Goal: Task Accomplishment & Management: Complete application form

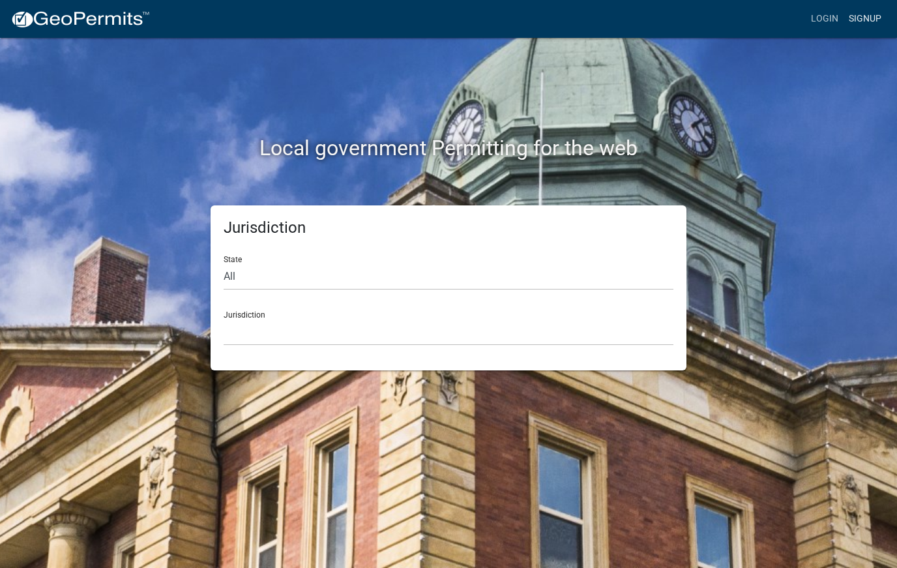
click at [867, 23] on link "Signup" at bounding box center [864, 19] width 43 height 25
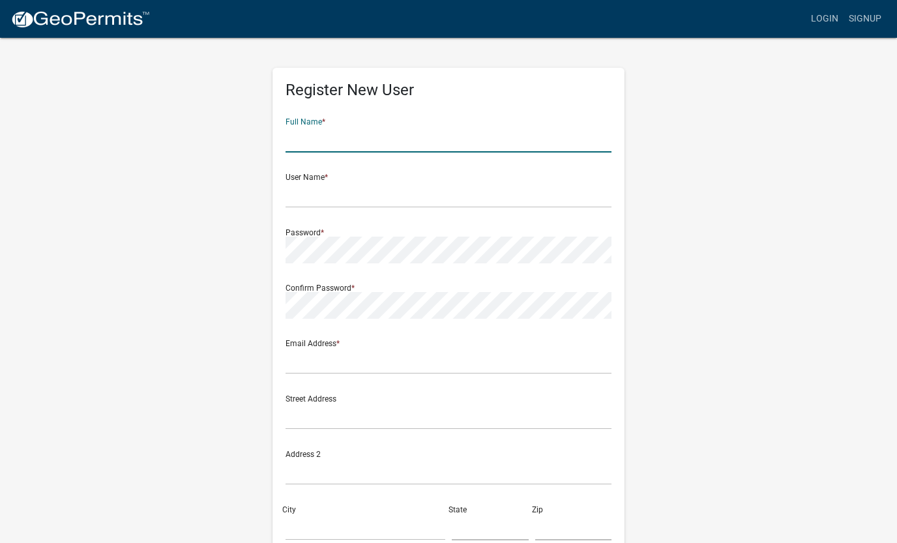
click at [367, 138] on input "text" at bounding box center [448, 139] width 326 height 27
type input "[PERSON_NAME] & [PERSON_NAME]"
type input "[EMAIL_ADDRESS][DOMAIN_NAME]"
type input "2186861783"
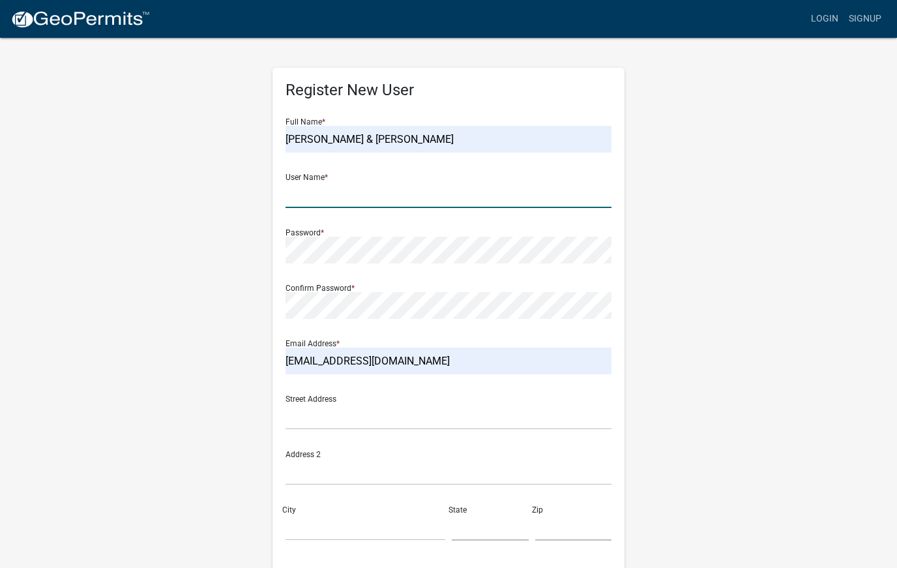
click at [321, 194] on input "text" at bounding box center [448, 194] width 326 height 27
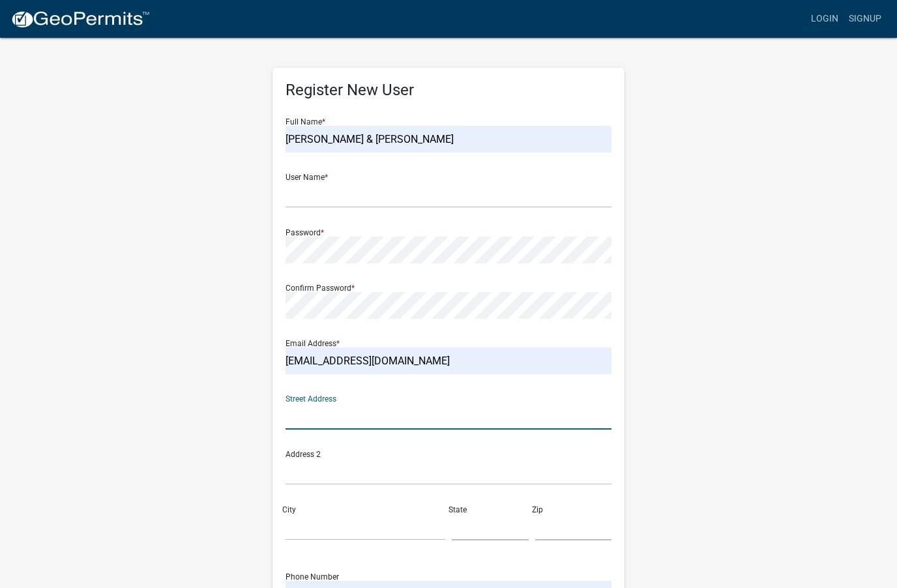
click at [318, 415] on input "text" at bounding box center [448, 416] width 326 height 27
type input "24365 [PERSON_NAME]"
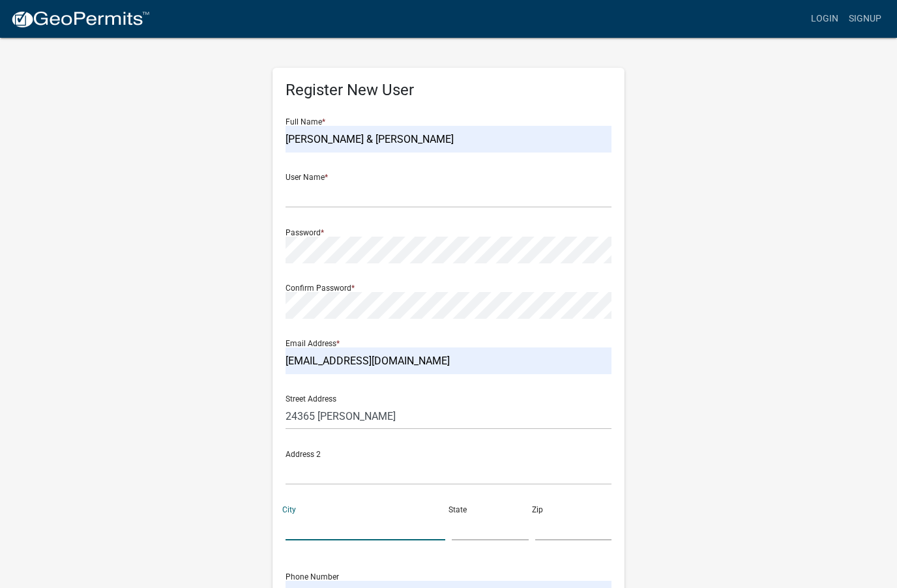
click at [317, 532] on input "City" at bounding box center [365, 526] width 160 height 27
type input "Pelican Rapids"
click at [462, 533] on input "text" at bounding box center [490, 526] width 77 height 27
type input "MN"
click at [553, 526] on input "text" at bounding box center [573, 526] width 77 height 27
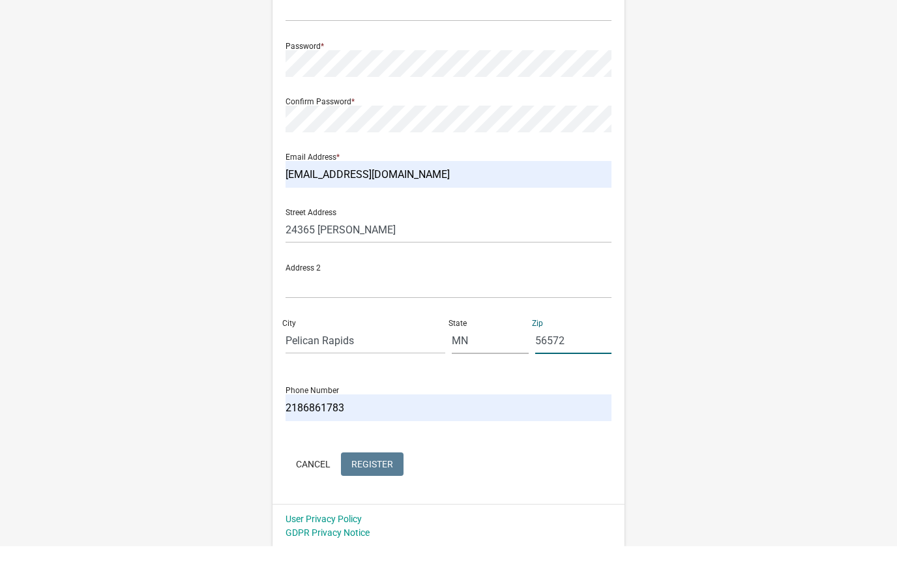
scroll to position [145, 0]
type input "56572"
click at [352, 435] on input "2186861783" at bounding box center [448, 448] width 326 height 27
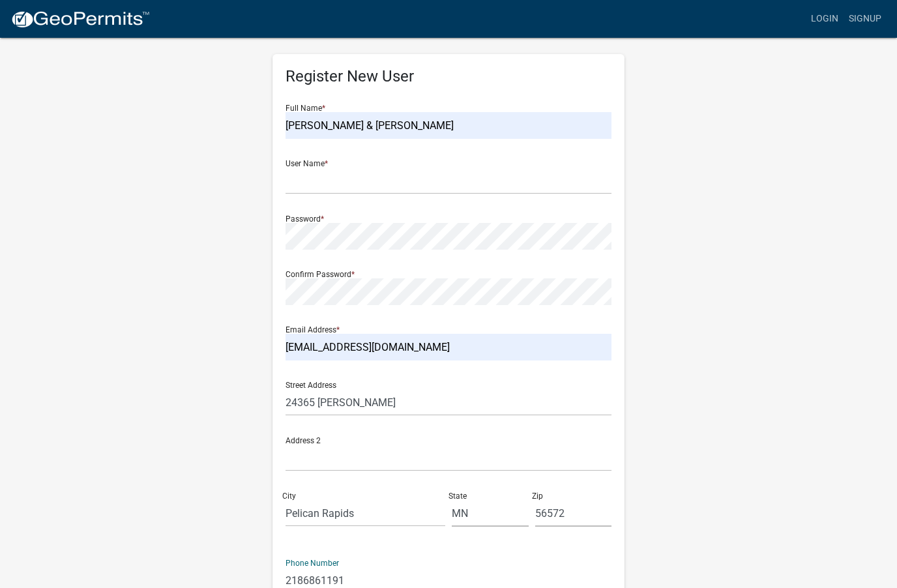
scroll to position [0, 0]
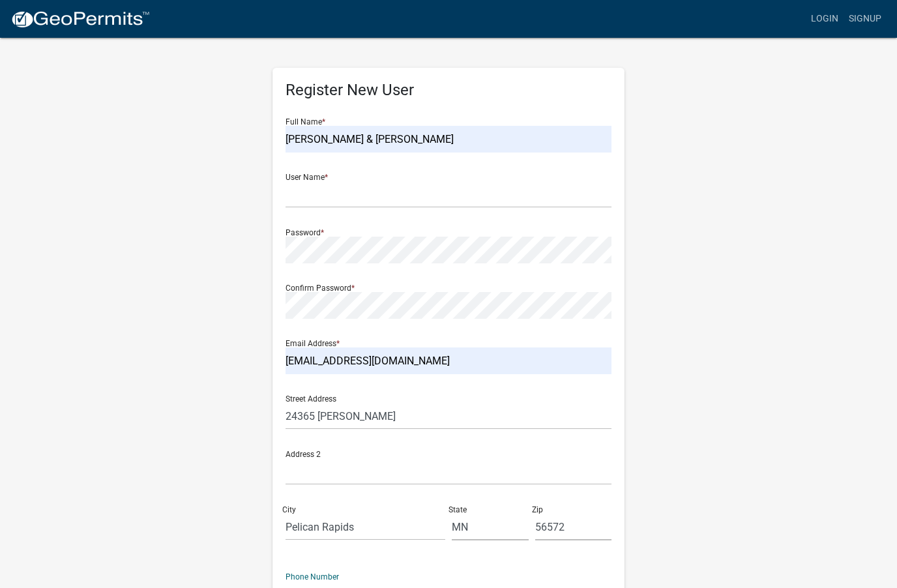
type input "2186861191"
click at [326, 194] on input "text" at bounding box center [448, 194] width 326 height 27
type input "[EMAIL_ADDRESS][DOMAIN_NAME]"
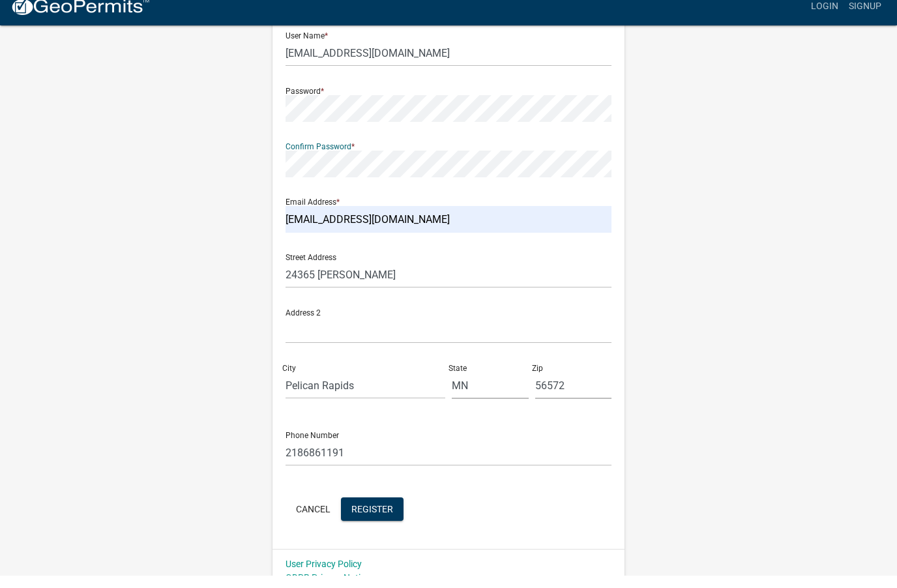
scroll to position [145, 0]
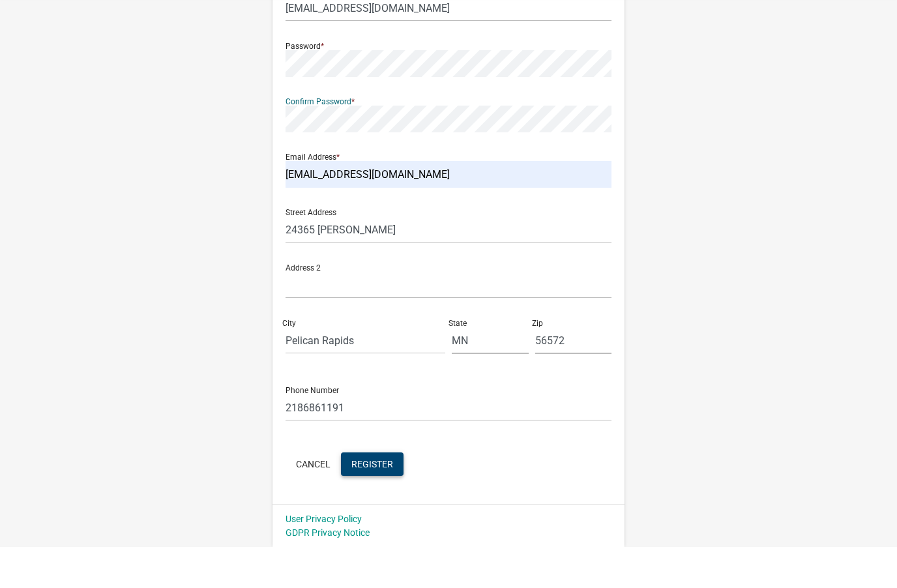
click at [381, 499] on span "Register" at bounding box center [372, 504] width 42 height 10
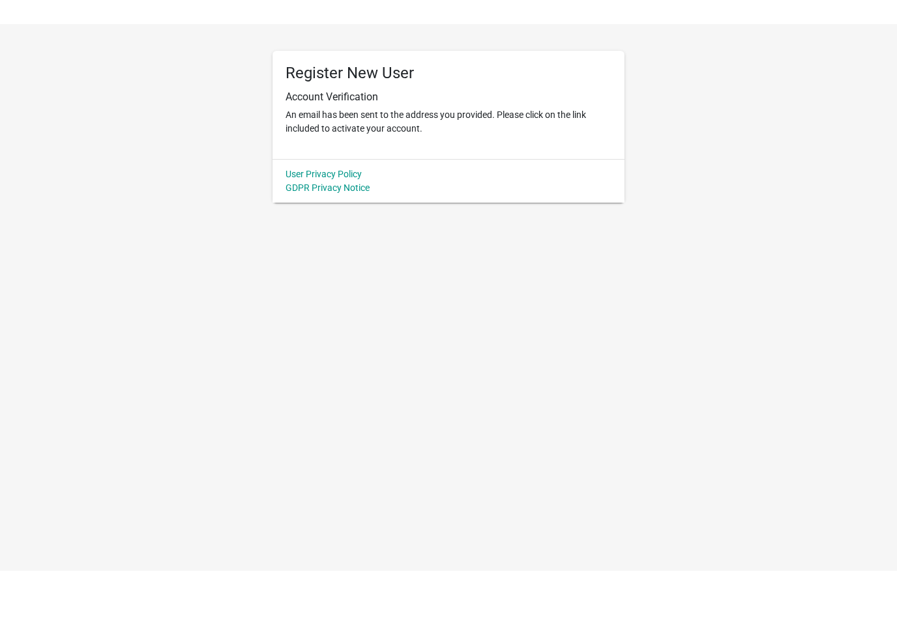
scroll to position [0, 0]
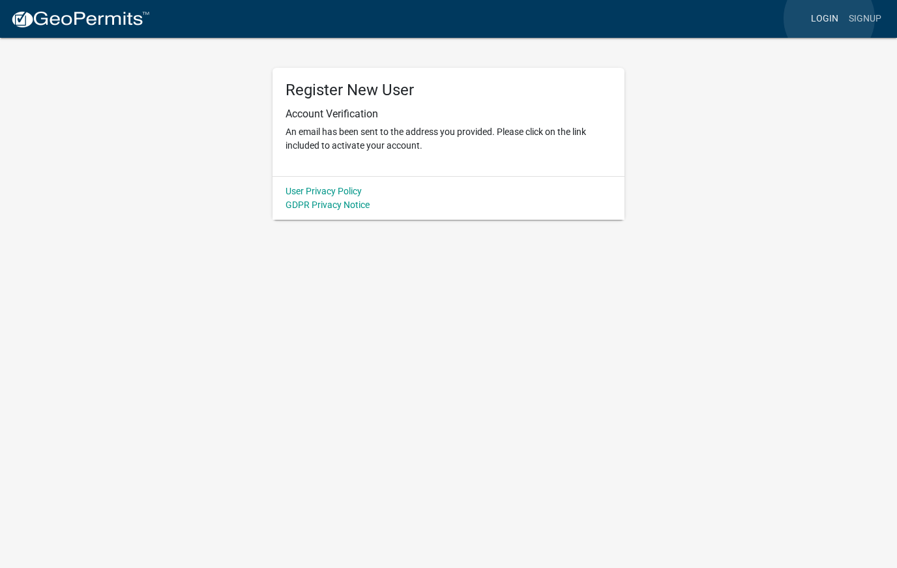
click at [829, 19] on link "Login" at bounding box center [824, 19] width 38 height 25
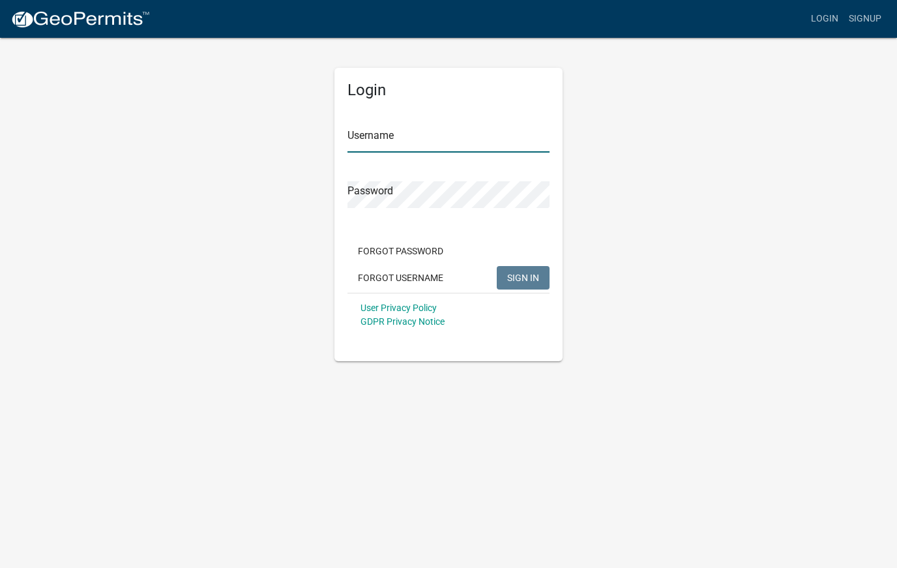
click at [491, 135] on input "Username" at bounding box center [448, 139] width 202 height 27
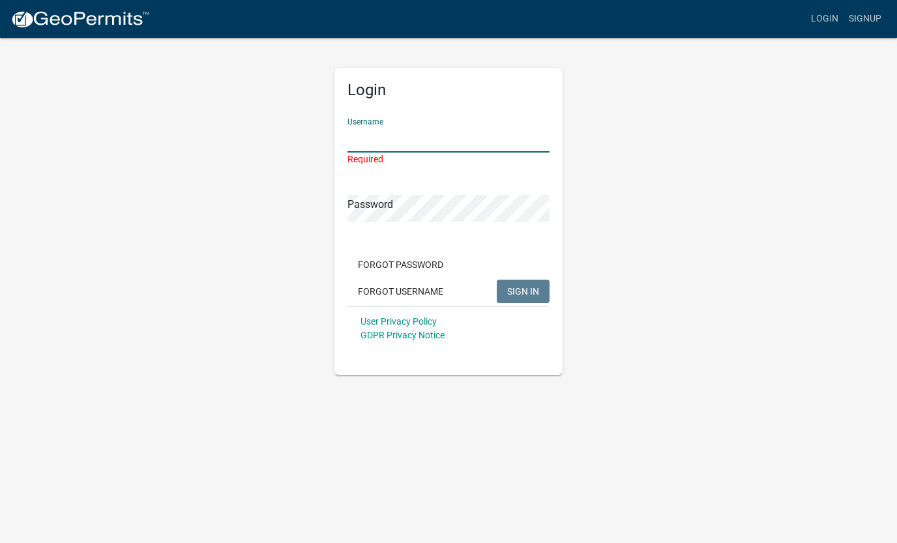
type input "[EMAIL_ADDRESS][DOMAIN_NAME]"
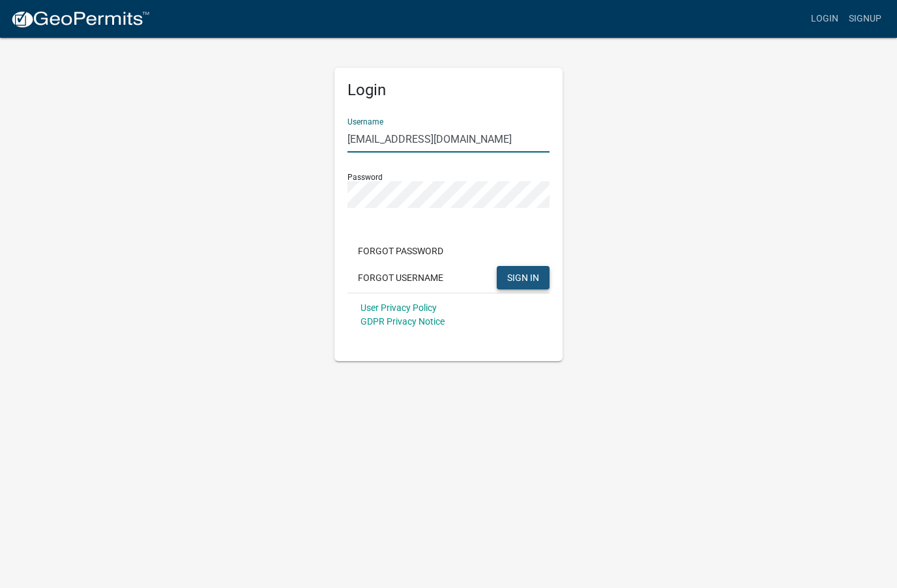
click at [533, 279] on span "SIGN IN" at bounding box center [523, 277] width 32 height 10
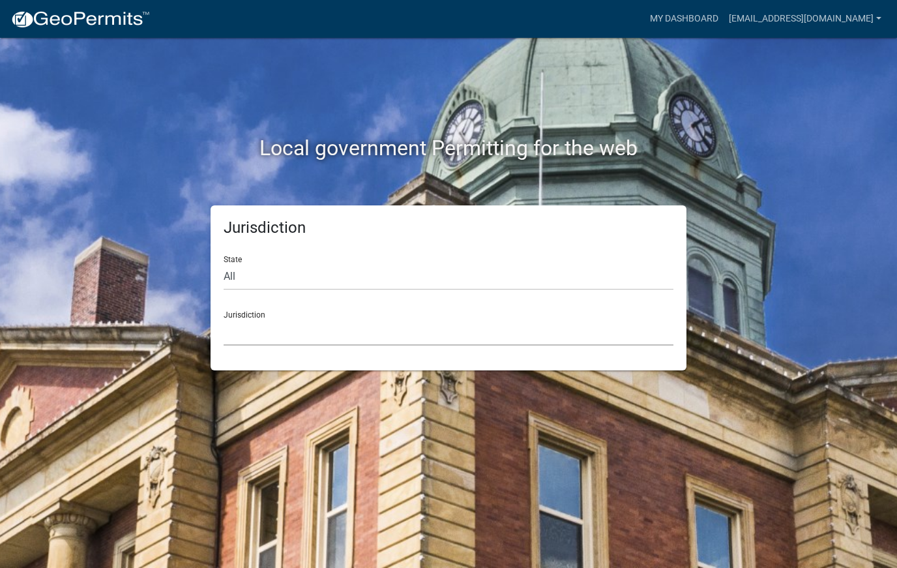
click at [342, 334] on select "[GEOGRAPHIC_DATA], [US_STATE] [GEOGRAPHIC_DATA], [US_STATE][PERSON_NAME][GEOGRA…" at bounding box center [448, 332] width 450 height 27
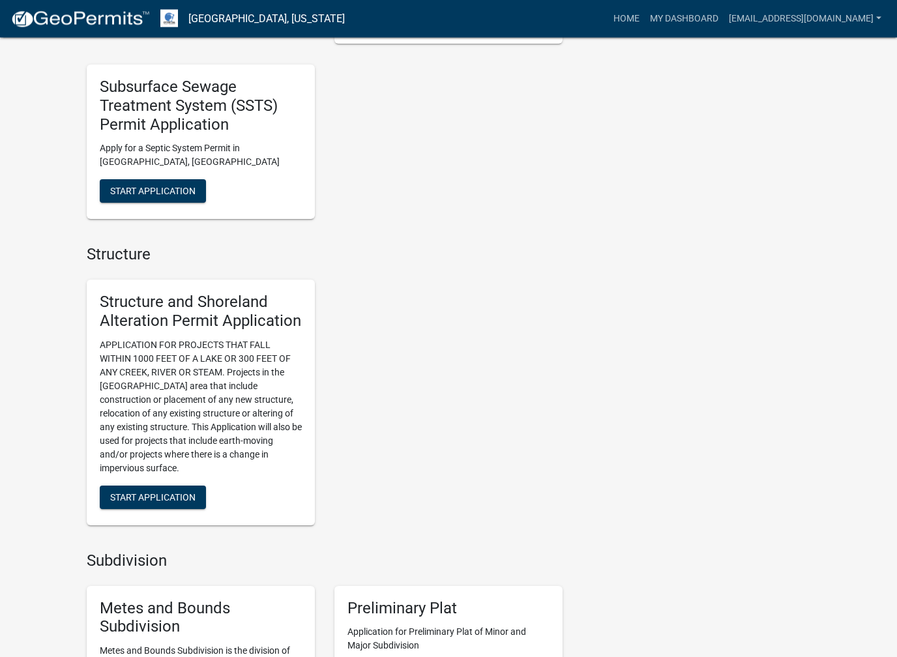
scroll to position [756, 0]
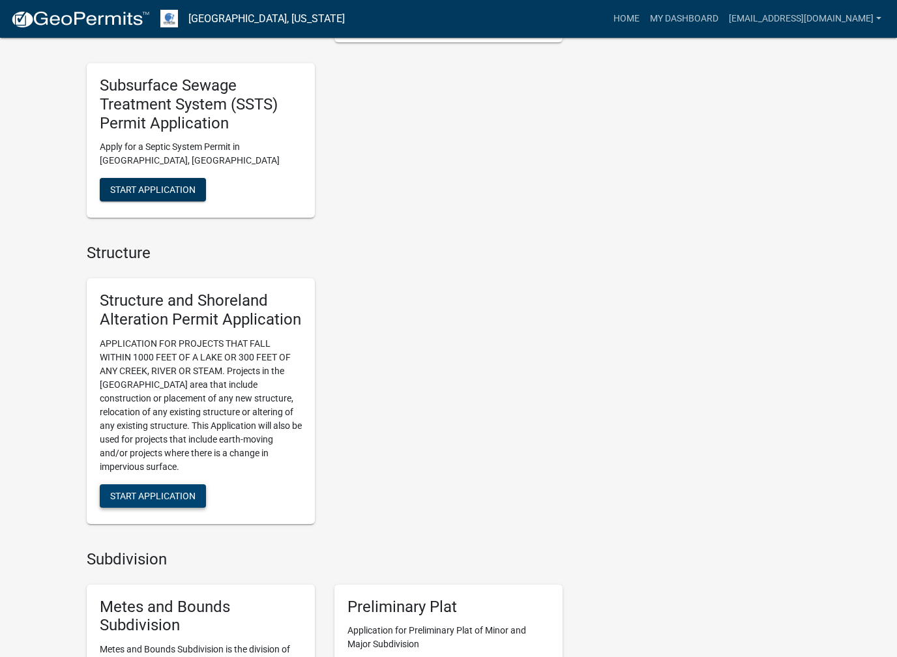
click at [177, 490] on span "Start Application" at bounding box center [152, 495] width 85 height 10
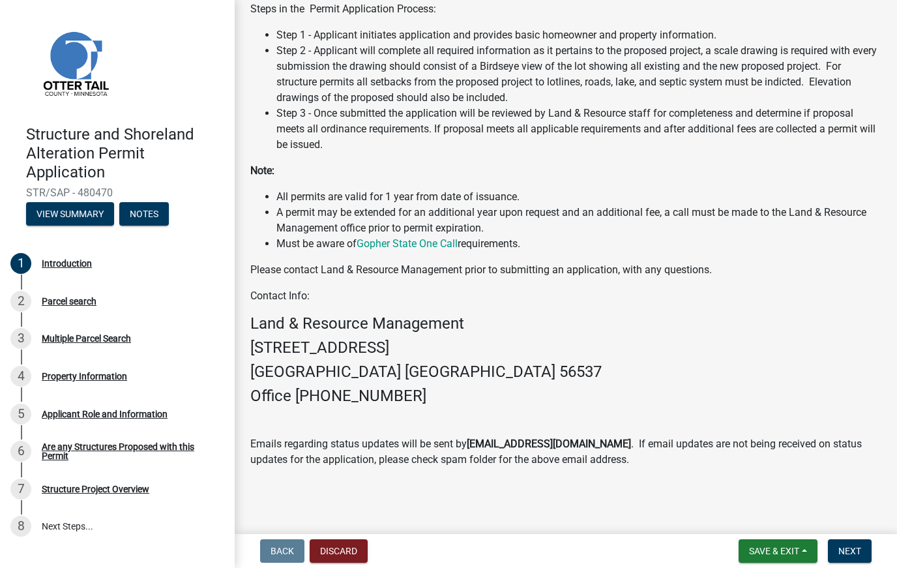
scroll to position [326, 0]
click at [80, 296] on div "Parcel search" at bounding box center [69, 300] width 55 height 9
click at [71, 296] on div "Parcel search" at bounding box center [69, 300] width 55 height 9
click at [100, 265] on div "Role: Applicant" at bounding box center [117, 262] width 70 height 19
click at [81, 261] on div "Introduction" at bounding box center [67, 263] width 50 height 9
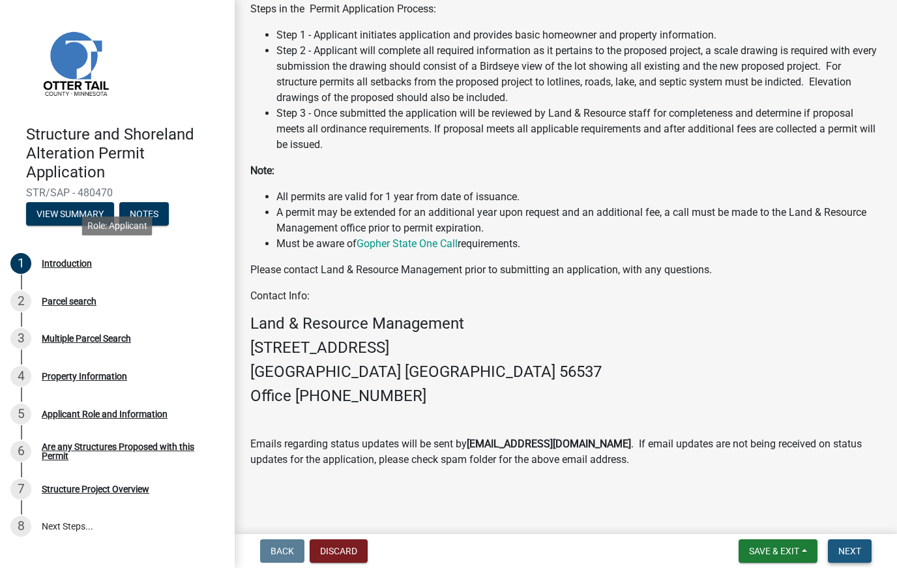
click at [857, 552] on span "Next" at bounding box center [849, 550] width 23 height 10
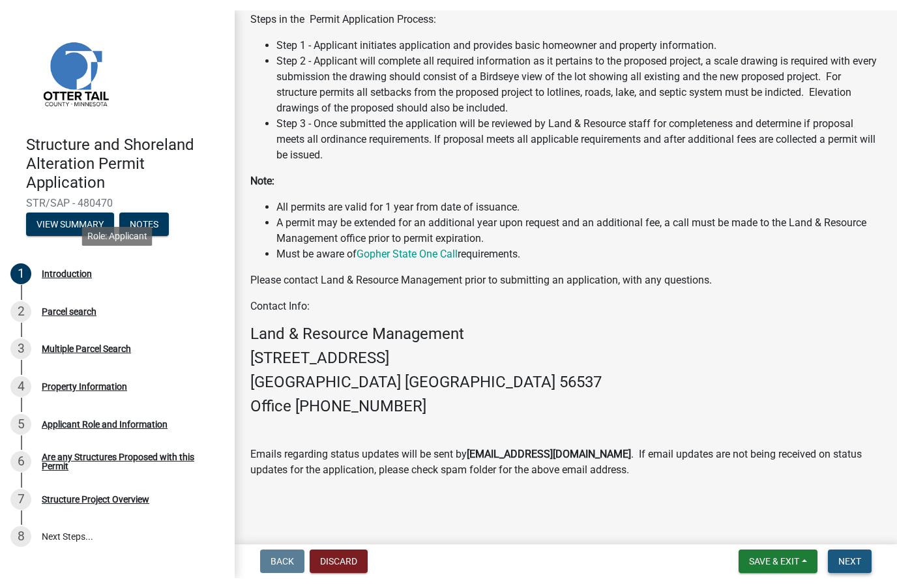
scroll to position [0, 0]
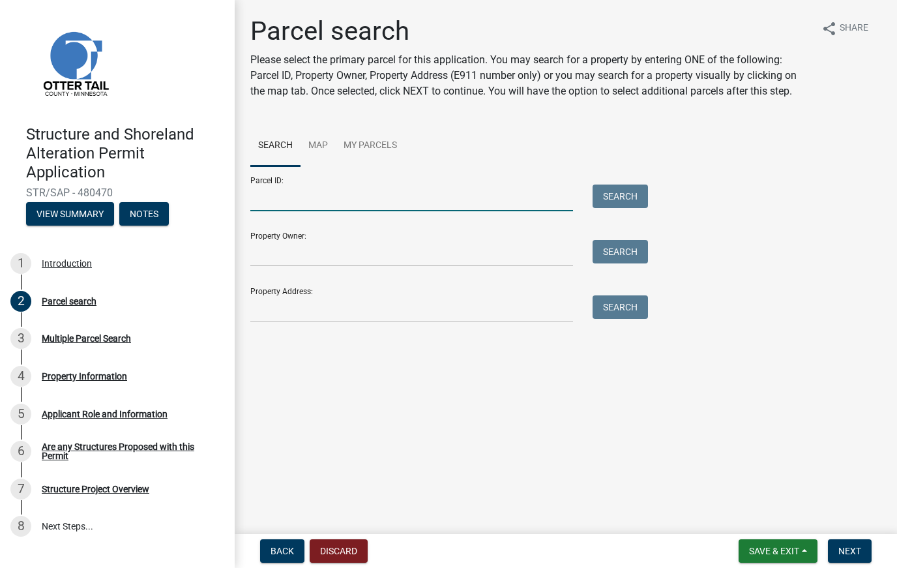
click at [356, 195] on input "Parcel ID:" at bounding box center [411, 197] width 323 height 27
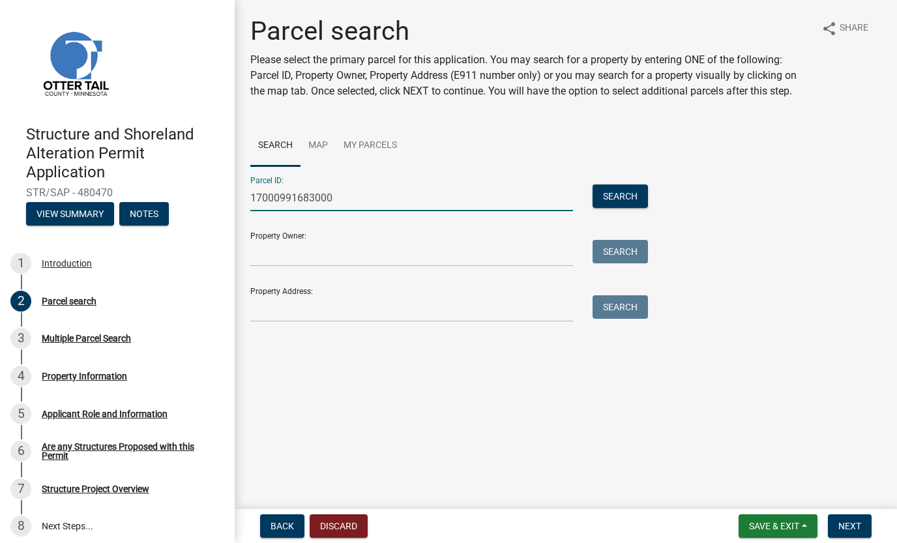
type input "17000991683000"
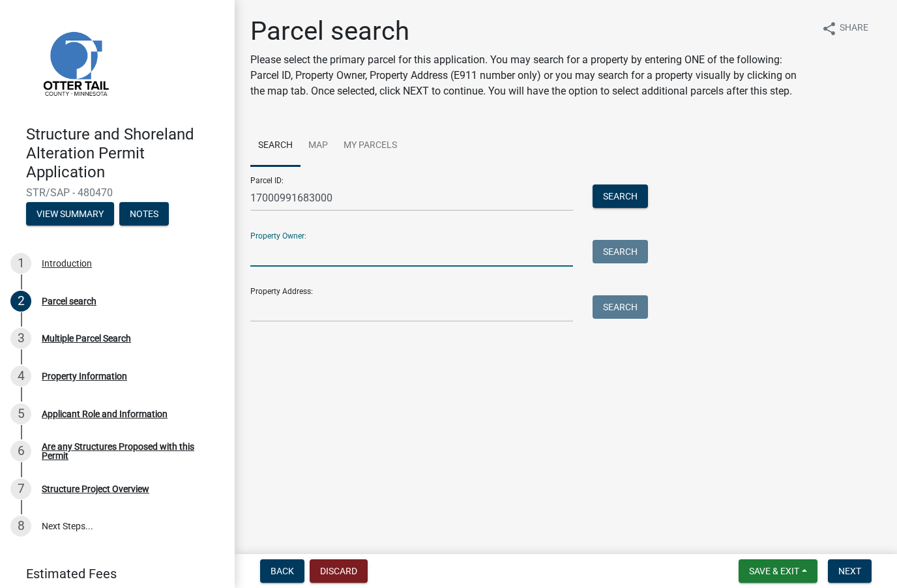
click at [300, 253] on input "Property Owner:" at bounding box center [411, 253] width 323 height 27
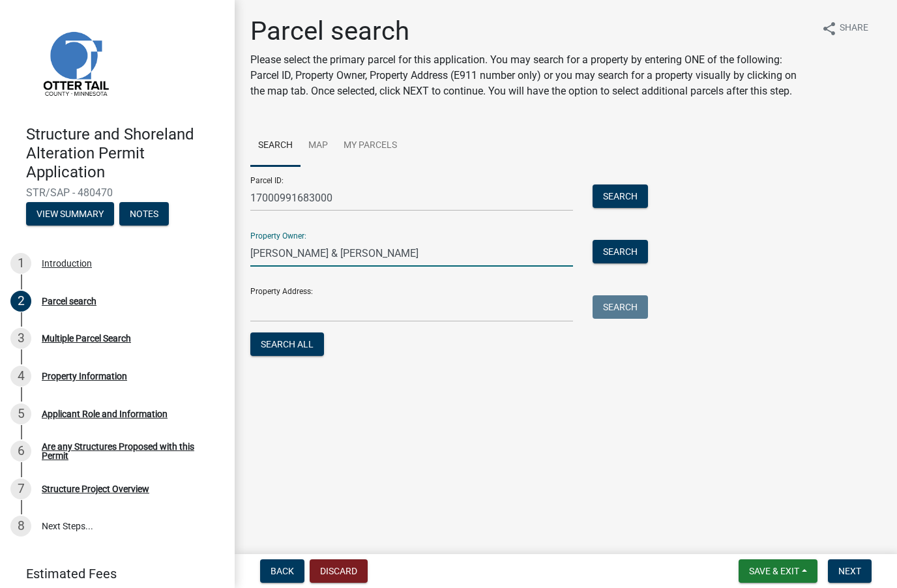
type input "[PERSON_NAME] & [PERSON_NAME]"
click at [278, 308] on input "Property Address:" at bounding box center [411, 308] width 323 height 27
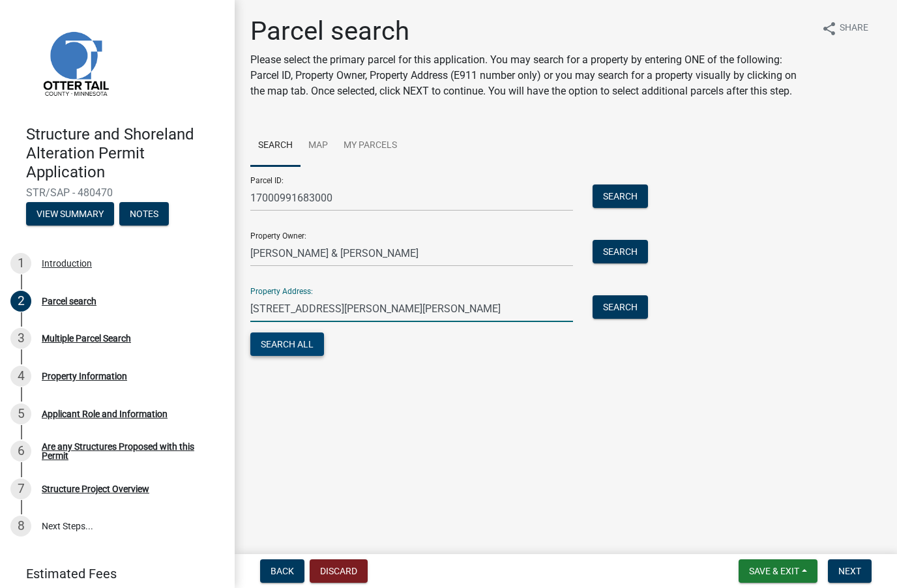
type input "[STREET_ADDRESS][PERSON_NAME][PERSON_NAME]"
click at [274, 347] on button "Search All" at bounding box center [287, 343] width 74 height 23
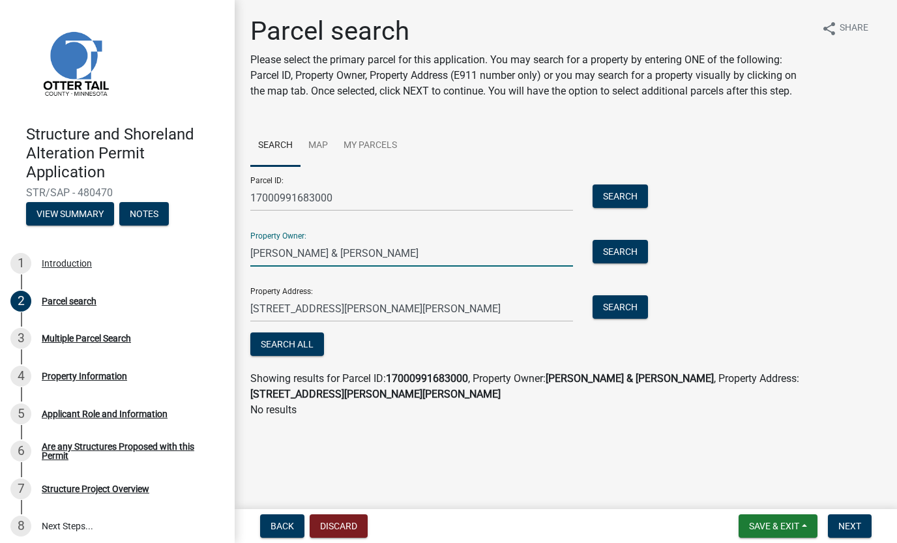
click at [349, 252] on input "[PERSON_NAME] & [PERSON_NAME]" at bounding box center [411, 253] width 323 height 27
click at [295, 345] on button "Search All" at bounding box center [287, 343] width 74 height 23
click at [350, 253] on input "[PERSON_NAME] & [PERSON_NAME]" at bounding box center [411, 253] width 323 height 27
type input "[PERSON_NAME] & [PERSON_NAME]"
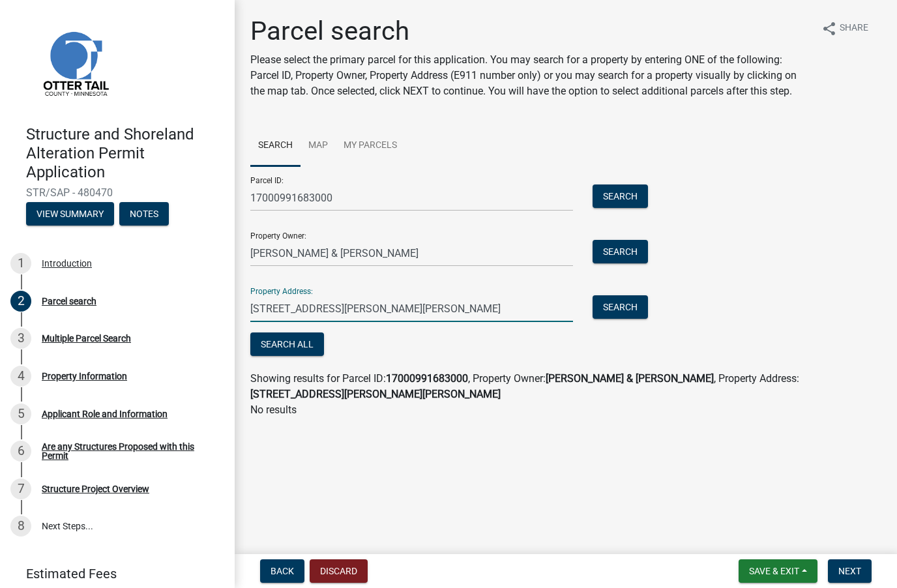
click at [364, 308] on input "[STREET_ADDRESS][PERSON_NAME][PERSON_NAME]" at bounding box center [411, 308] width 323 height 27
type input "24365 [PERSON_NAME]"
click at [614, 194] on button "Search" at bounding box center [619, 195] width 55 height 23
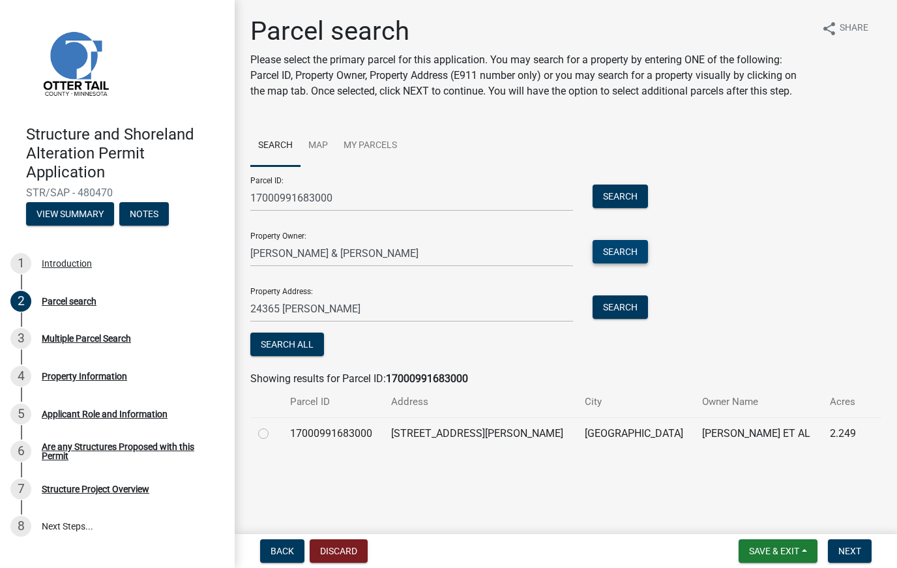
click at [622, 252] on button "Search" at bounding box center [619, 251] width 55 height 23
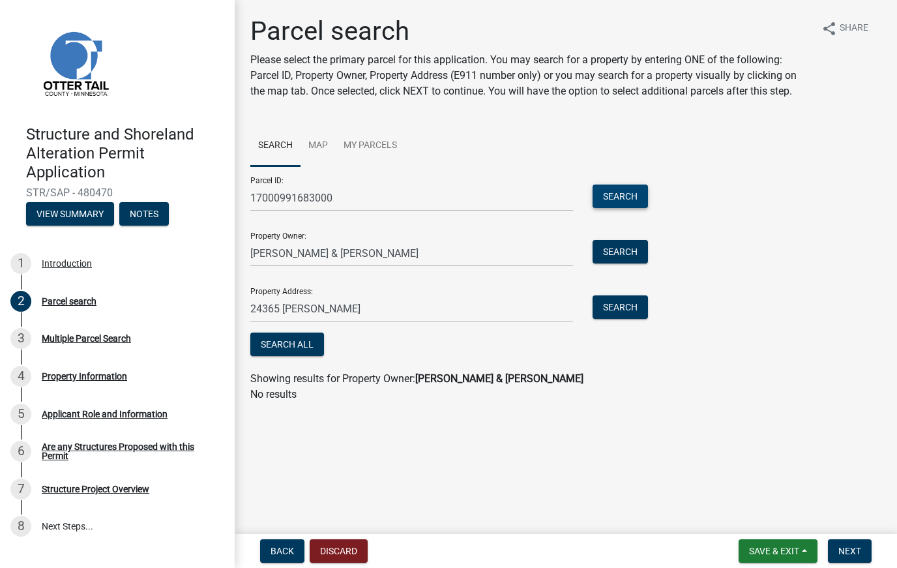
click at [624, 201] on button "Search" at bounding box center [619, 195] width 55 height 23
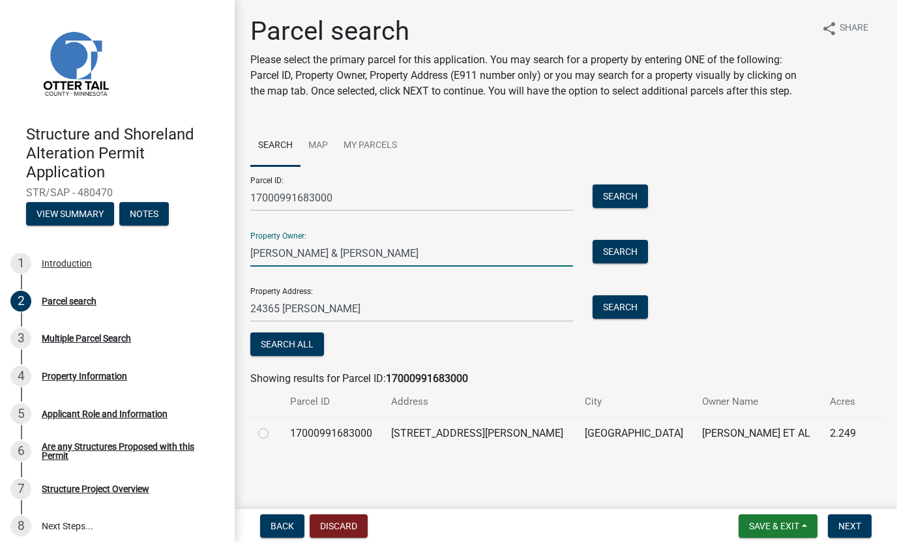
click at [321, 253] on input "[PERSON_NAME] & [PERSON_NAME]" at bounding box center [411, 253] width 323 height 27
type input "[PERSON_NAME] ET AL"
click at [609, 250] on button "Search" at bounding box center [619, 251] width 55 height 23
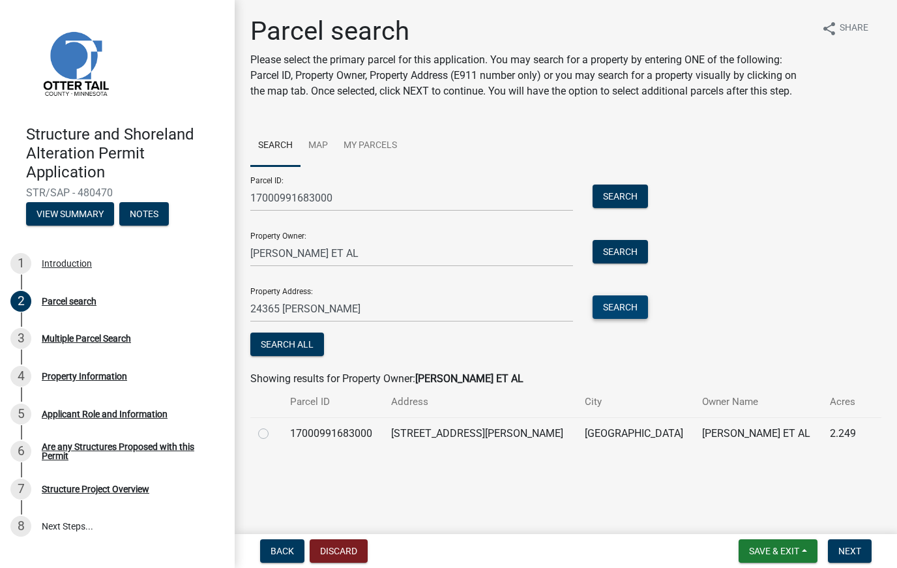
click at [622, 306] on button "Search" at bounding box center [619, 306] width 55 height 23
click at [274, 425] on label at bounding box center [274, 425] width 0 height 0
click at [274, 434] on input "radio" at bounding box center [278, 429] width 8 height 8
radio input "true"
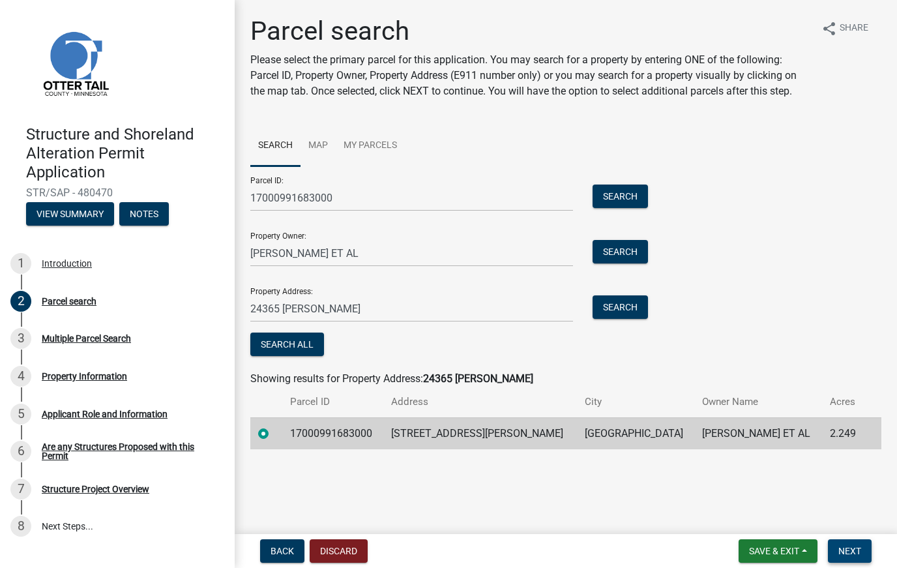
click at [855, 552] on span "Next" at bounding box center [849, 550] width 23 height 10
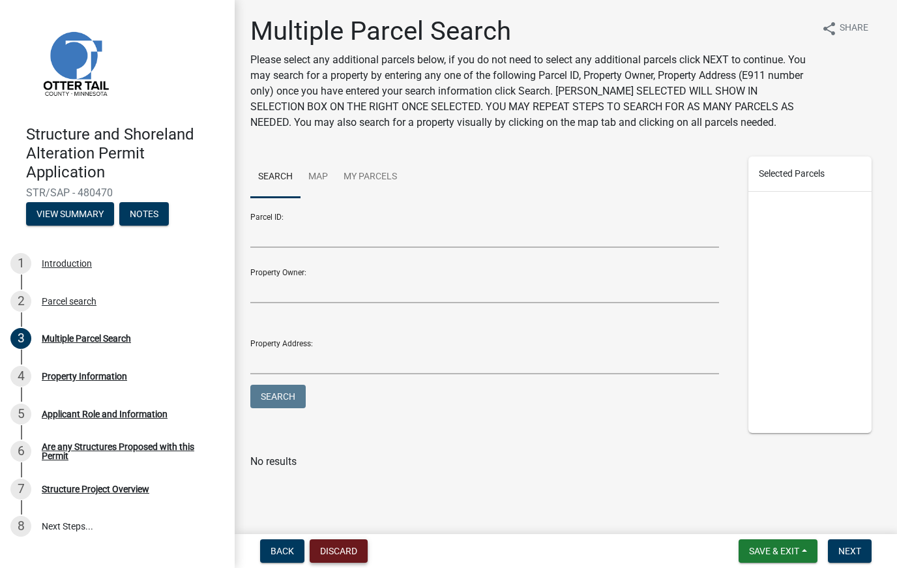
click at [339, 551] on button "Discard" at bounding box center [339, 550] width 58 height 23
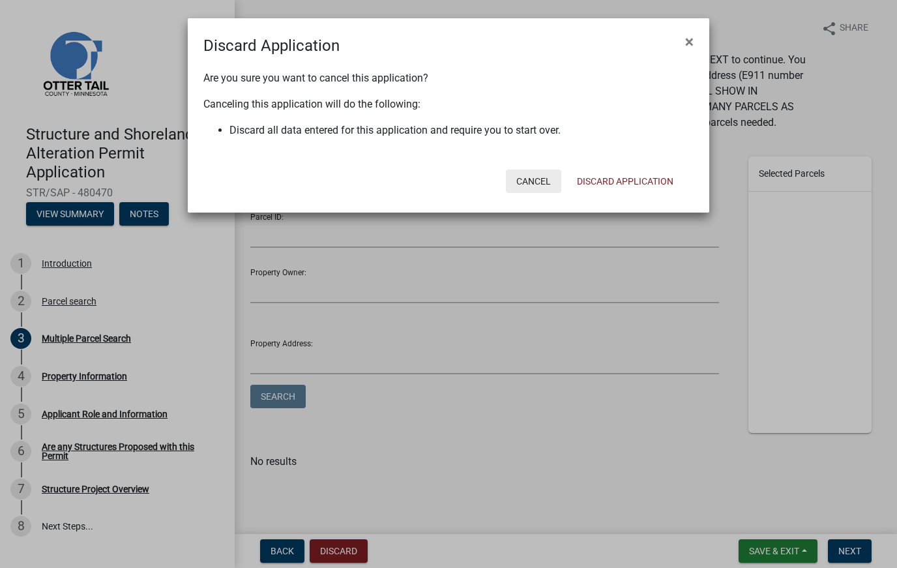
click at [526, 182] on button "Cancel" at bounding box center [533, 180] width 55 height 23
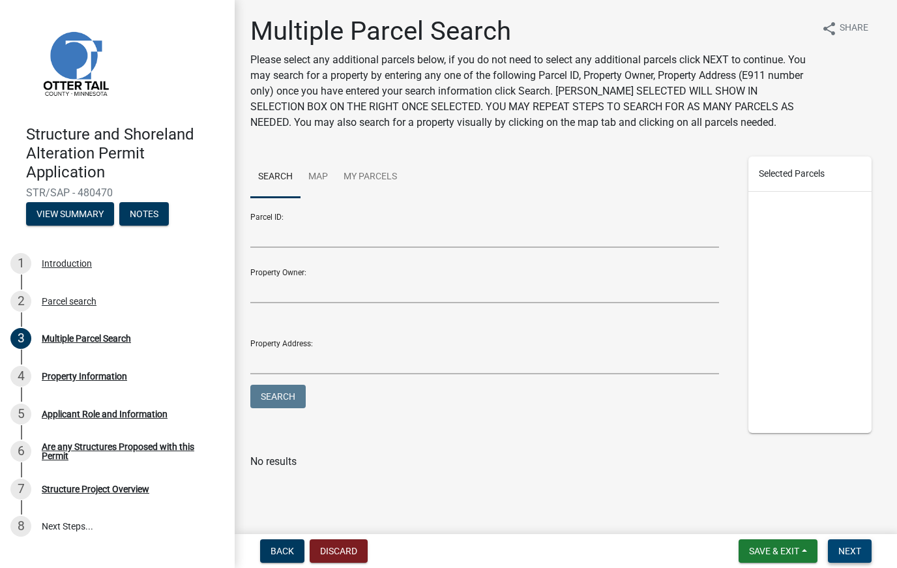
click at [850, 552] on span "Next" at bounding box center [849, 550] width 23 height 10
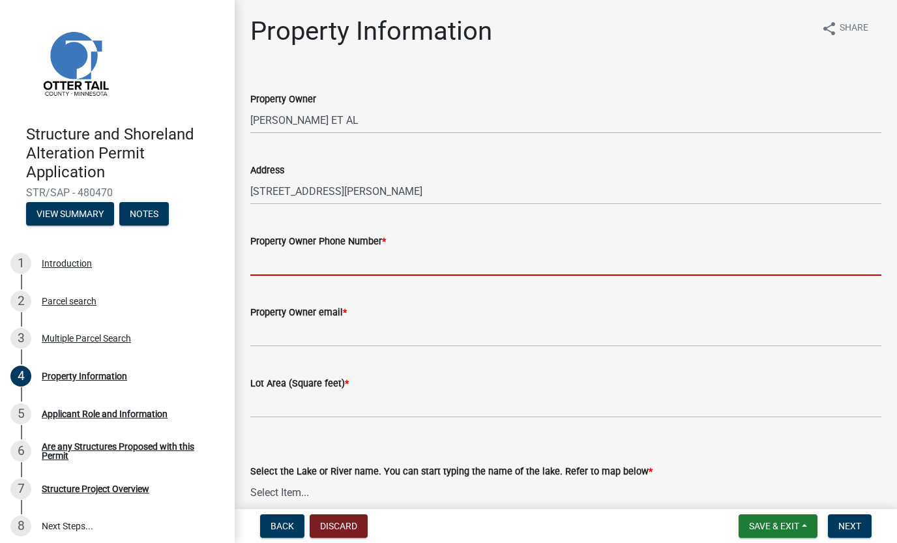
drag, startPoint x: 304, startPoint y: 262, endPoint x: 285, endPoint y: 263, distance: 19.6
click at [302, 263] on input "Property Owner Phone Number *" at bounding box center [565, 262] width 631 height 27
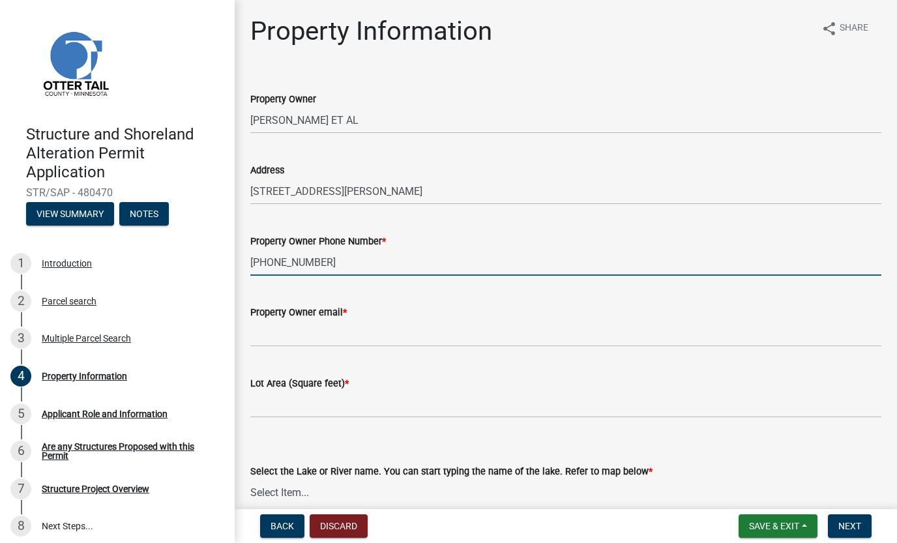
type input "[PHONE_NUMBER]"
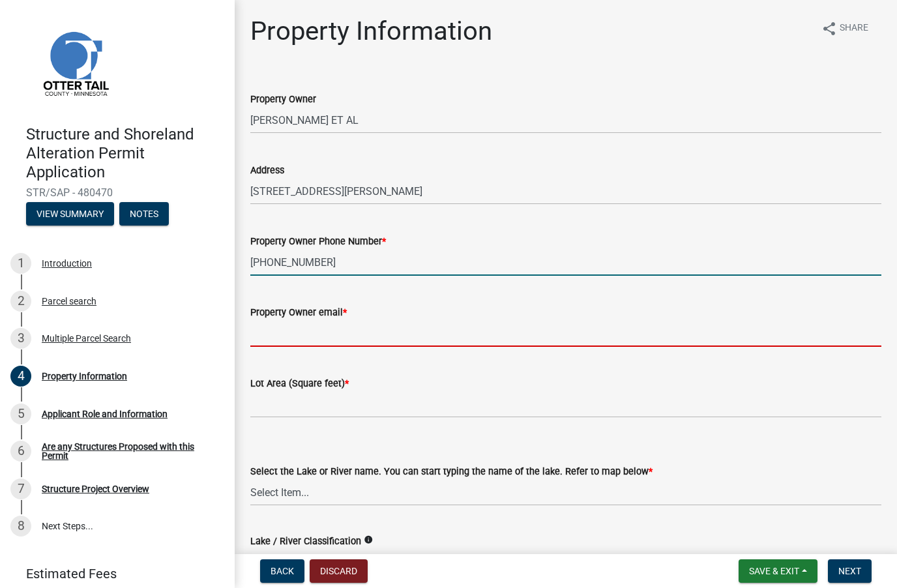
click at [281, 333] on input "Property Owner email *" at bounding box center [565, 333] width 631 height 27
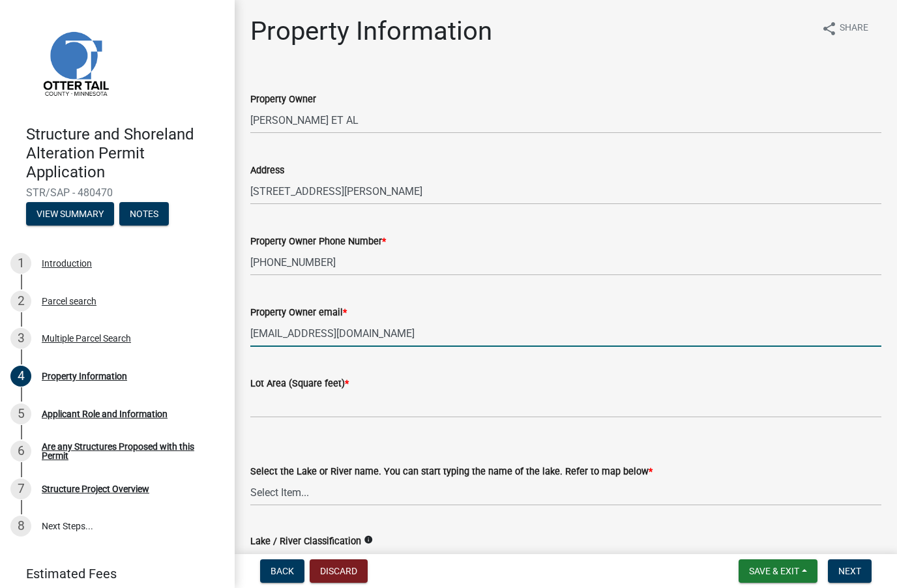
type input "[EMAIL_ADDRESS][DOMAIN_NAME]"
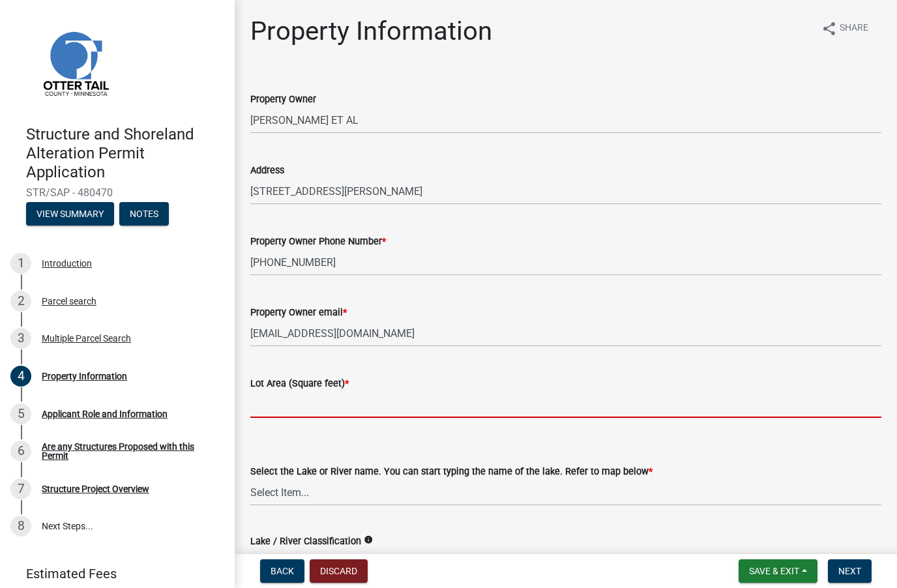
click at [294, 404] on input "text" at bounding box center [565, 404] width 631 height 27
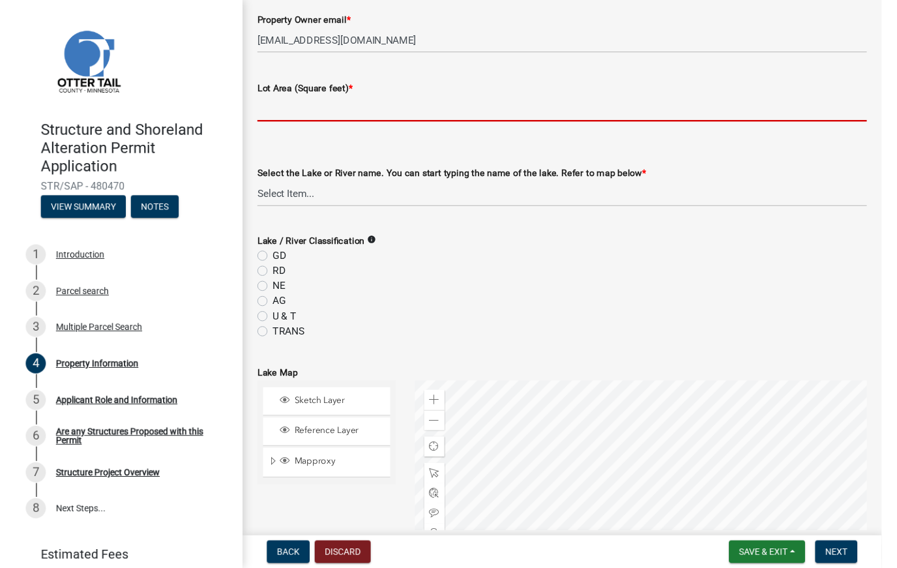
scroll to position [353, 0]
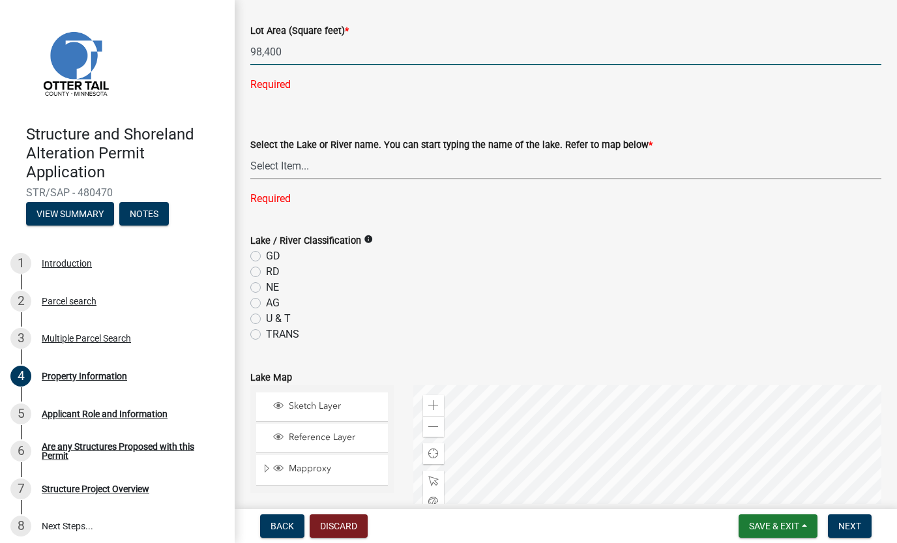
type input "98400"
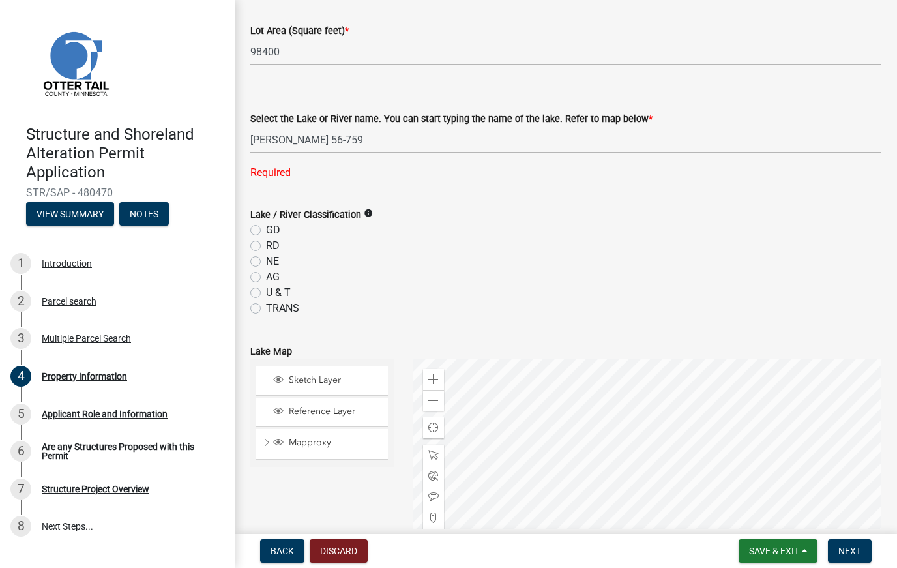
select select "fd4633de-75d4-49de-aef5-ccd60eee912f"
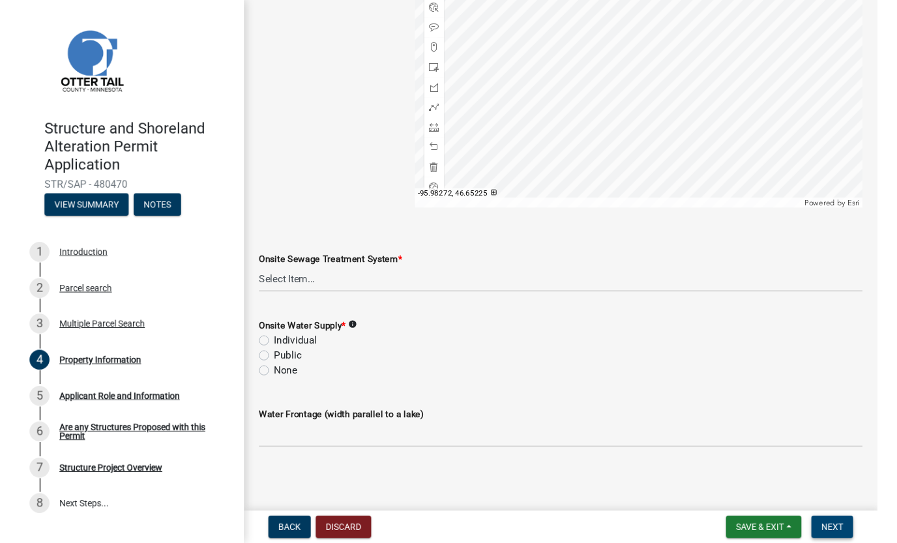
scroll to position [794, 0]
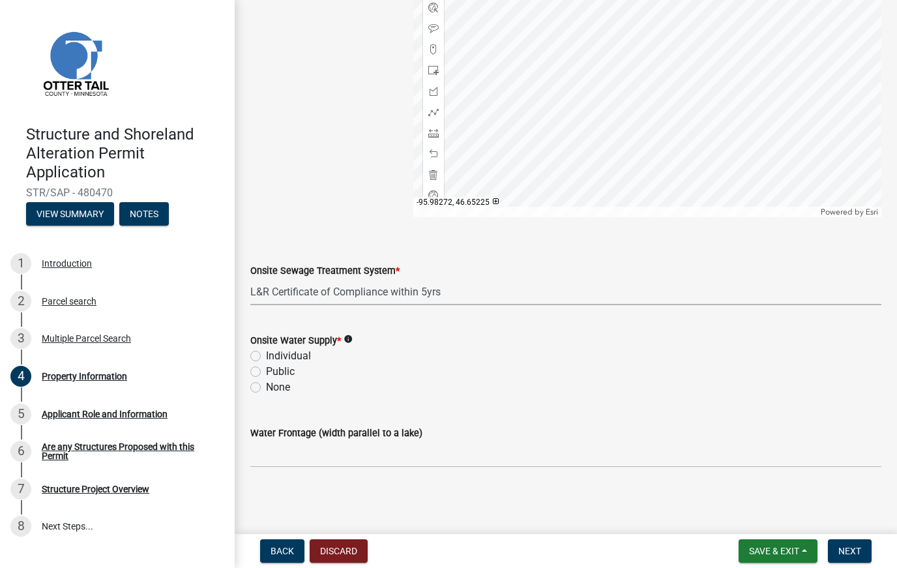
select select "bc95ce3f-9706-43bd-97a5-80c1e912429f"
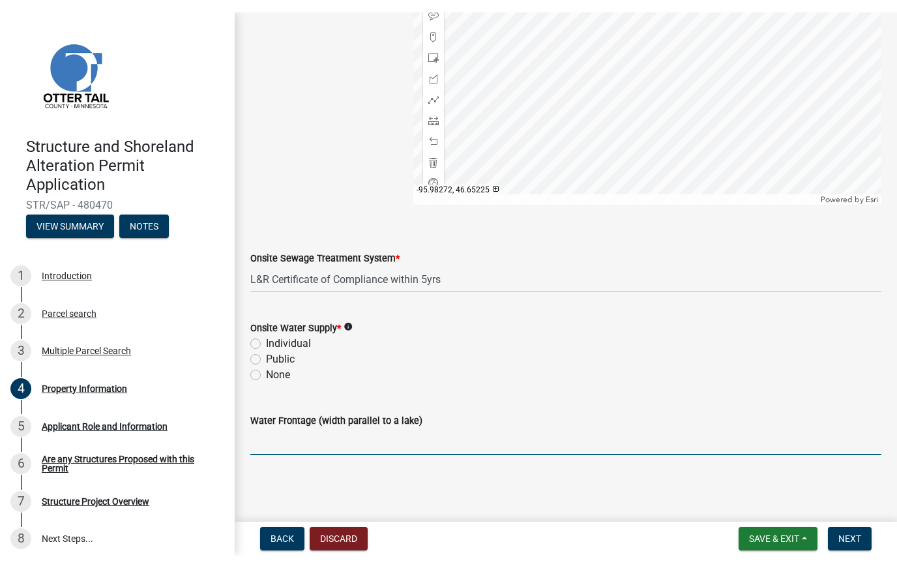
scroll to position [819, 0]
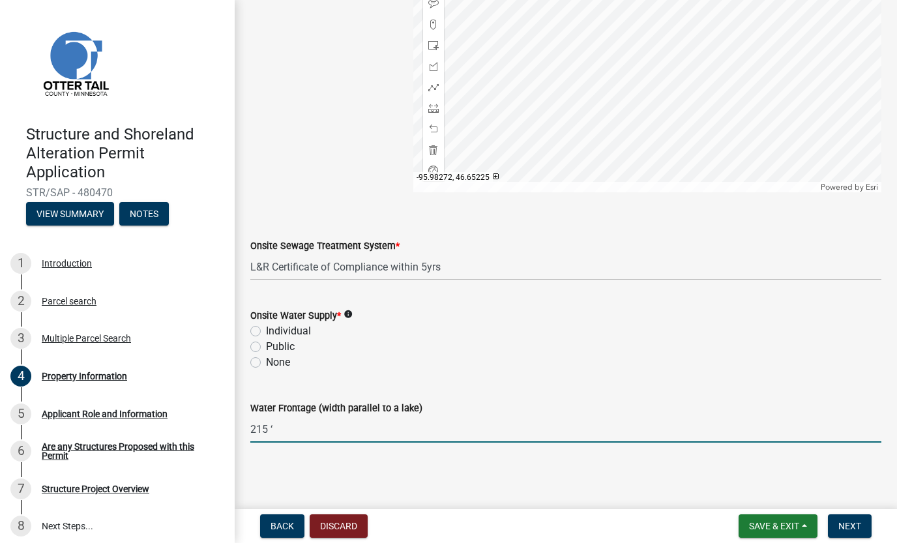
type input "215 ‘"
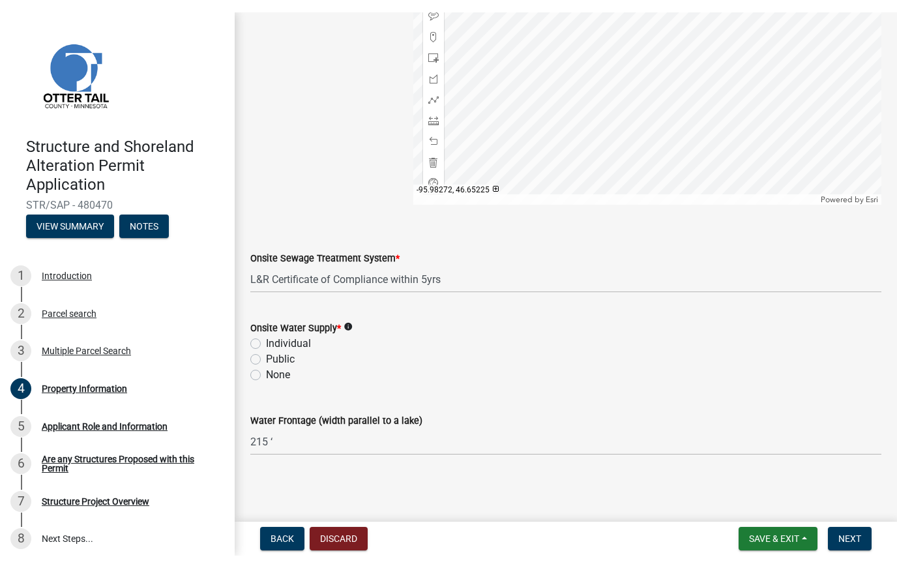
scroll to position [794, 0]
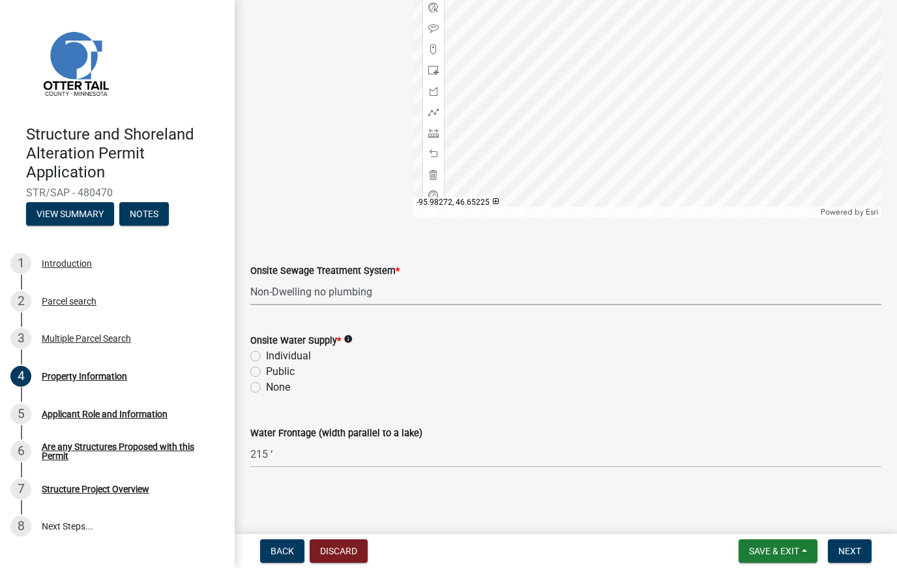
select select "536c2d30-81d9-41b4-a753-c6560d717c74"
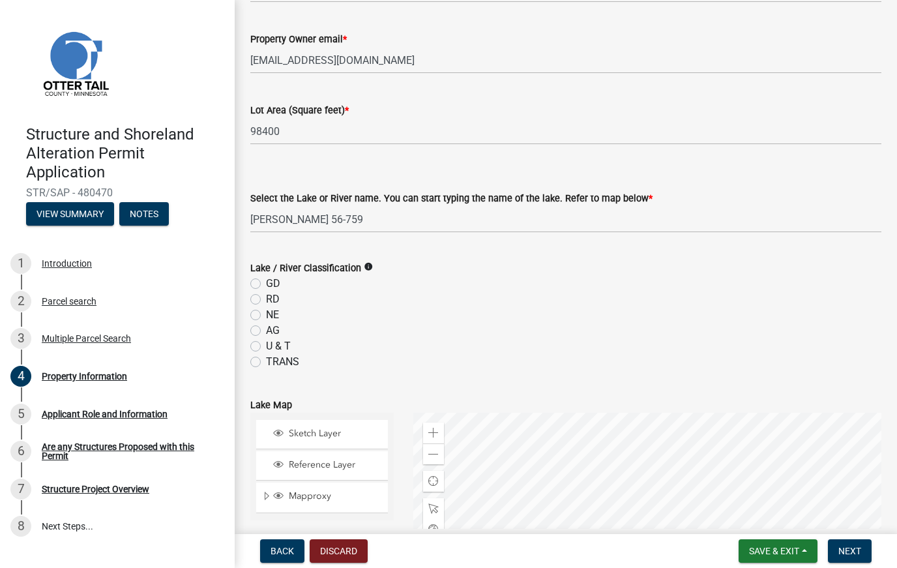
scroll to position [265, 0]
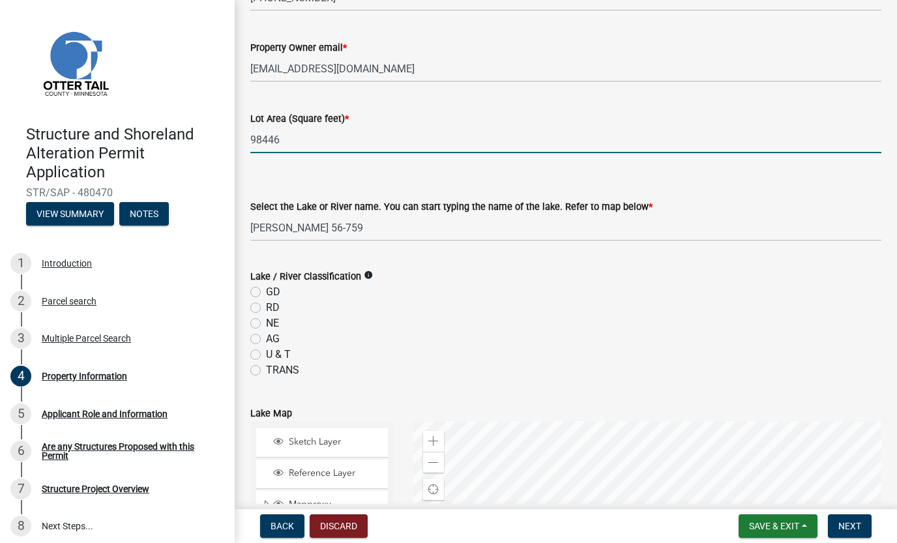
type input "98446"
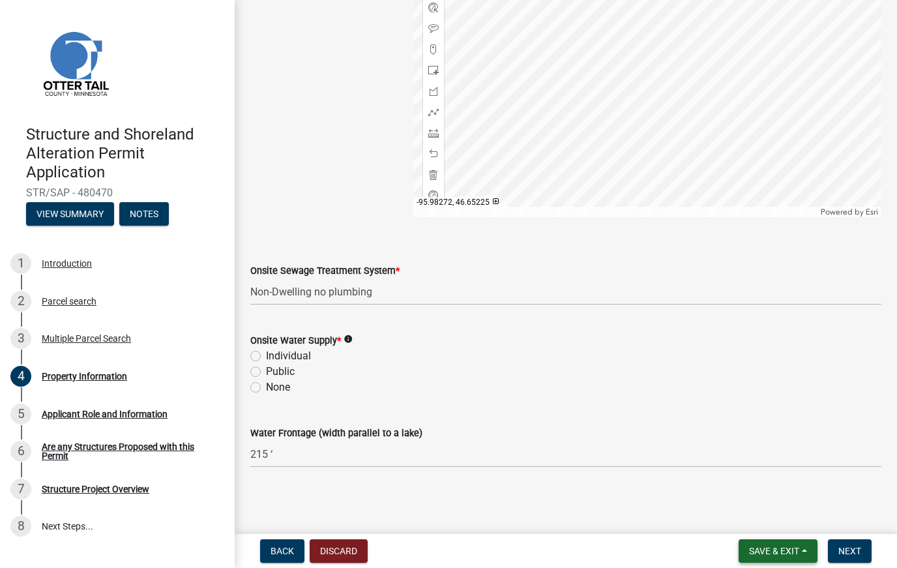
scroll to position [794, 0]
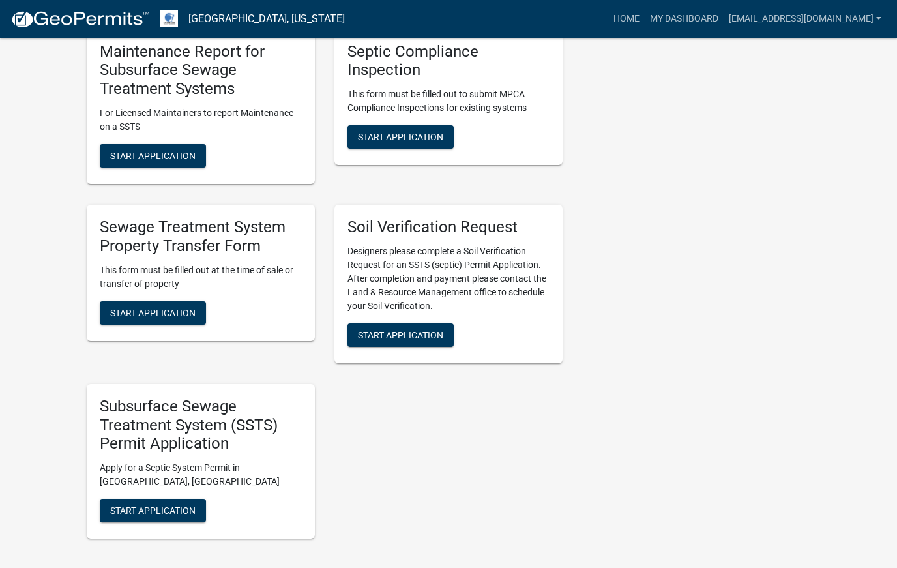
scroll to position [595, 0]
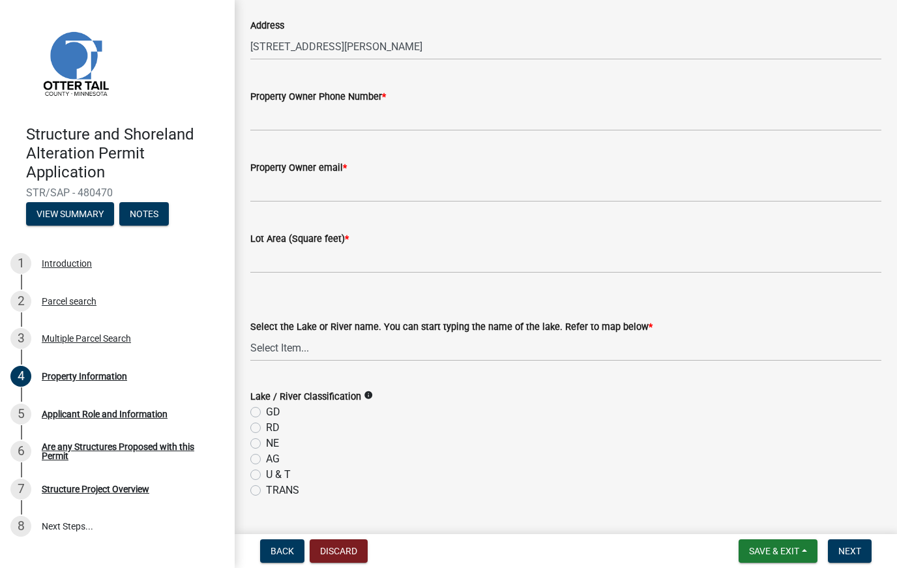
scroll to position [150, 0]
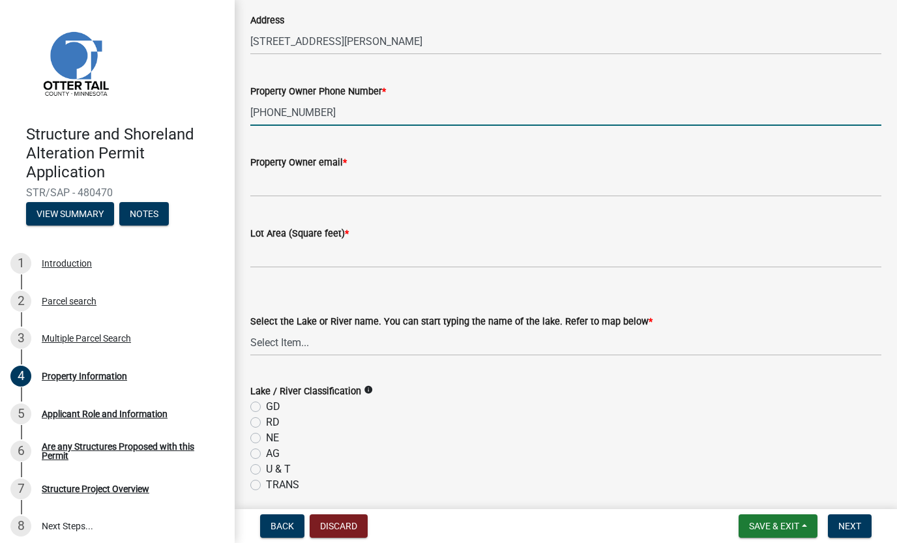
type input "[PHONE_NUMBER]"
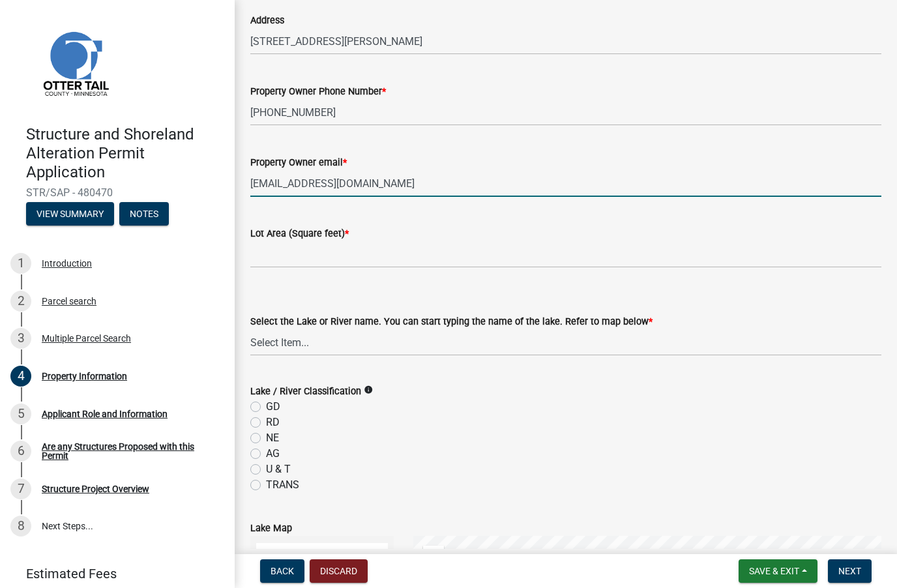
type input "[EMAIL_ADDRESS][DOMAIN_NAME]"
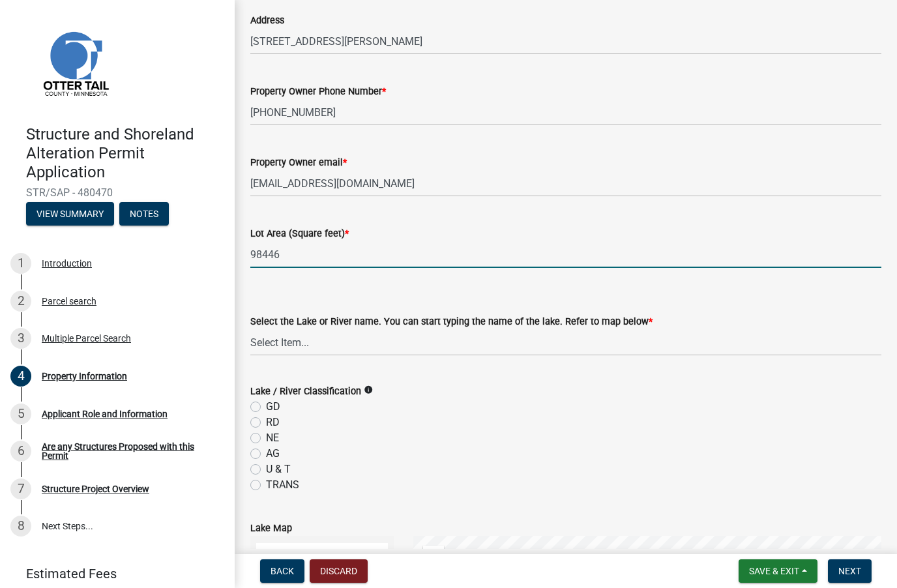
type input "98446"
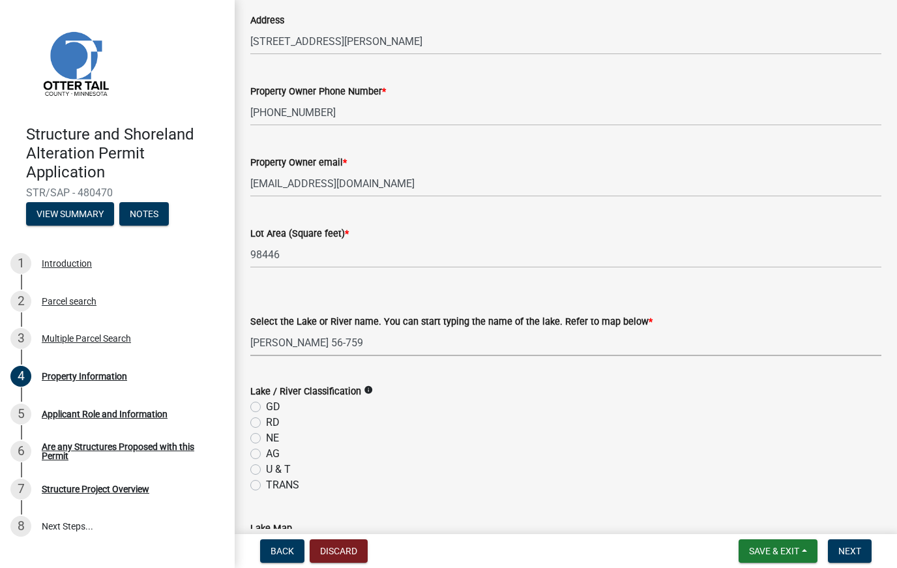
select select "fd4633de-75d4-49de-aef5-ccd60eee912f"
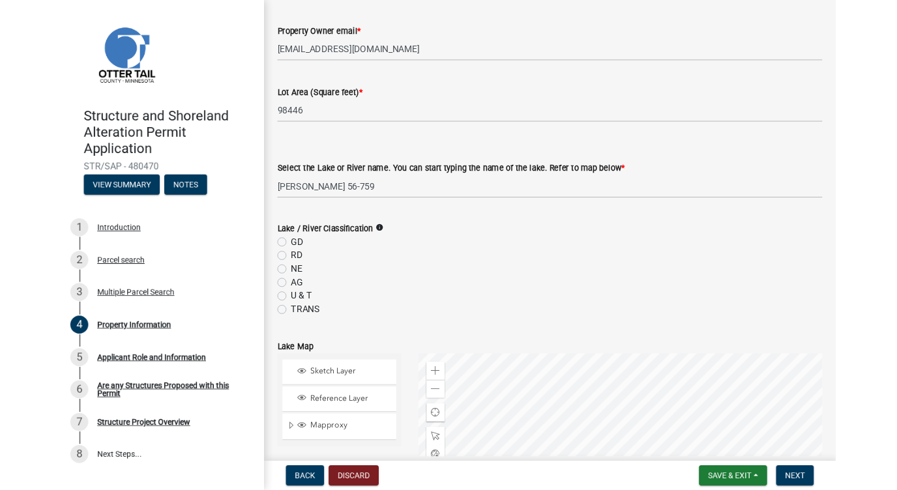
scroll to position [278, 0]
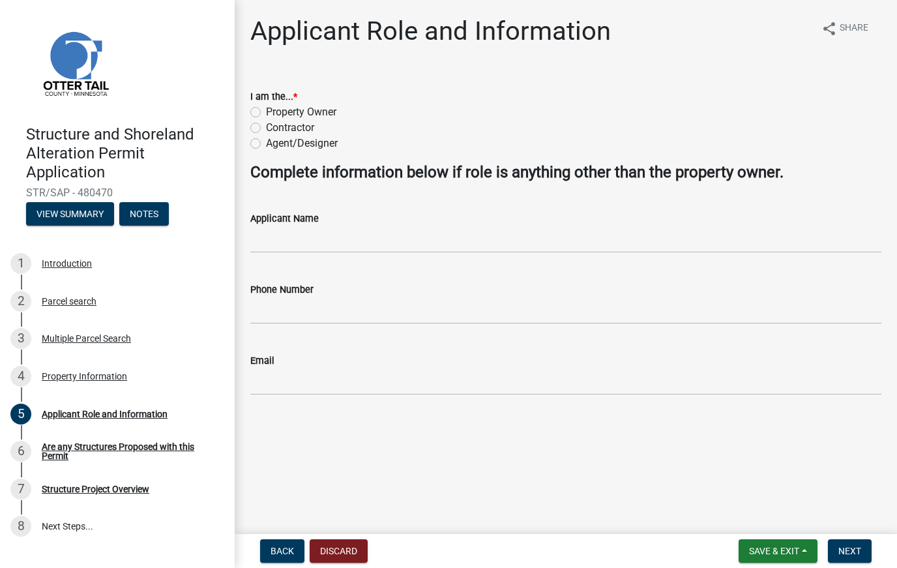
click at [266, 108] on label "Property Owner" at bounding box center [301, 112] width 70 height 16
click at [266, 108] on input "Property Owner" at bounding box center [270, 108] width 8 height 8
radio input "true"
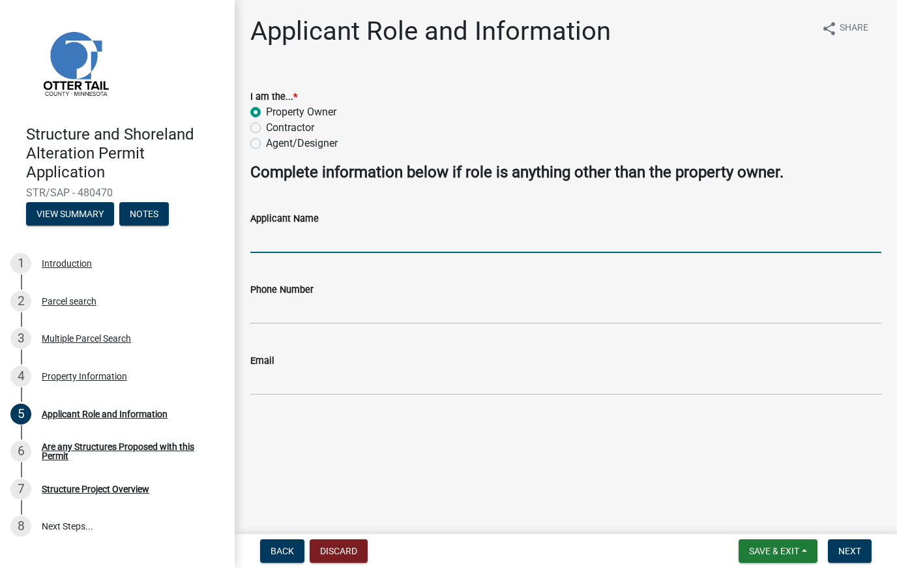
click at [450, 242] on input "Applicant Name" at bounding box center [565, 239] width 631 height 27
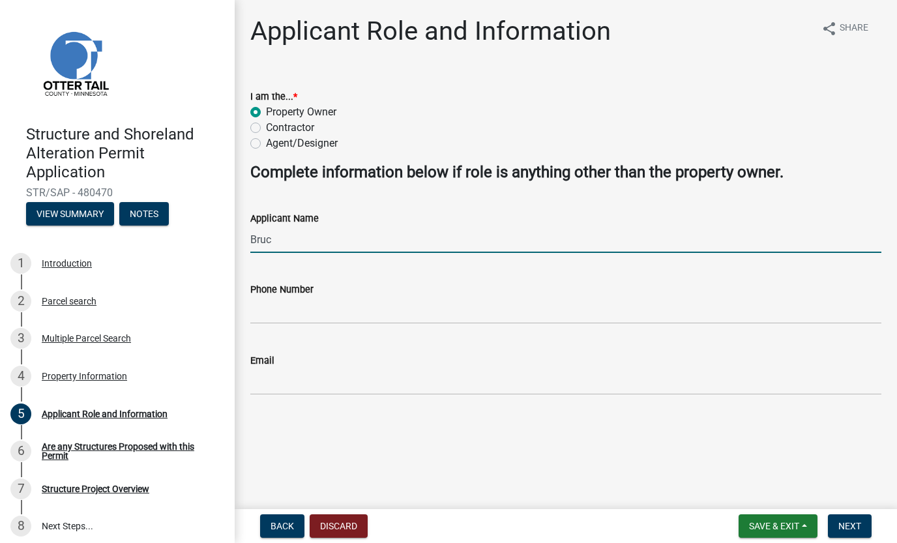
type input "[PERSON_NAME]"
click at [844, 489] on button "Next" at bounding box center [850, 525] width 44 height 23
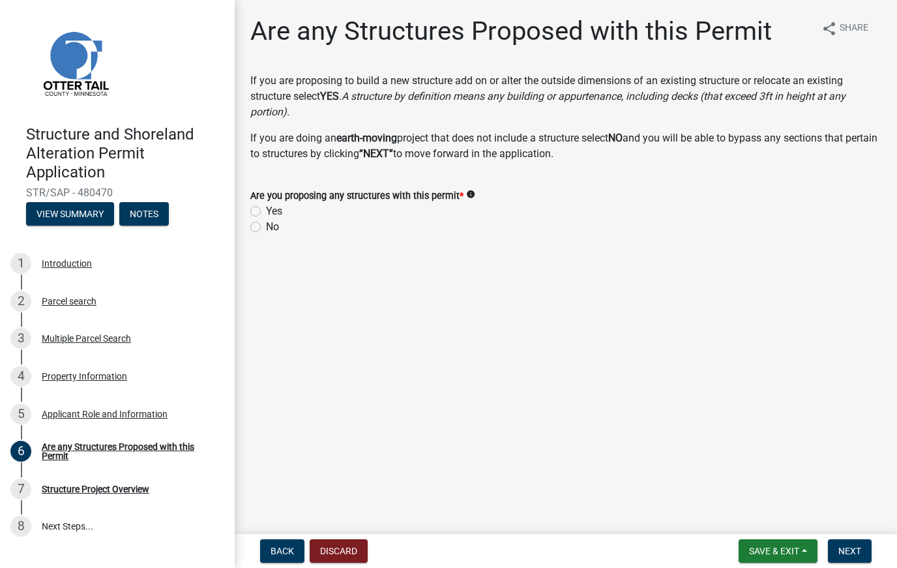
click at [252, 203] on div "Are you proposing any structures with this permit * info" at bounding box center [565, 196] width 631 height 16
click at [260, 205] on div "Yes" at bounding box center [565, 211] width 631 height 16
click at [266, 209] on label "Yes" at bounding box center [274, 211] width 16 height 16
click at [266, 209] on input "Yes" at bounding box center [270, 207] width 8 height 8
radio input "true"
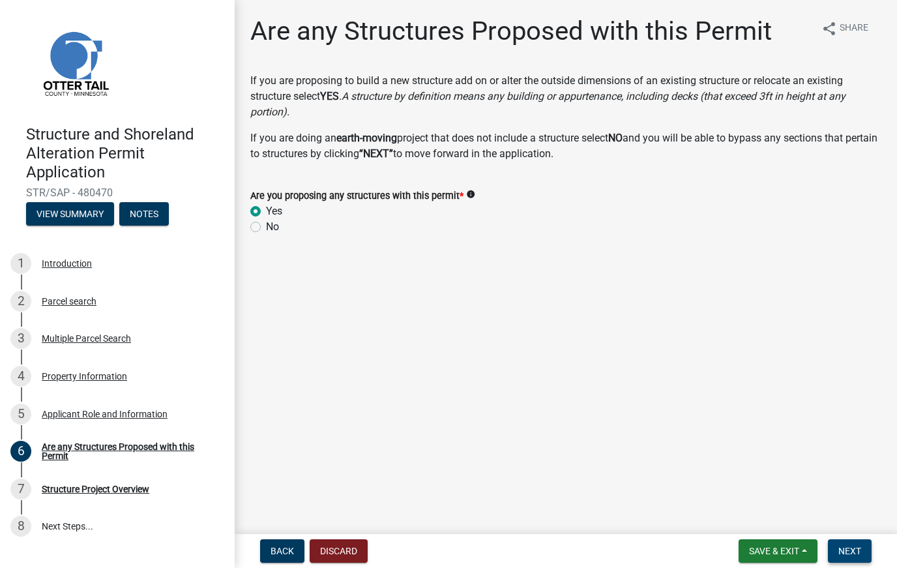
click at [852, 489] on span "Next" at bounding box center [849, 550] width 23 height 10
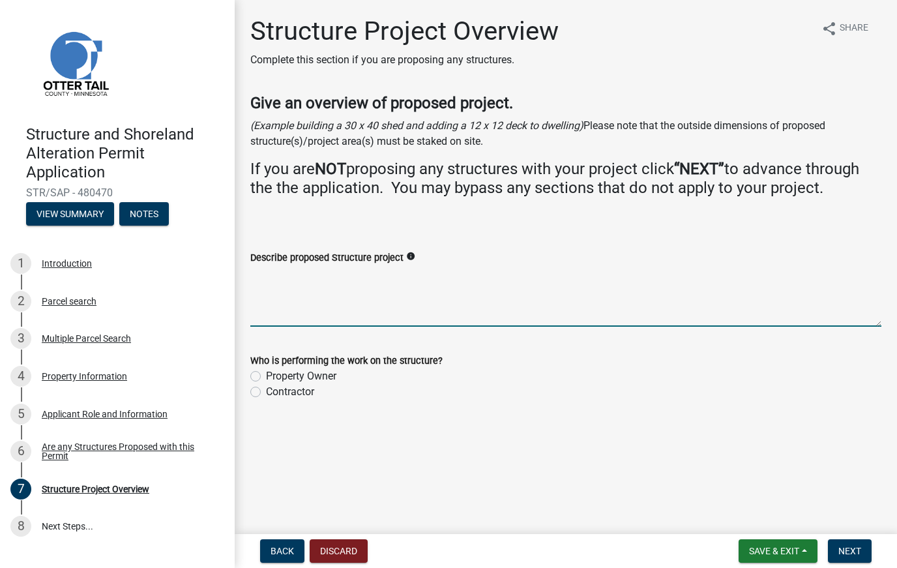
click at [362, 315] on textarea "Describe proposed Structure project" at bounding box center [565, 295] width 631 height 61
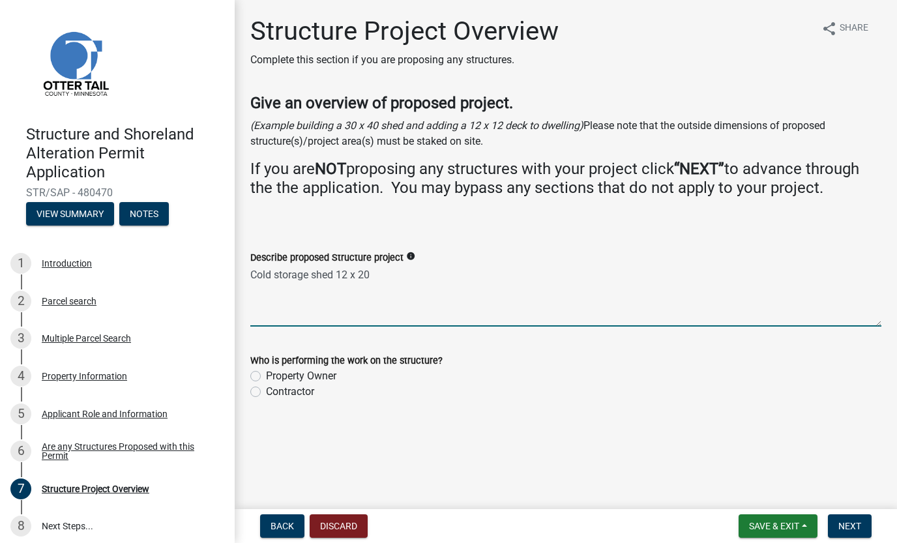
type textarea "Cold storage shed 12 x 20"
click at [262, 369] on div "Property Owner" at bounding box center [565, 376] width 631 height 16
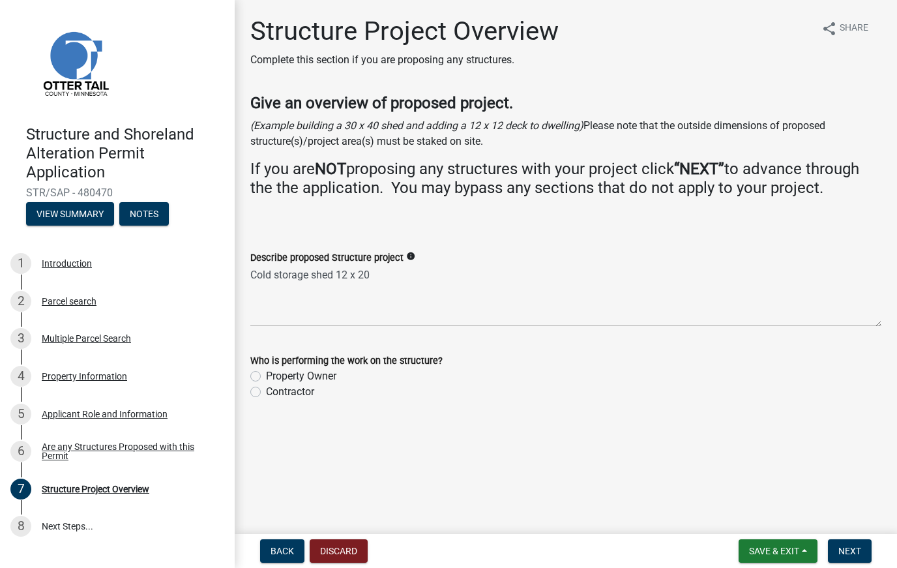
click at [260, 362] on label "Who is performing the work on the structure?" at bounding box center [346, 360] width 192 height 9
click at [266, 369] on label "Property Owner" at bounding box center [301, 376] width 70 height 16
click at [266, 369] on input "Property Owner" at bounding box center [270, 372] width 8 height 8
radio input "true"
click at [835, 489] on button "Next" at bounding box center [850, 550] width 44 height 23
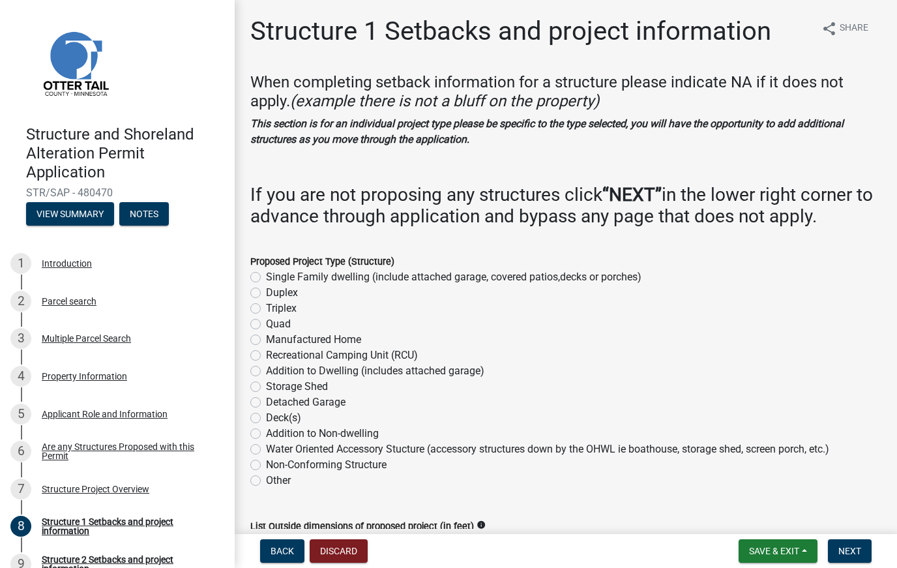
click at [266, 373] on label "Addition to Dwelling (includes attached garage)" at bounding box center [375, 371] width 218 height 16
click at [266, 371] on input "Addition to Dwelling (includes attached garage)" at bounding box center [270, 367] width 8 height 8
radio input "true"
click at [266, 380] on label "Storage Shed" at bounding box center [297, 387] width 62 height 16
click at [266, 380] on input "Storage Shed" at bounding box center [270, 383] width 8 height 8
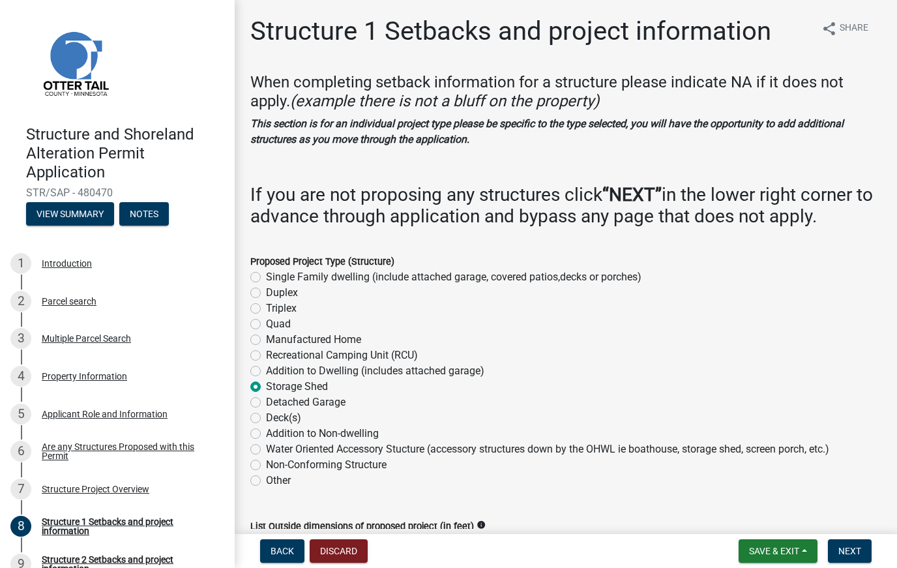
radio input "true"
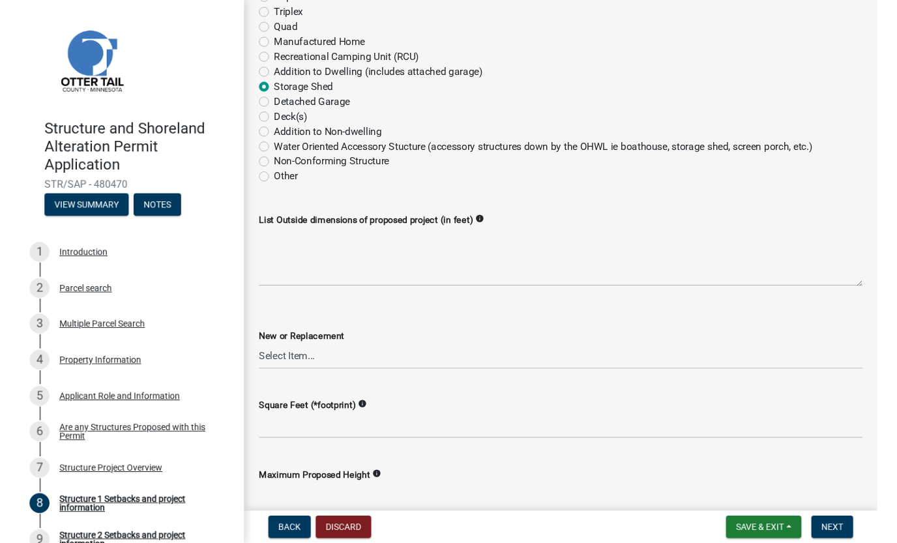
scroll to position [296, 0]
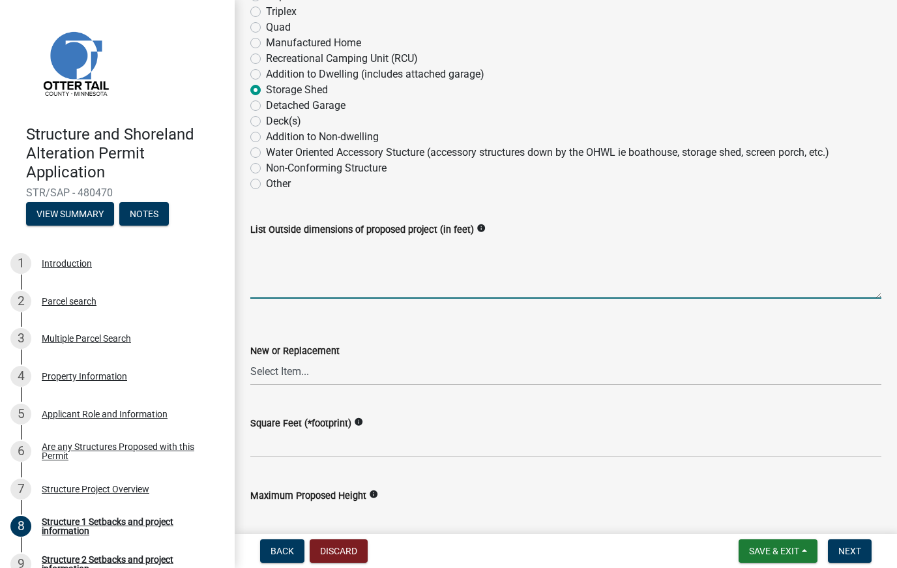
click at [328, 277] on textarea "List Outside dimensions of proposed project (in feet)" at bounding box center [565, 267] width 631 height 61
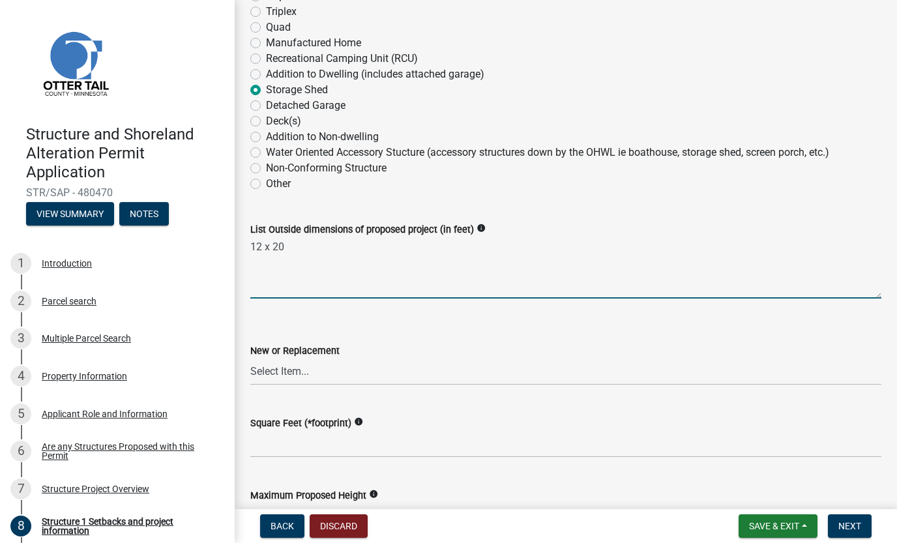
type textarea "12 x 20"
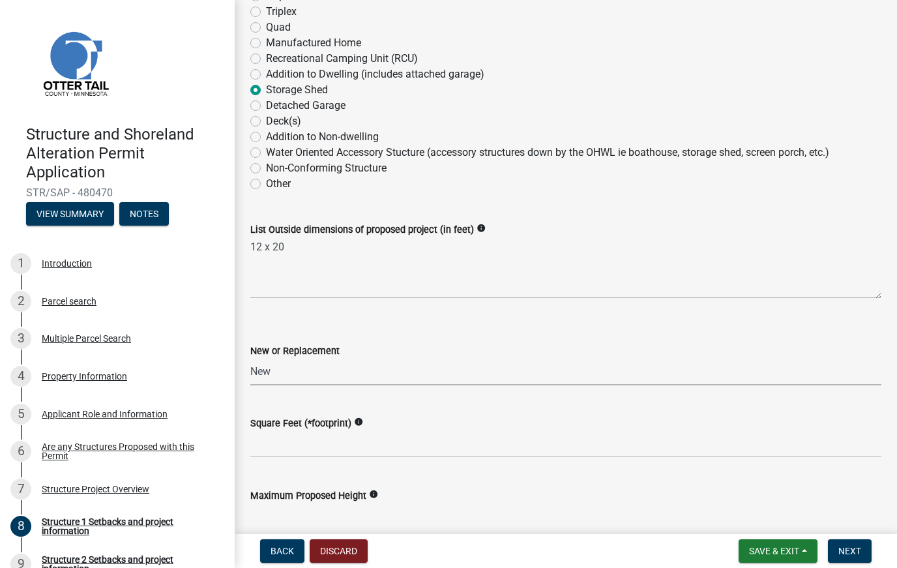
select select "c185e313-3403-4239-bd61-bb563c58a77a"
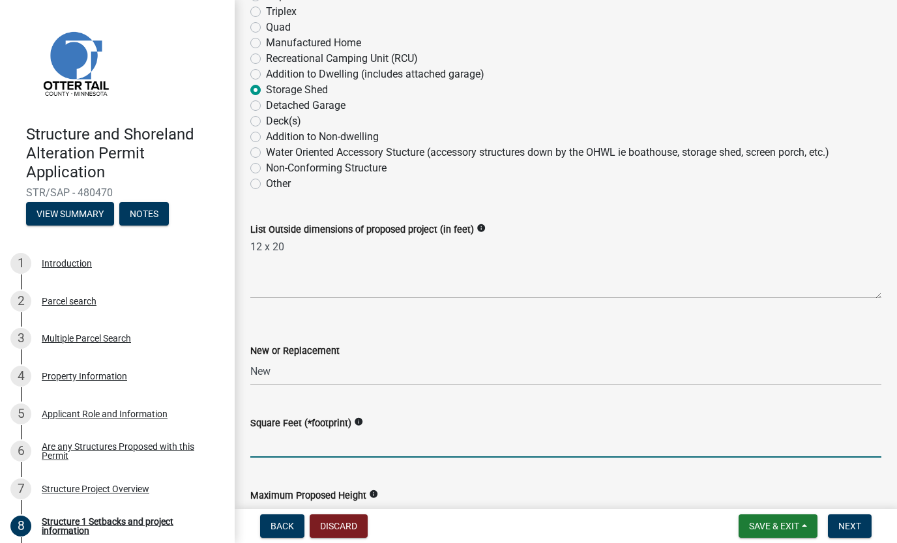
click at [313, 442] on input "text" at bounding box center [565, 444] width 631 height 27
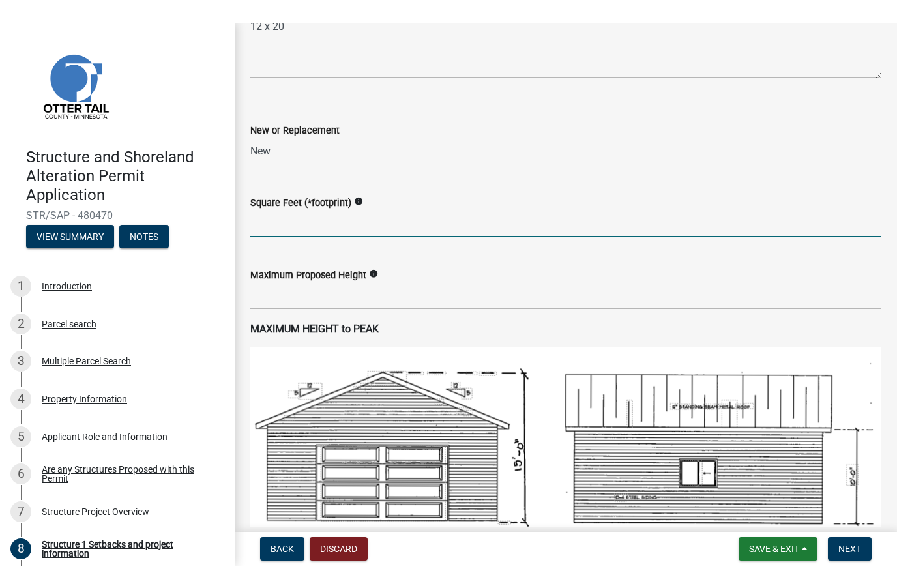
scroll to position [543, 0]
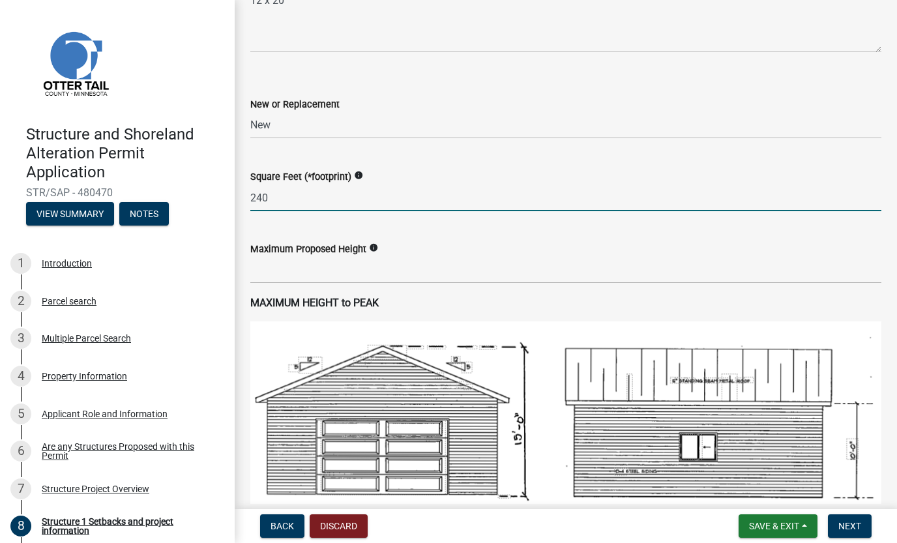
type input "240"
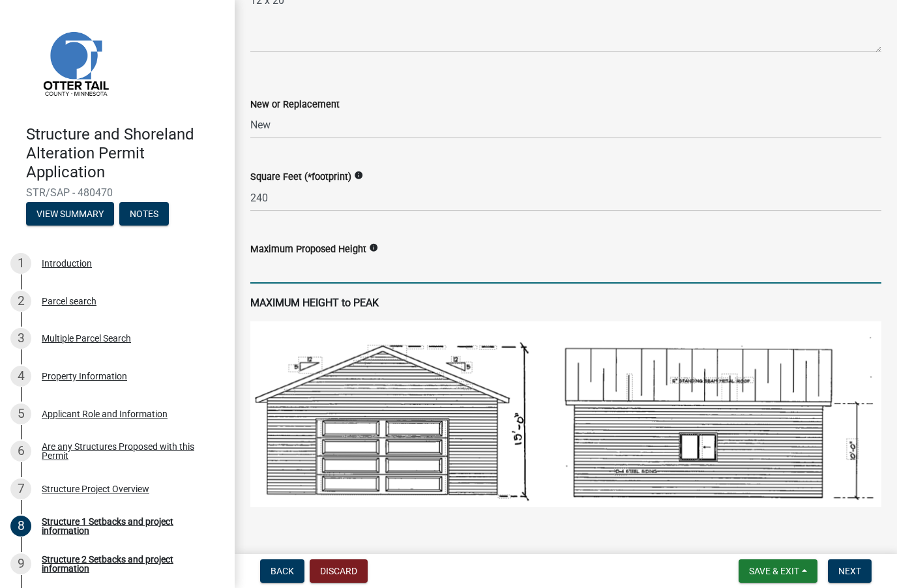
click at [265, 268] on input "text" at bounding box center [565, 270] width 631 height 27
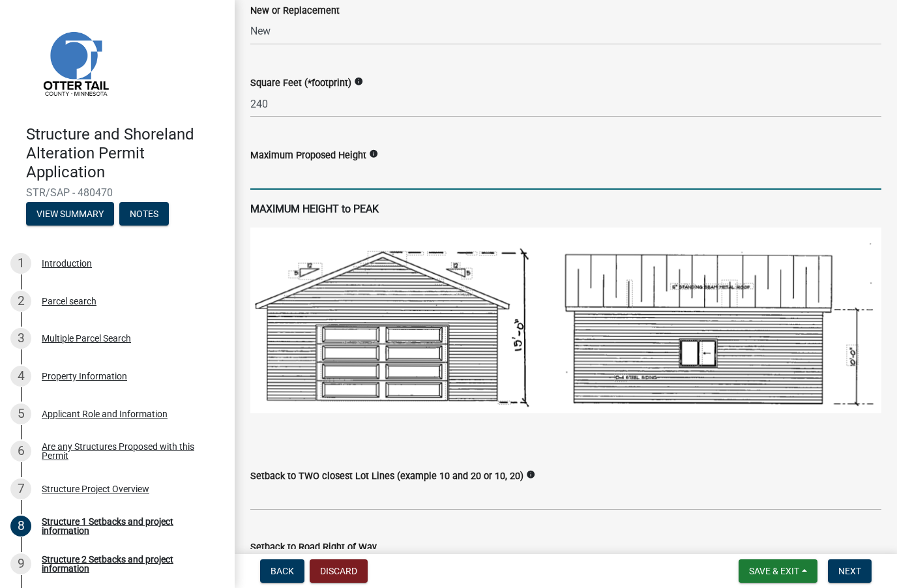
scroll to position [683, 0]
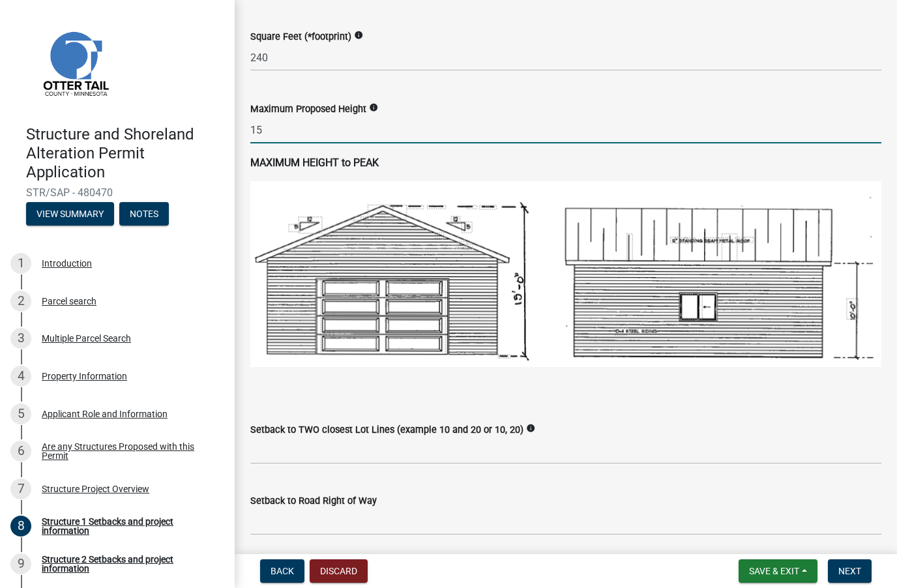
type input "15"
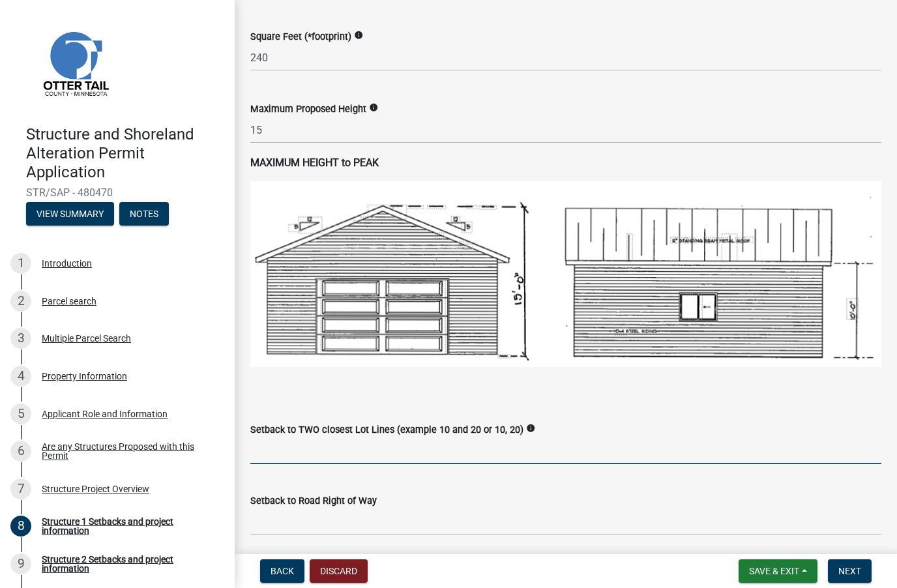
click at [266, 448] on input "Setback to TWO closest Lot Lines (example 10 and 20 or 10, 20)" at bounding box center [565, 450] width 631 height 27
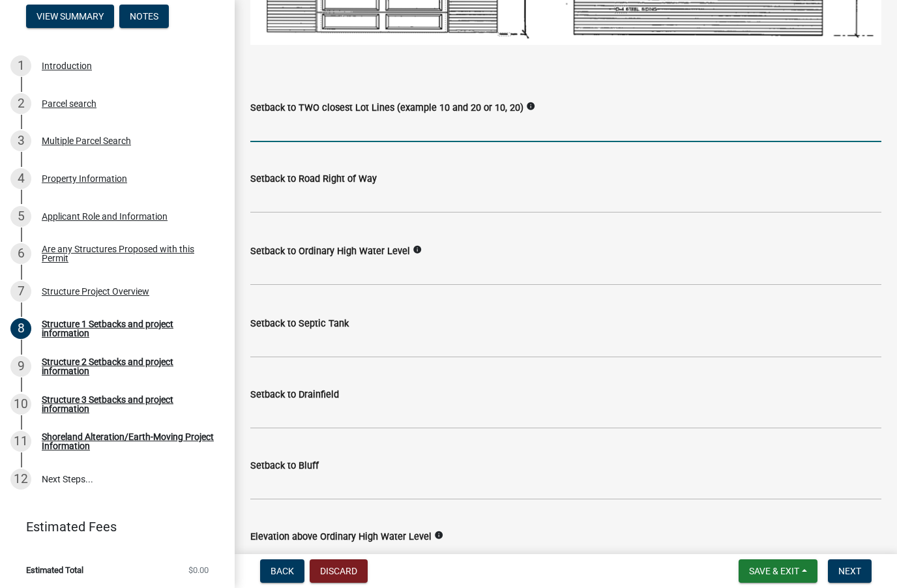
scroll to position [1024, 0]
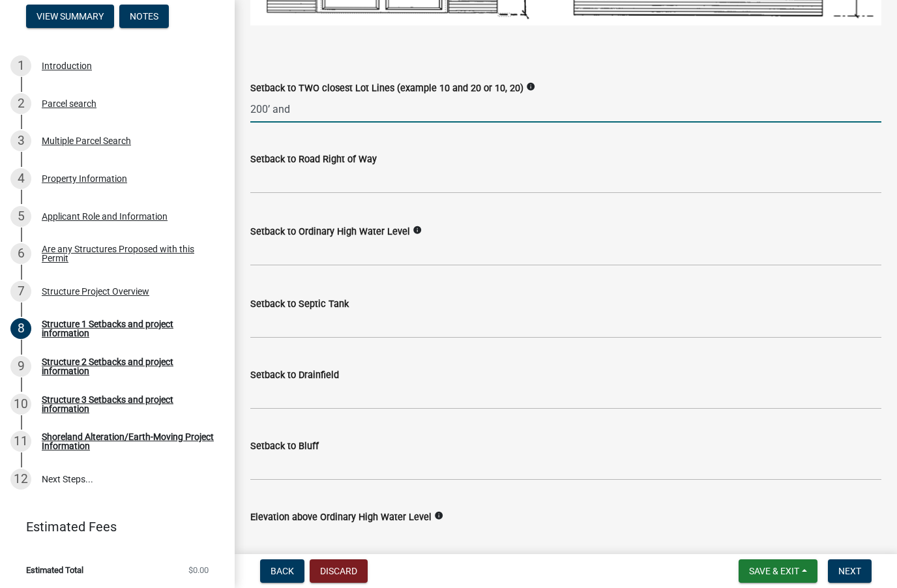
type input "200’ and"
click at [280, 257] on input "text" at bounding box center [565, 252] width 631 height 27
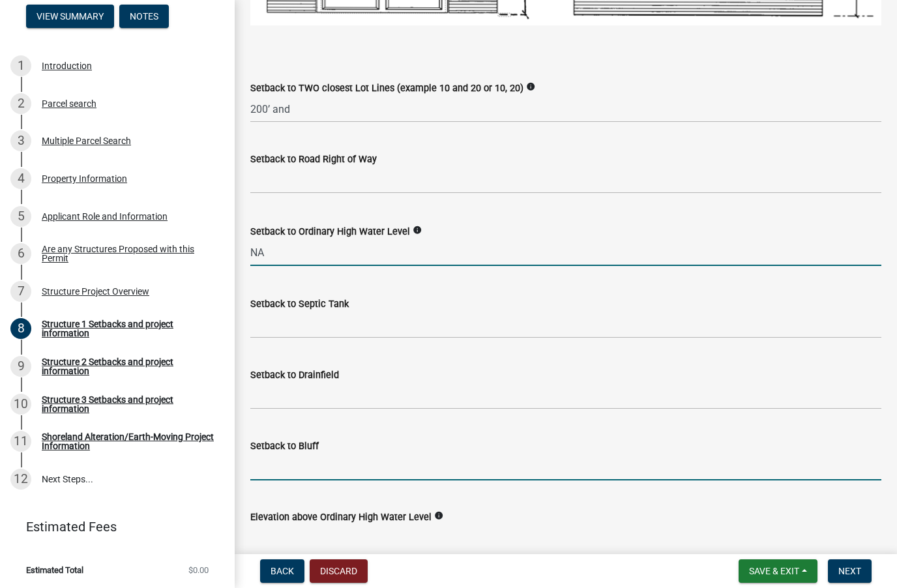
type input "0"
click at [274, 464] on input "Setback to Bluff" at bounding box center [565, 467] width 631 height 27
type input "NA"
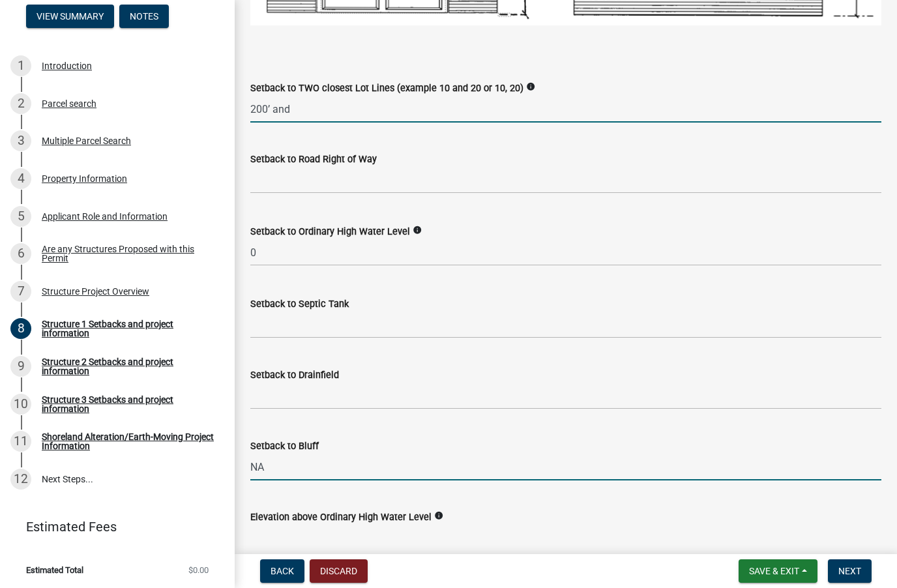
click at [314, 107] on input "200’ and" at bounding box center [565, 109] width 631 height 27
type input "200’ and 170’"
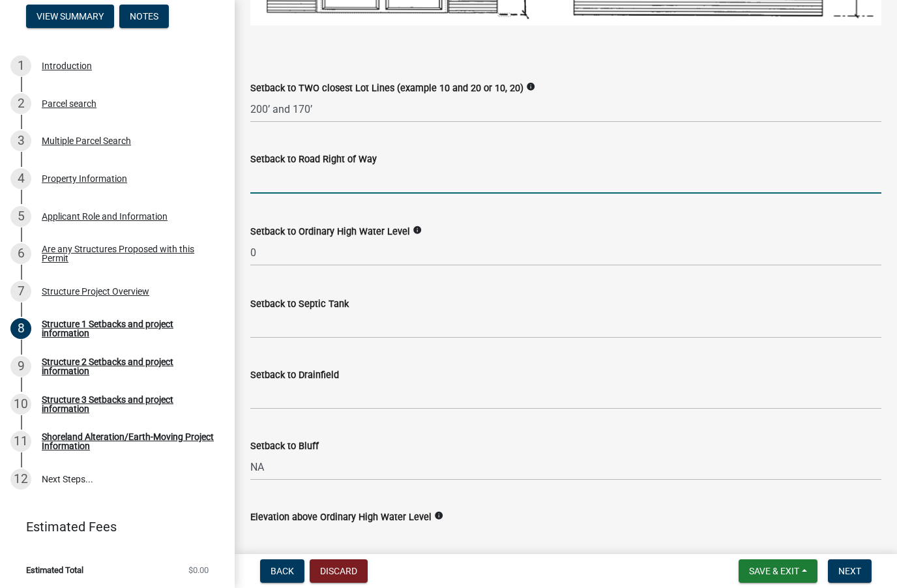
click at [278, 179] on input "text" at bounding box center [565, 180] width 631 height 27
type input "220"
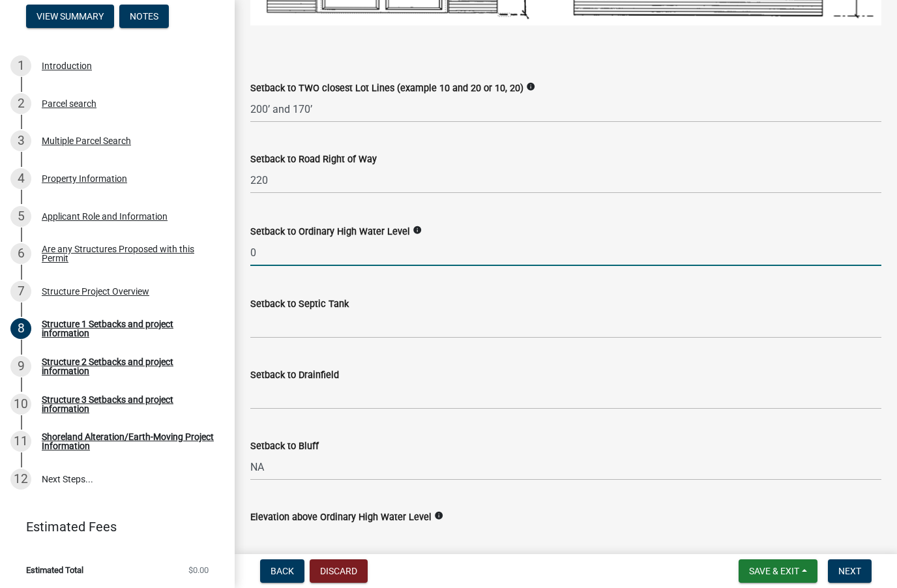
click at [262, 250] on input "0" at bounding box center [565, 252] width 631 height 27
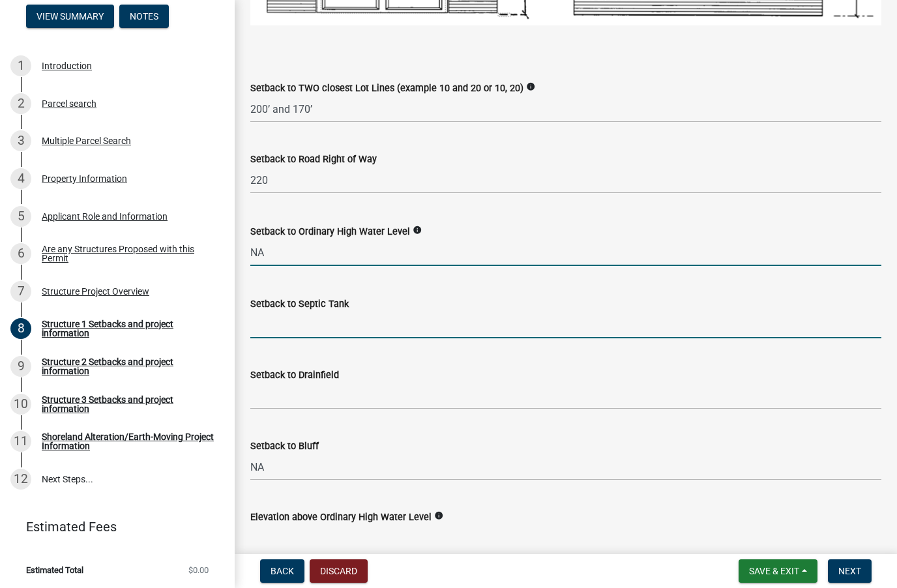
type input "0"
click at [265, 322] on input "Setback to Septic Tank" at bounding box center [565, 324] width 631 height 27
type input "150’"
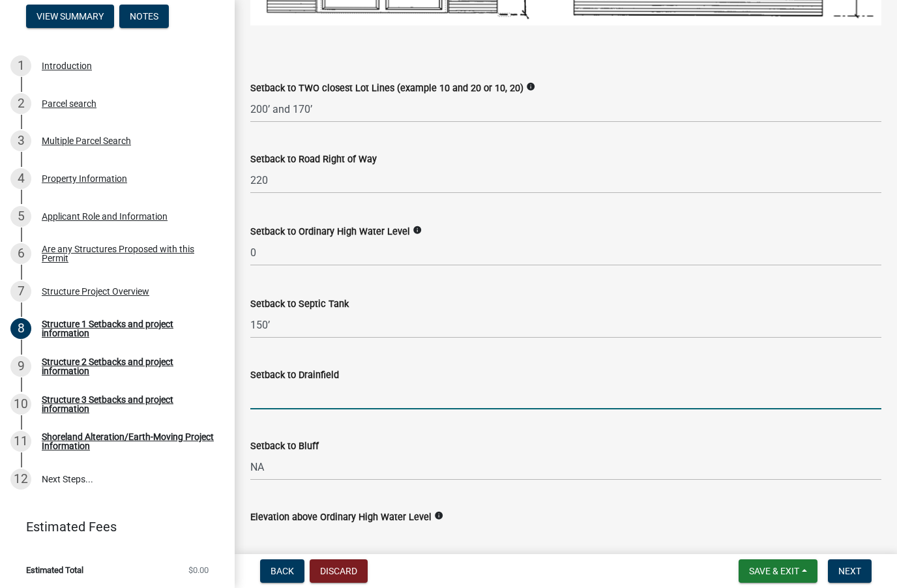
click at [271, 393] on input "Setback to Drainfield" at bounding box center [565, 395] width 631 height 27
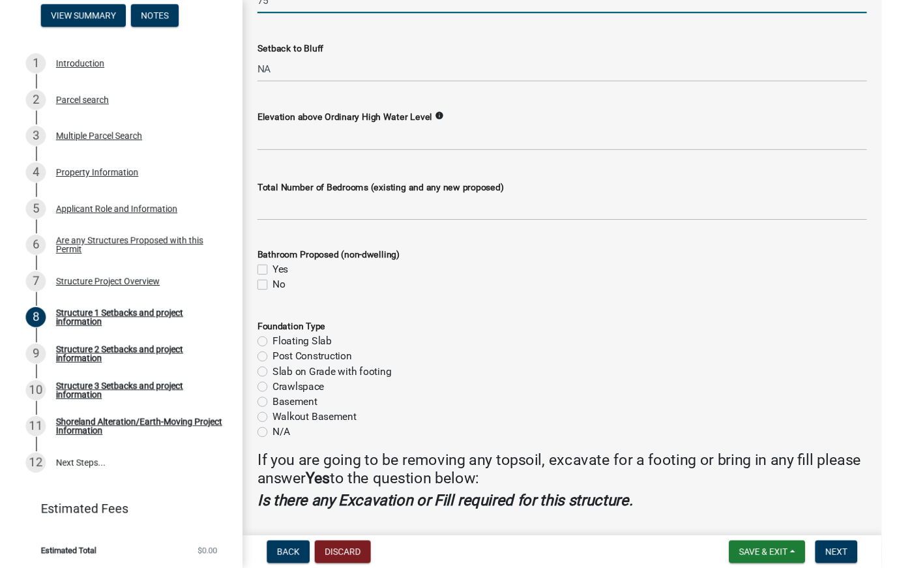
scroll to position [1428, 0]
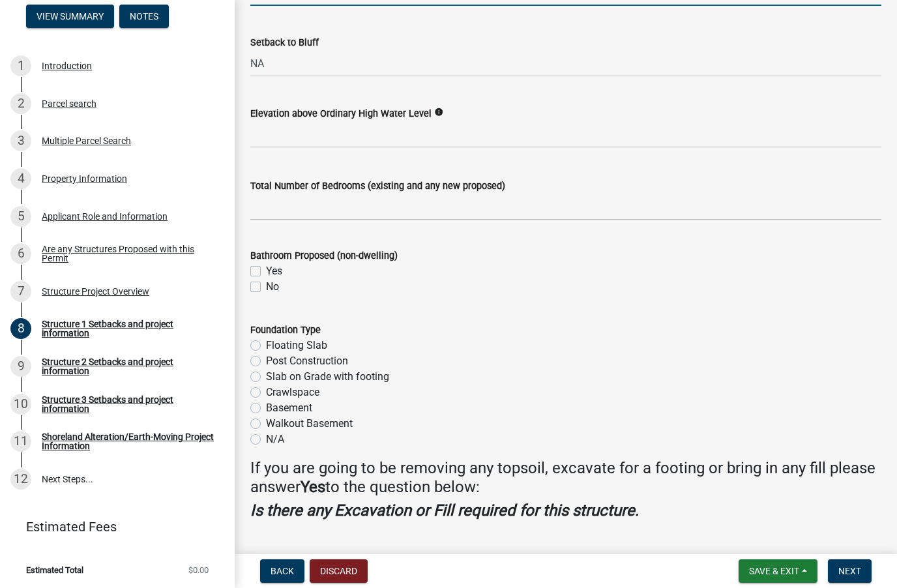
type input "75’"
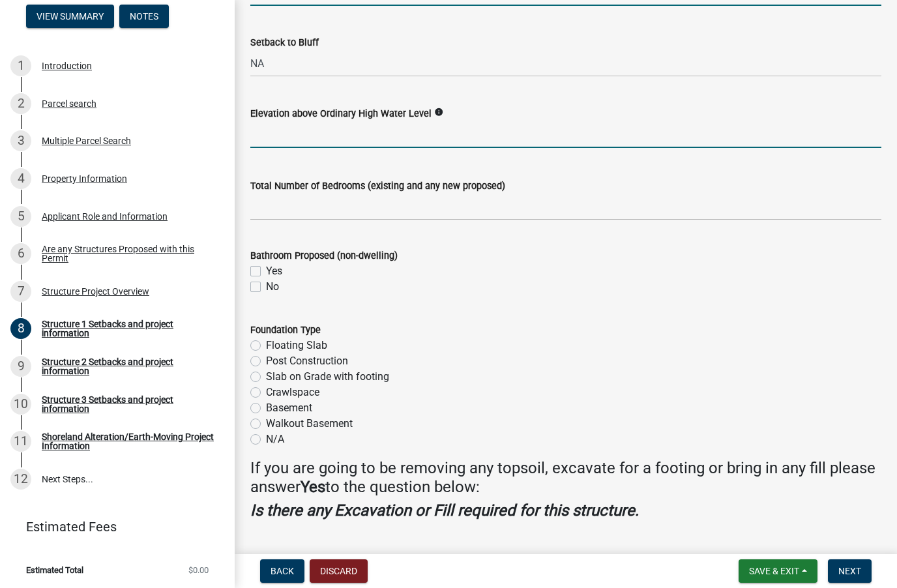
click at [274, 141] on input "text" at bounding box center [565, 134] width 631 height 27
type input "0"
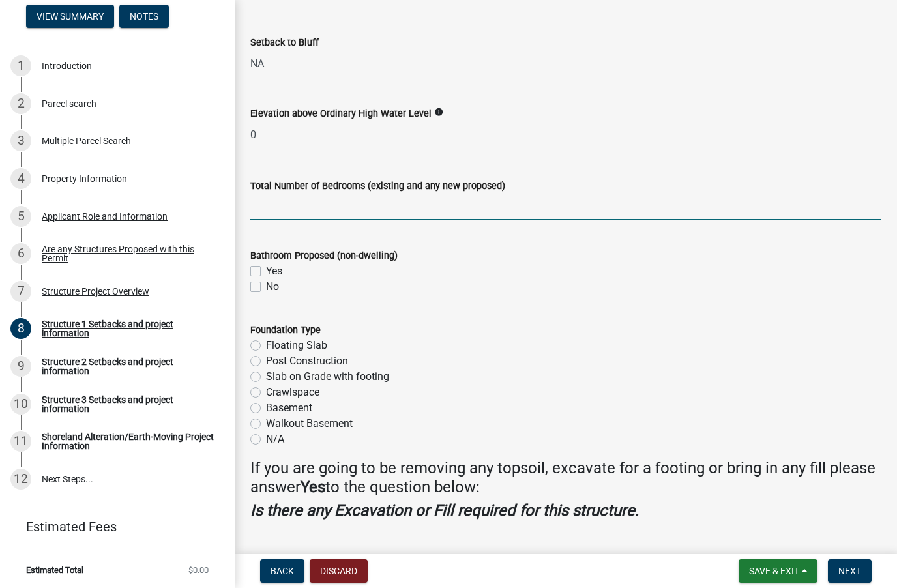
click at [279, 205] on input "text" at bounding box center [565, 207] width 631 height 27
type input "0"
click at [266, 284] on label "No" at bounding box center [272, 287] width 13 height 16
click at [266, 284] on input "No" at bounding box center [270, 283] width 8 height 8
checkbox input "true"
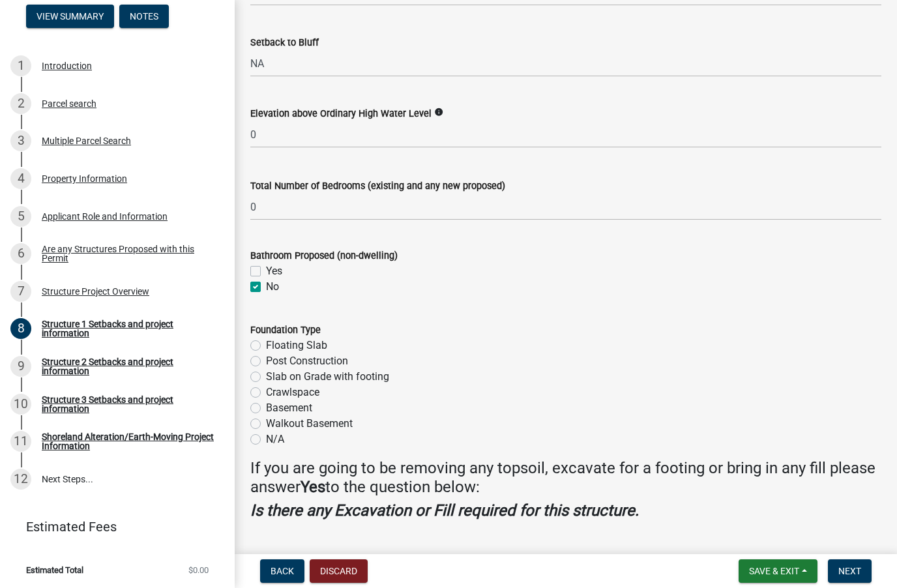
checkbox input "false"
checkbox input "true"
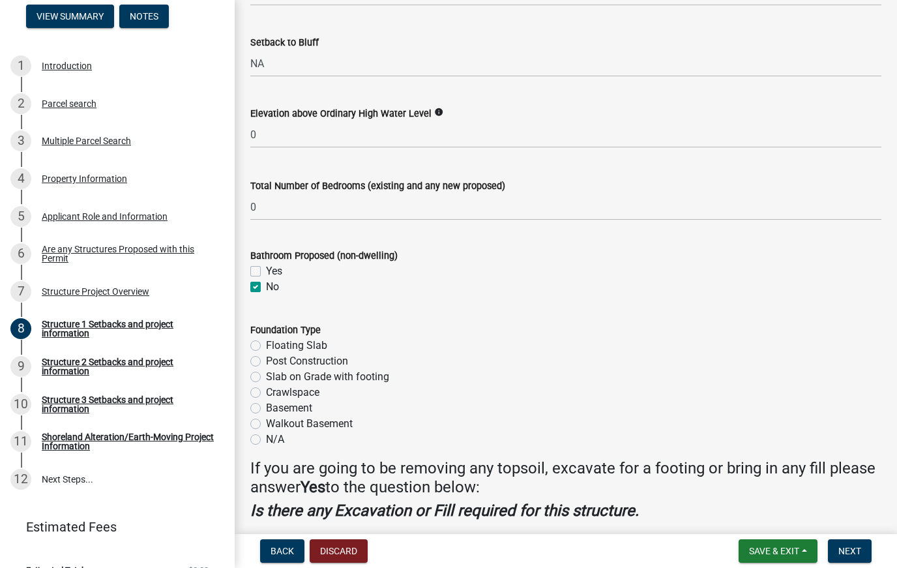
click at [266, 343] on label "Floating Slab" at bounding box center [296, 346] width 61 height 16
click at [266, 343] on input "Floating Slab" at bounding box center [270, 342] width 8 height 8
radio input "true"
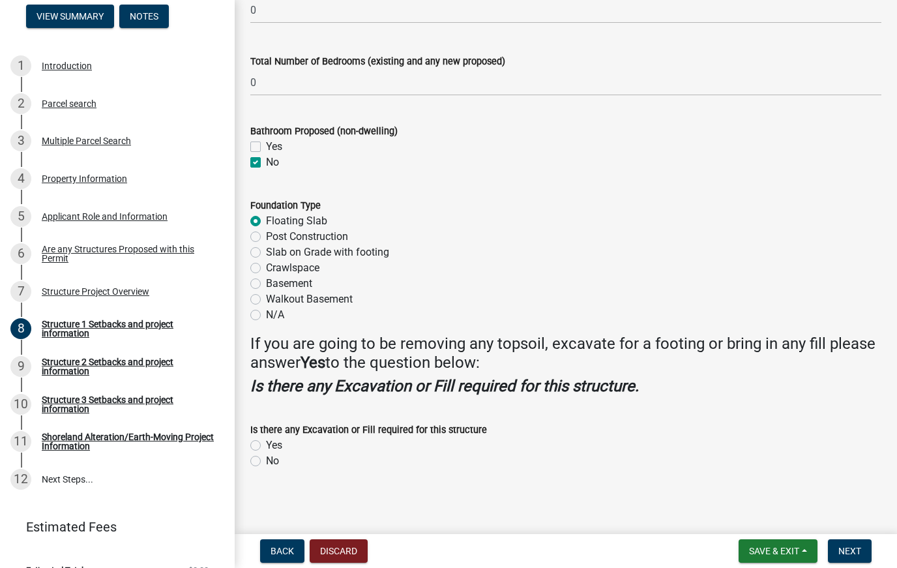
scroll to position [1551, 0]
click at [266, 458] on label "No" at bounding box center [272, 462] width 13 height 16
click at [266, 458] on input "No" at bounding box center [270, 458] width 8 height 8
radio input "true"
click at [854, 489] on span "Next" at bounding box center [849, 550] width 23 height 10
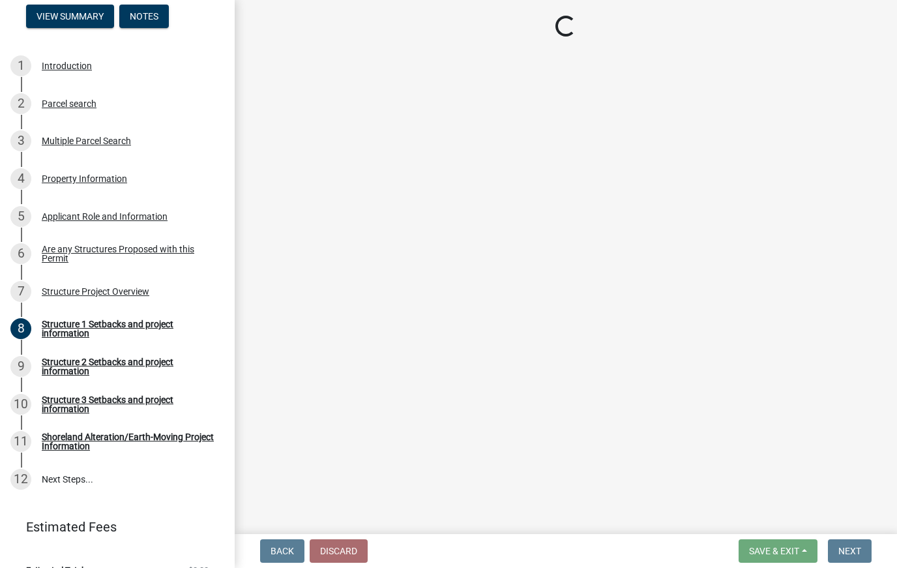
scroll to position [0, 0]
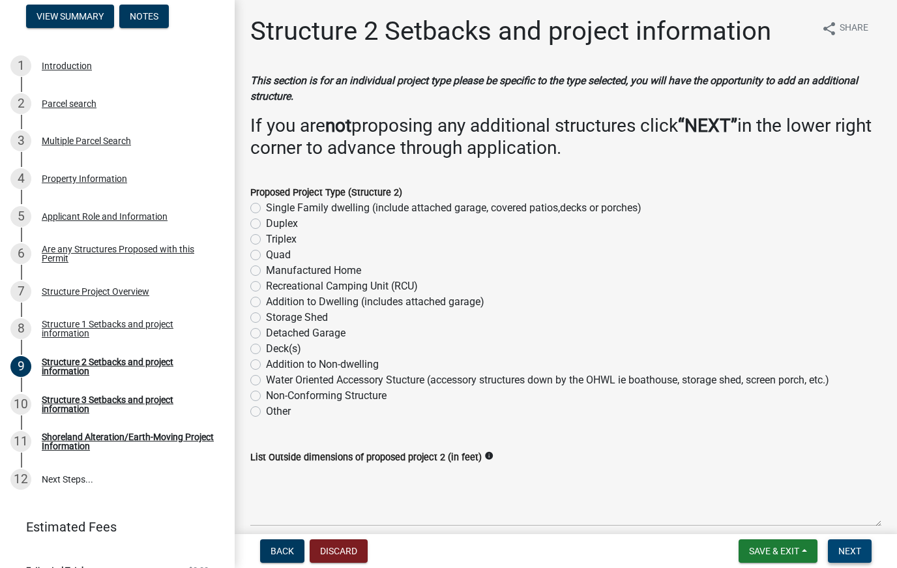
click at [854, 489] on span "Next" at bounding box center [849, 550] width 23 height 10
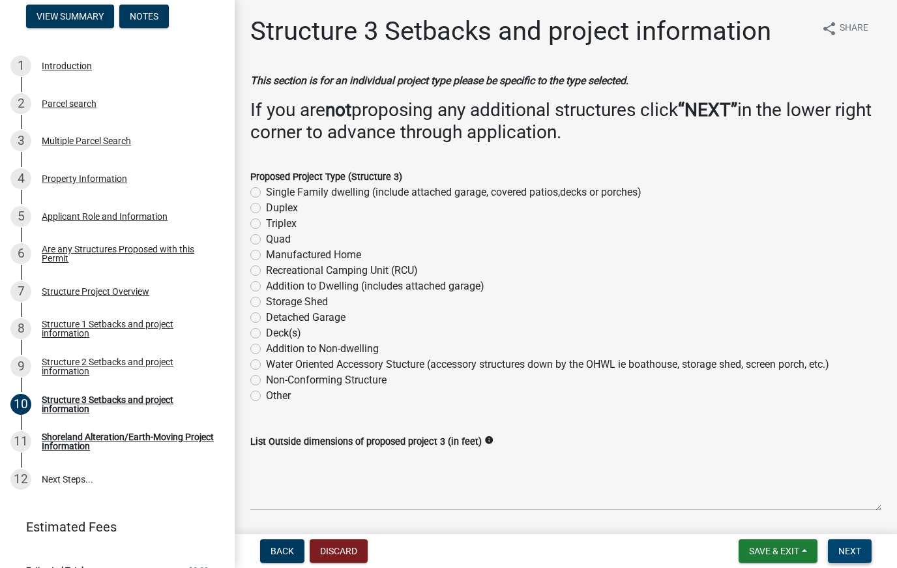
click at [854, 489] on span "Next" at bounding box center [849, 550] width 23 height 10
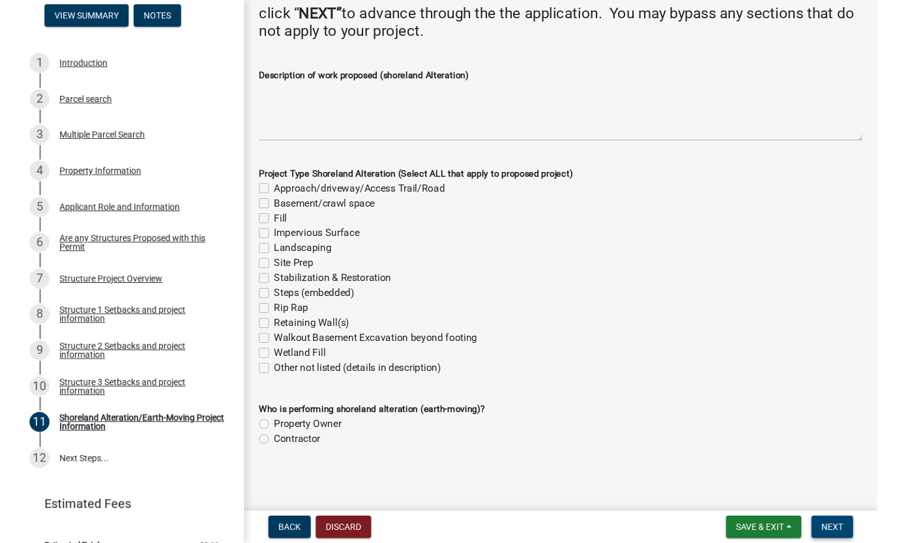
scroll to position [175, 0]
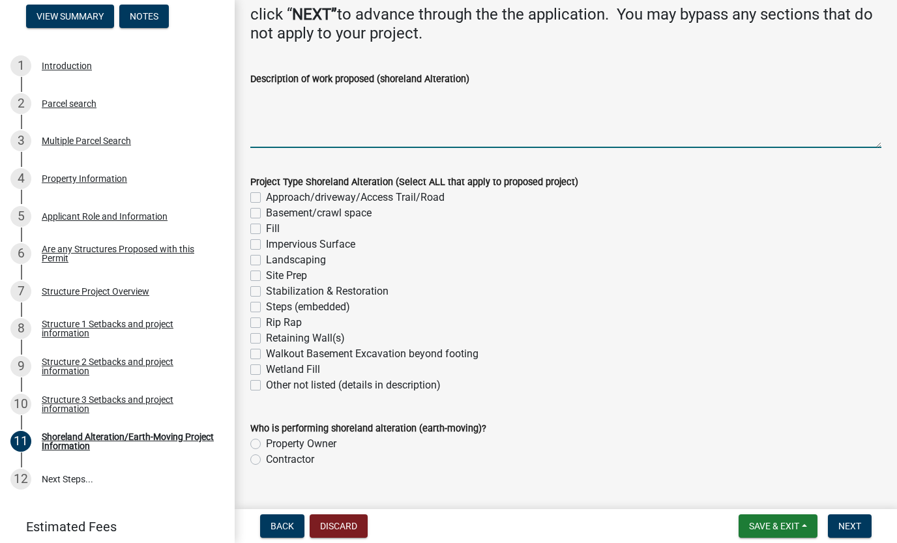
click at [263, 140] on textarea "Description of work proposed (shoreland Alteration)" at bounding box center [565, 117] width 631 height 61
type textarea "N"
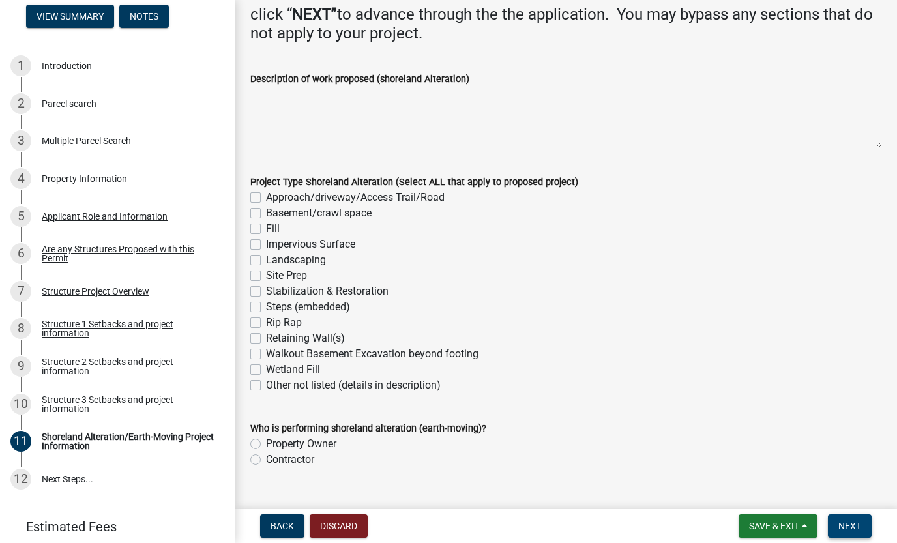
click at [851, 489] on span "Next" at bounding box center [849, 526] width 23 height 10
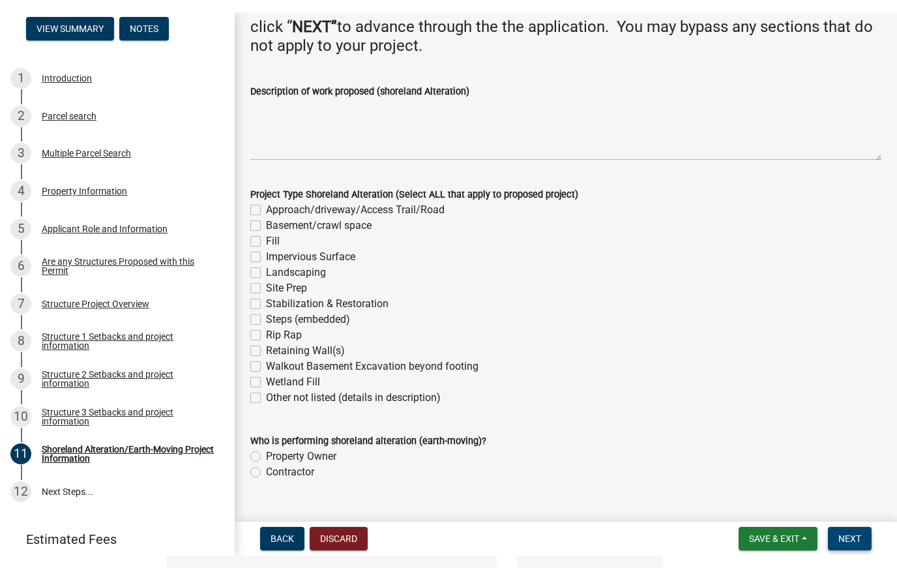
scroll to position [0, 0]
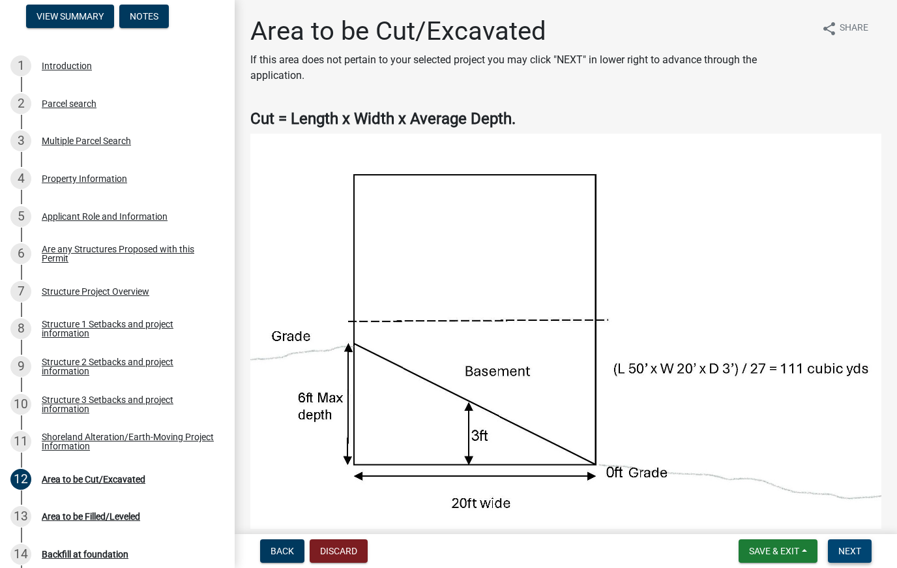
click at [849, 489] on span "Next" at bounding box center [849, 550] width 23 height 10
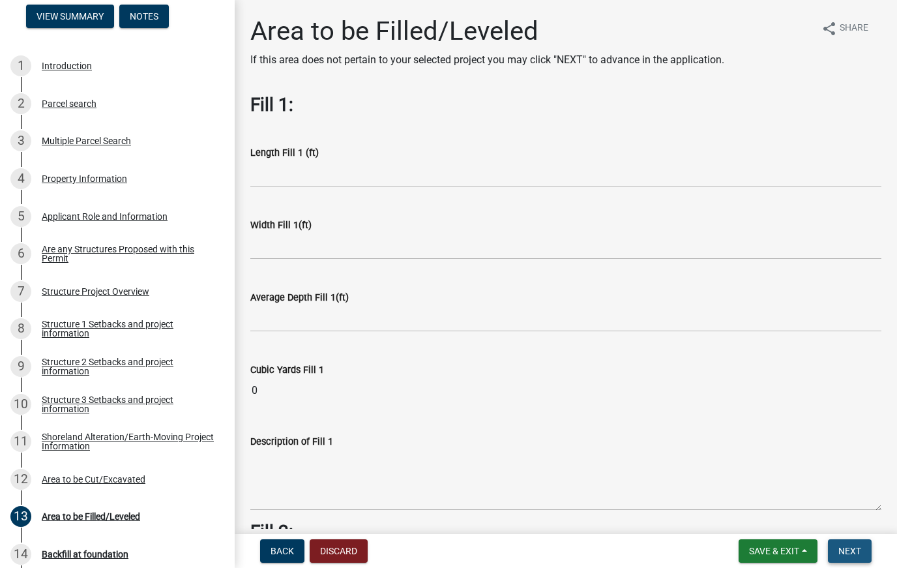
click at [849, 489] on html "Internet Explorer does NOT work with GeoPermits. Get a new browser for more sec…" at bounding box center [448, 284] width 897 height 568
click at [849, 489] on span "Next" at bounding box center [849, 550] width 23 height 10
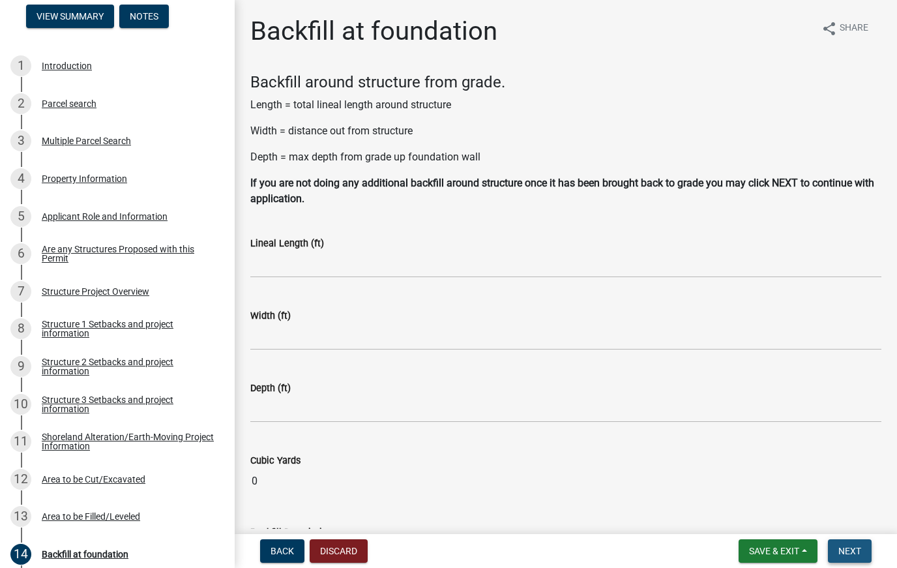
click at [849, 489] on span "Next" at bounding box center [849, 550] width 23 height 10
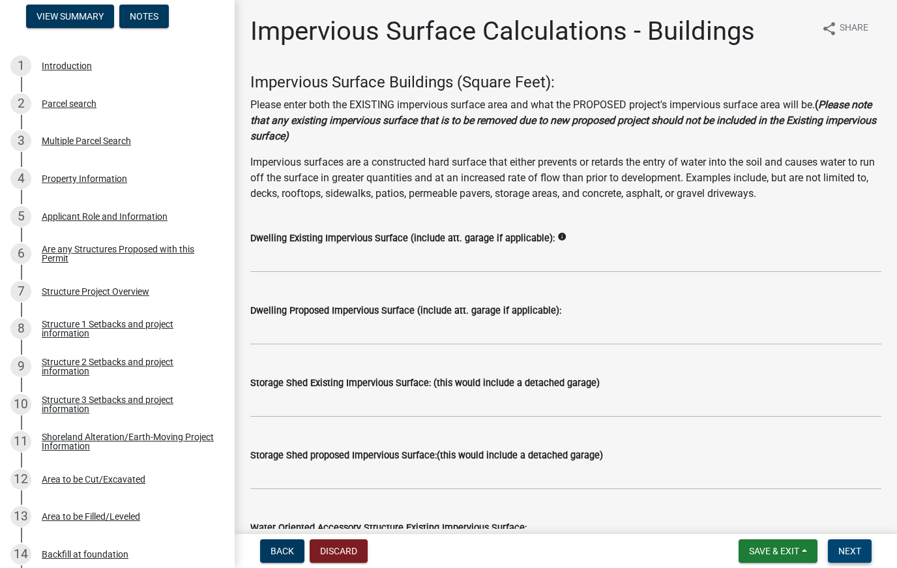
click at [849, 489] on span "Next" at bounding box center [849, 550] width 23 height 10
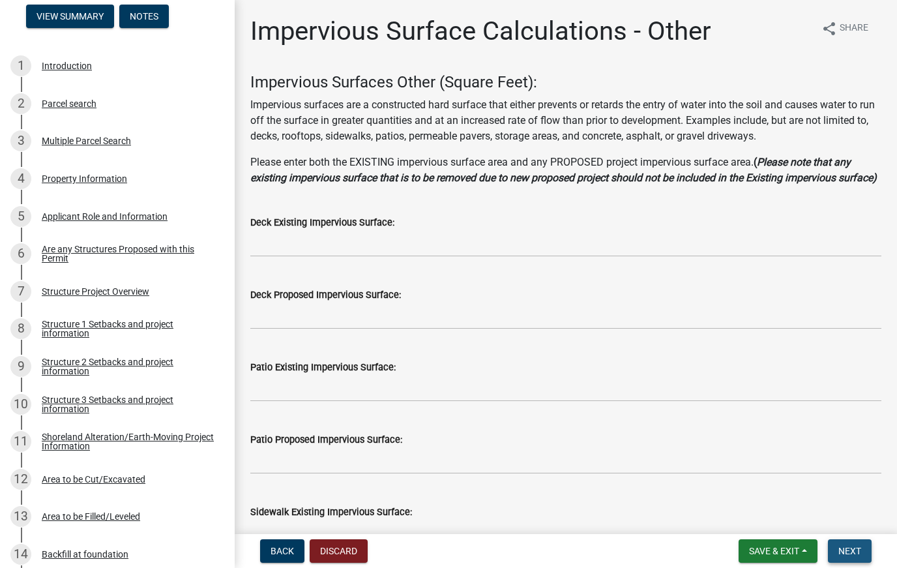
click at [849, 489] on span "Next" at bounding box center [849, 550] width 23 height 10
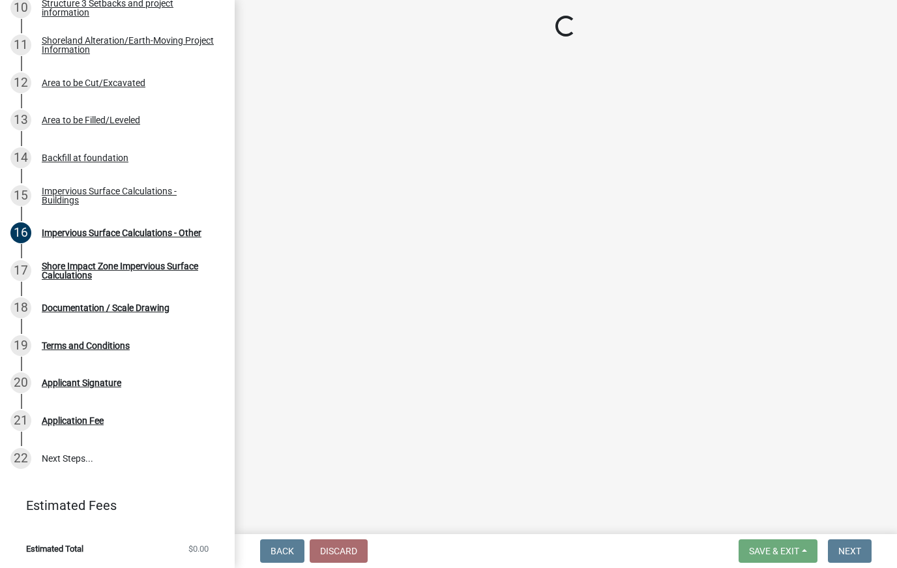
scroll to position [593, 0]
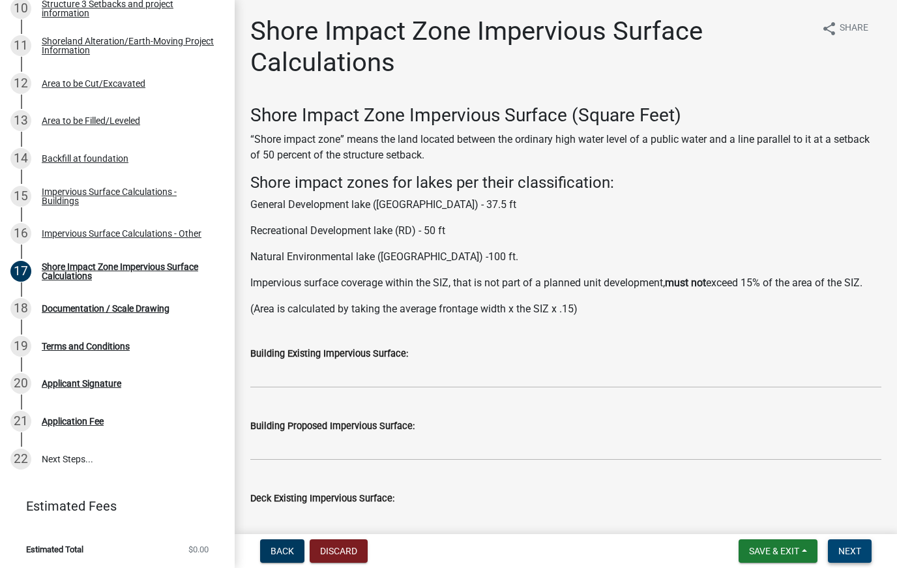
click at [849, 489] on span "Next" at bounding box center [849, 550] width 23 height 10
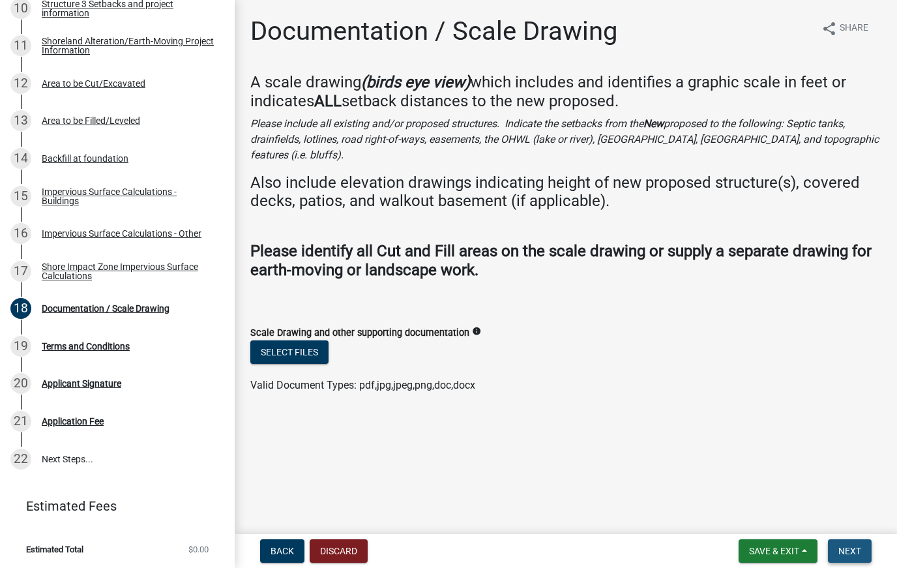
click at [850, 489] on button "Next" at bounding box center [850, 550] width 44 height 23
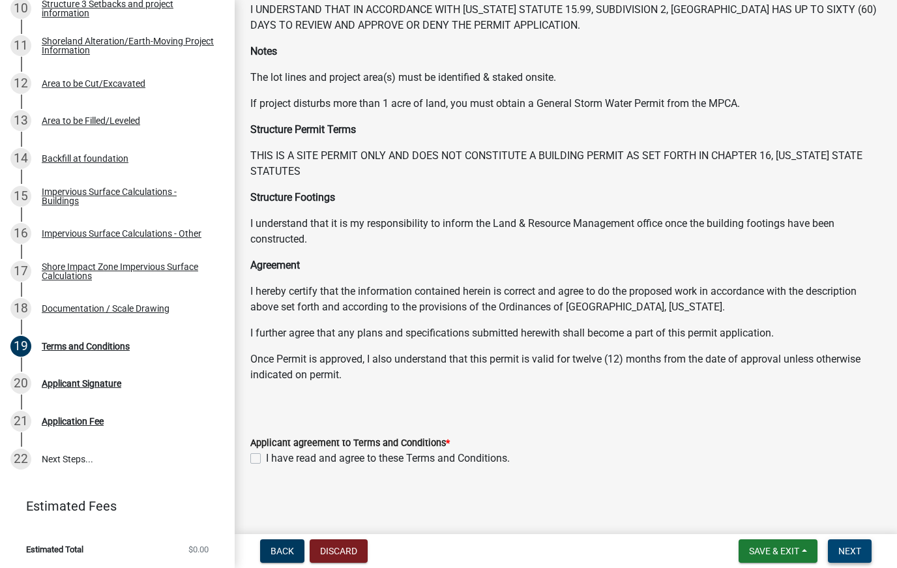
scroll to position [94, 0]
click at [266, 458] on label "I have read and agree to these Terms and Conditions." at bounding box center [388, 459] width 244 height 16
click at [266, 458] on input "I have read and agree to these Terms and Conditions." at bounding box center [270, 455] width 8 height 8
checkbox input "true"
click at [846, 489] on span "Next" at bounding box center [849, 550] width 23 height 10
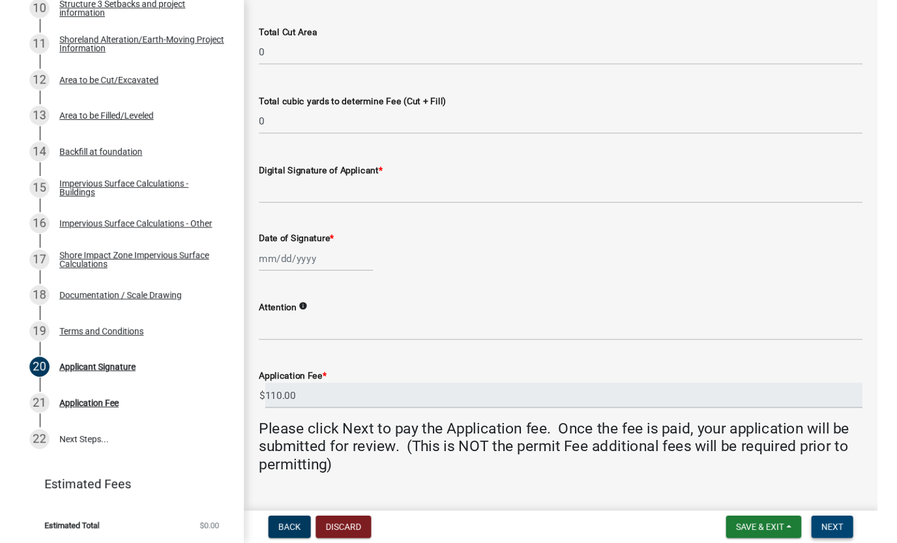
scroll to position [240, 0]
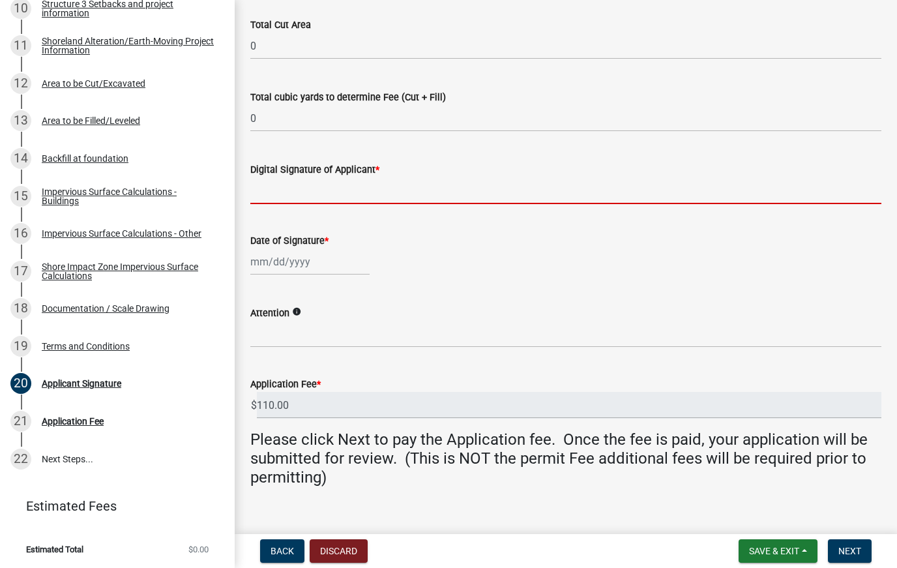
click at [415, 186] on input "Digital Signature of Applicant *" at bounding box center [565, 190] width 631 height 27
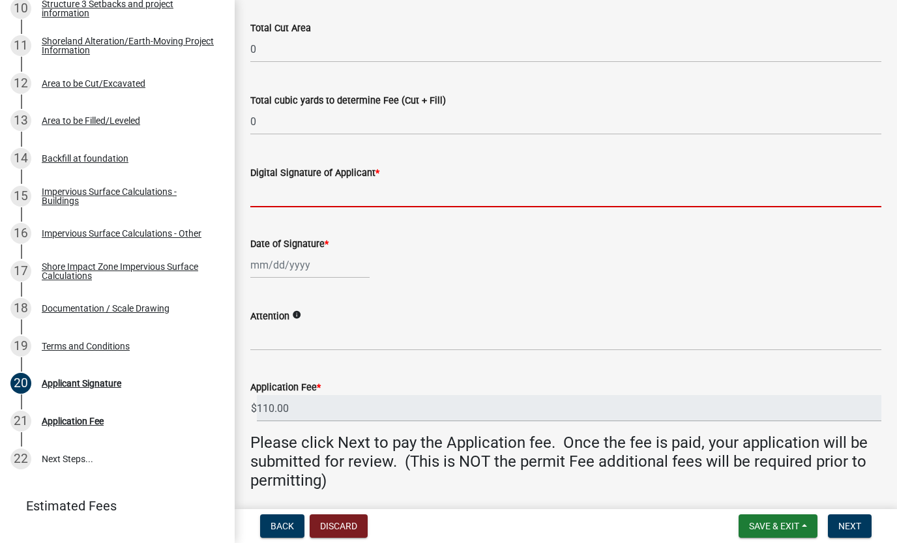
scroll to position [236, 0]
click at [457, 174] on div "Digital Signature of Applicant *" at bounding box center [565, 174] width 631 height 16
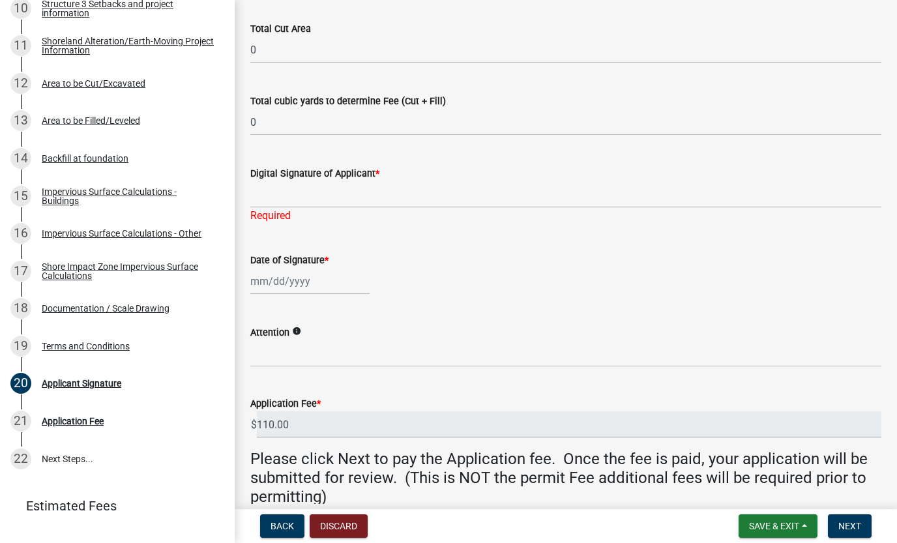
scroll to position [573, 0]
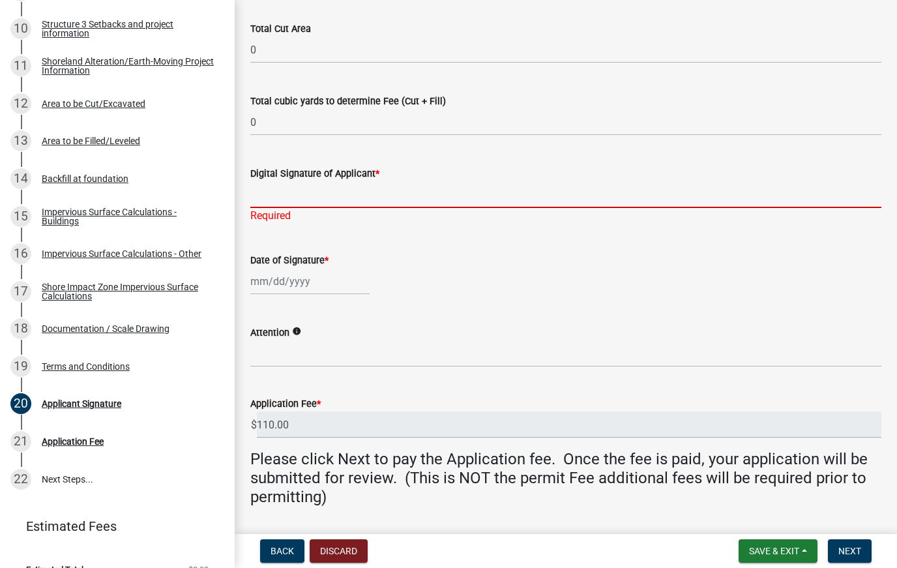
click at [304, 206] on input "Digital Signature of Applicant *" at bounding box center [565, 194] width 631 height 27
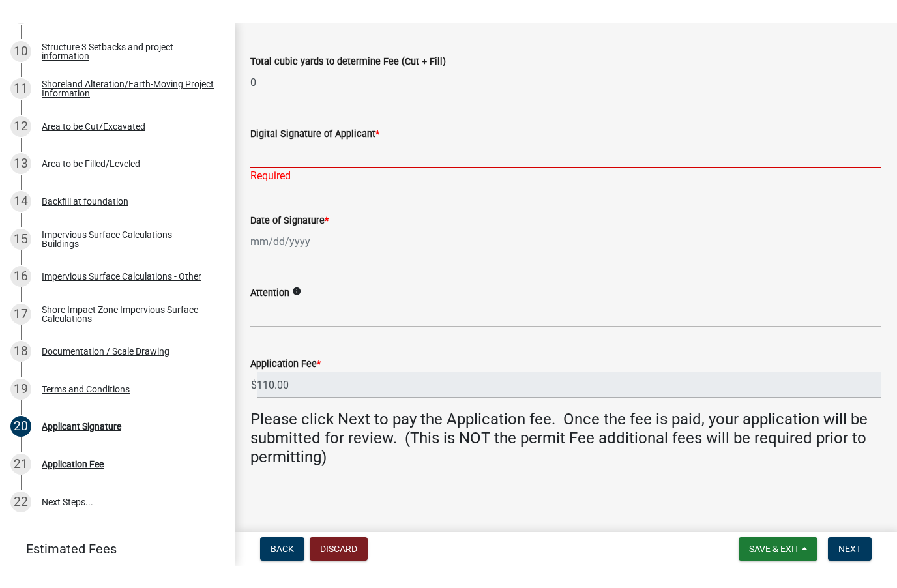
scroll to position [298, 0]
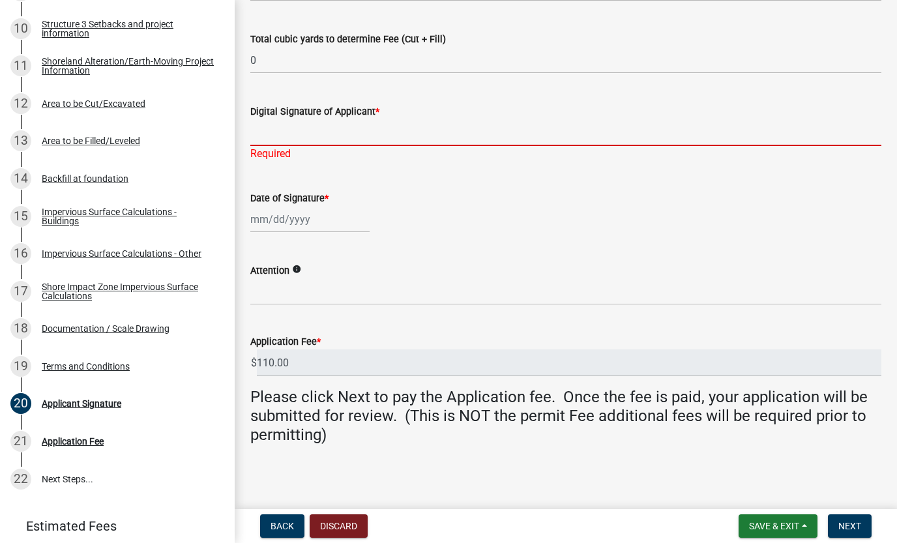
click at [379, 111] on label "Digital Signature of Applicant *" at bounding box center [314, 112] width 129 height 9
click at [381, 119] on input "Digital Signature of Applicant *" at bounding box center [565, 132] width 631 height 27
click at [379, 106] on span "*" at bounding box center [377, 111] width 4 height 11
click at [383, 119] on input "Digital Signature of Applicant *" at bounding box center [565, 132] width 631 height 27
click at [366, 129] on input "Digital Signature of Applicant *" at bounding box center [565, 132] width 631 height 27
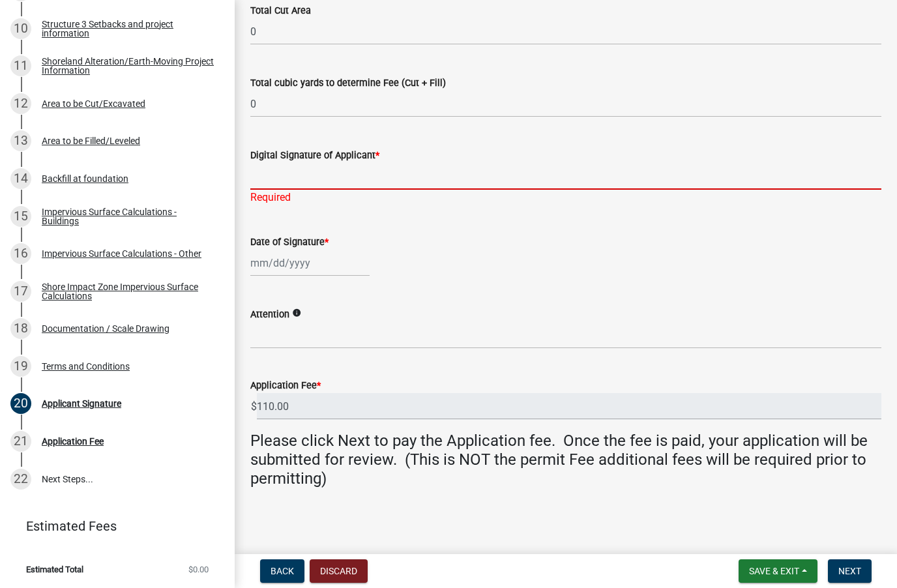
scroll to position [253, 0]
click at [327, 170] on input "Digital Signature of Applicant *" at bounding box center [565, 177] width 631 height 27
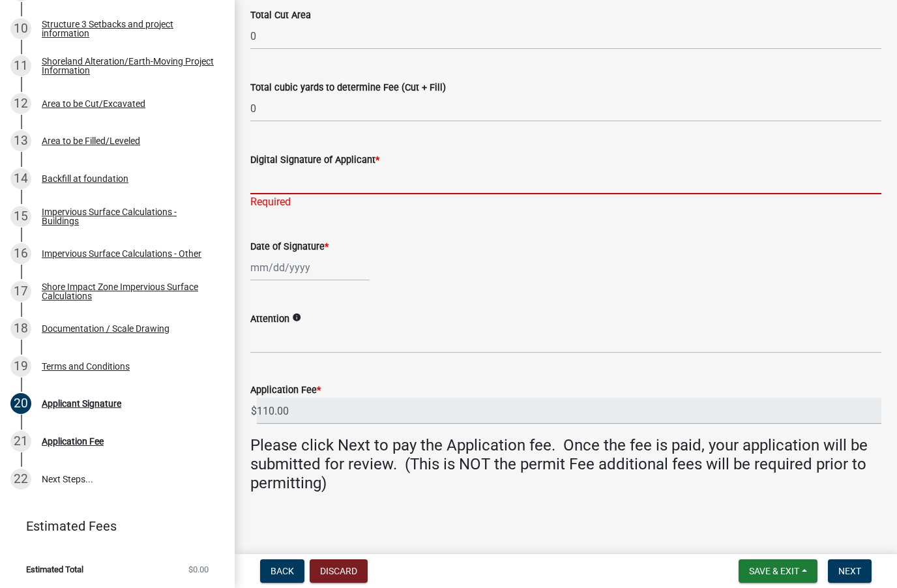
scroll to position [249, 0]
click at [209, 190] on link "14 Backfill at foundation" at bounding box center [117, 179] width 235 height 38
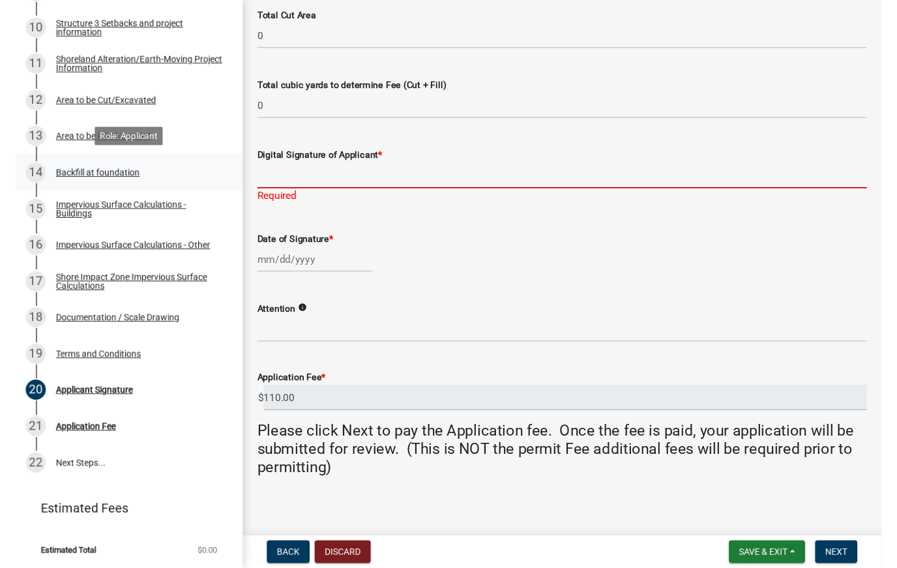
scroll to position [0, 0]
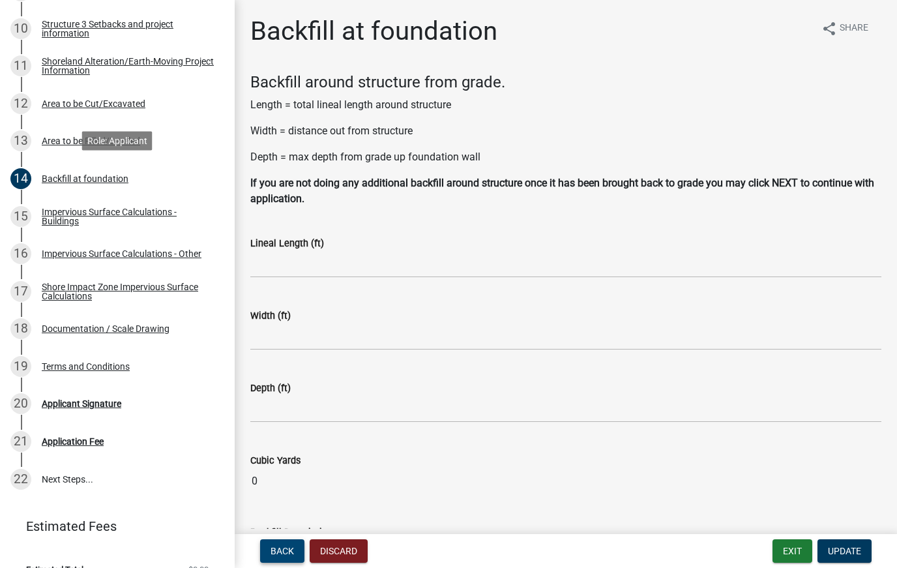
click at [284, 489] on button "Back" at bounding box center [282, 550] width 44 height 23
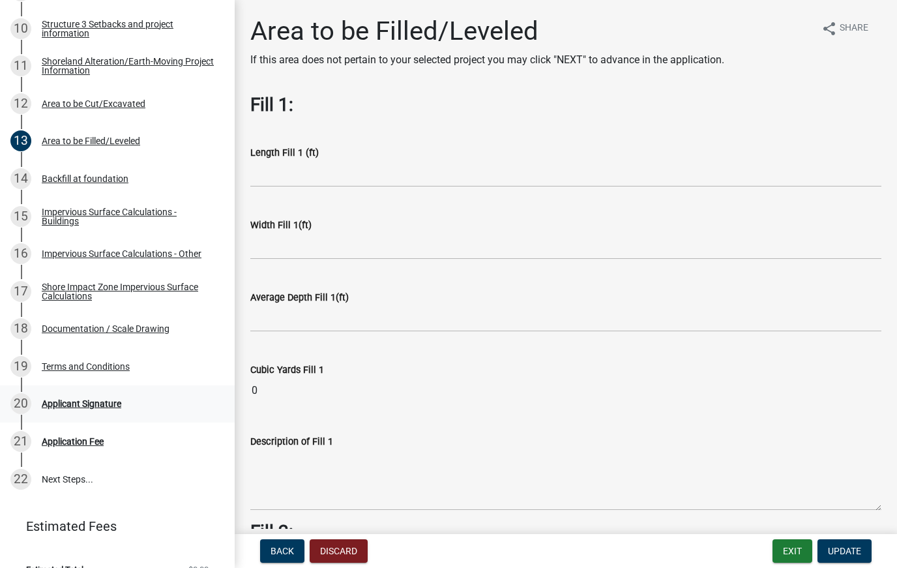
click at [114, 394] on div "20 Applicant Signature" at bounding box center [111, 403] width 203 height 21
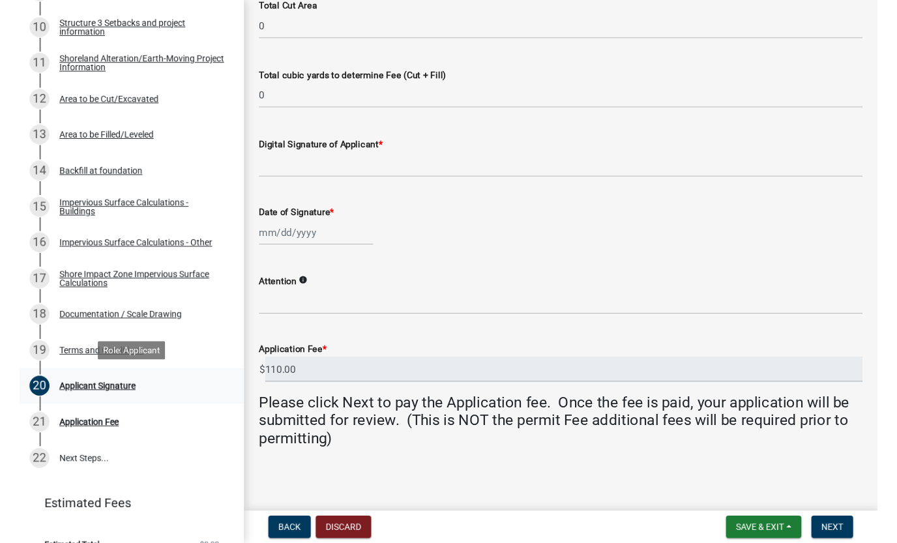
scroll to position [257, 0]
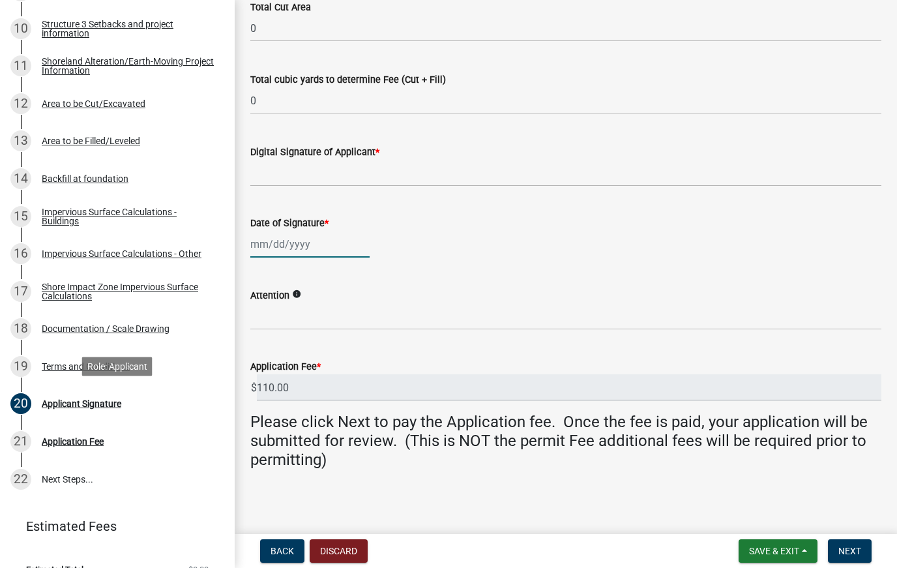
click at [308, 244] on div at bounding box center [309, 244] width 119 height 27
select select "9"
select select "2025"
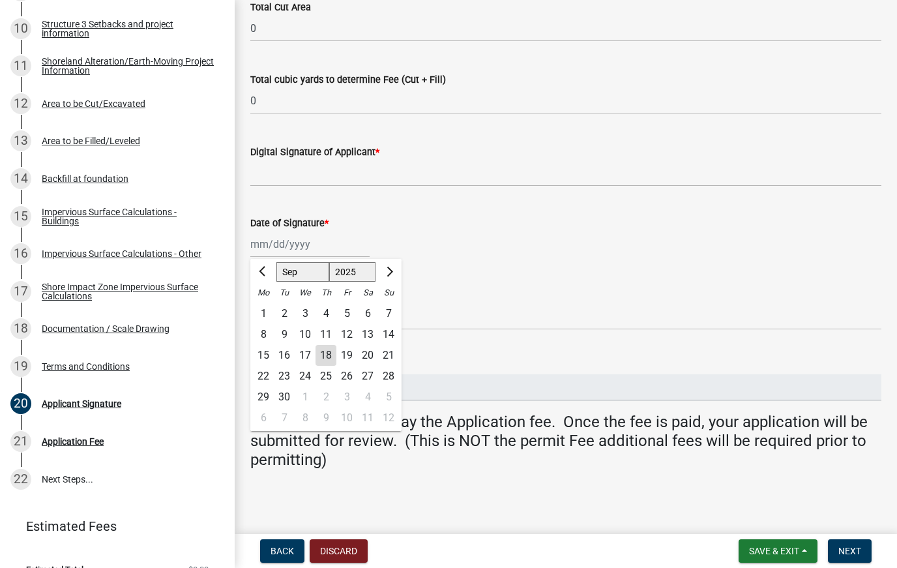
click at [326, 348] on div "18" at bounding box center [325, 355] width 21 height 21
type input "09/18/2025"
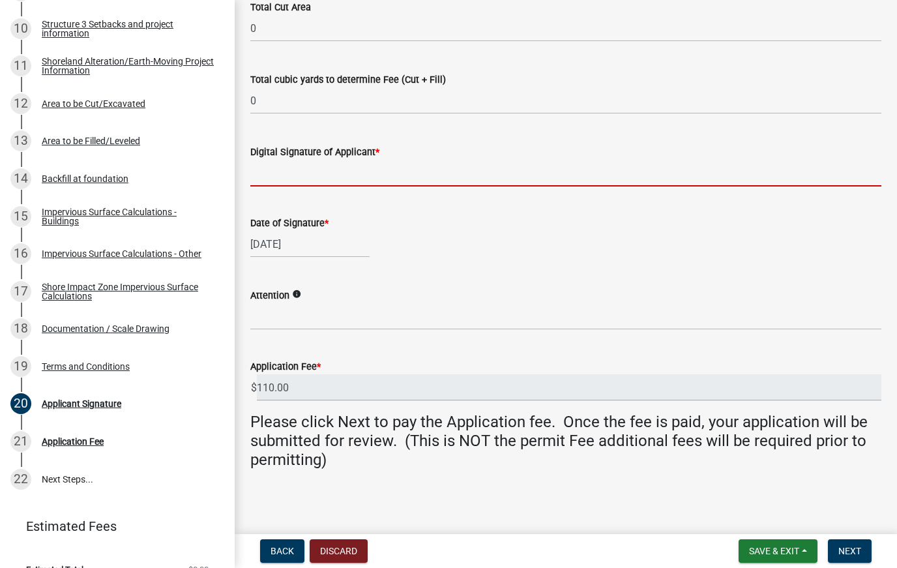
click at [314, 169] on input "Digital Signature of Applicant *" at bounding box center [565, 173] width 631 height 27
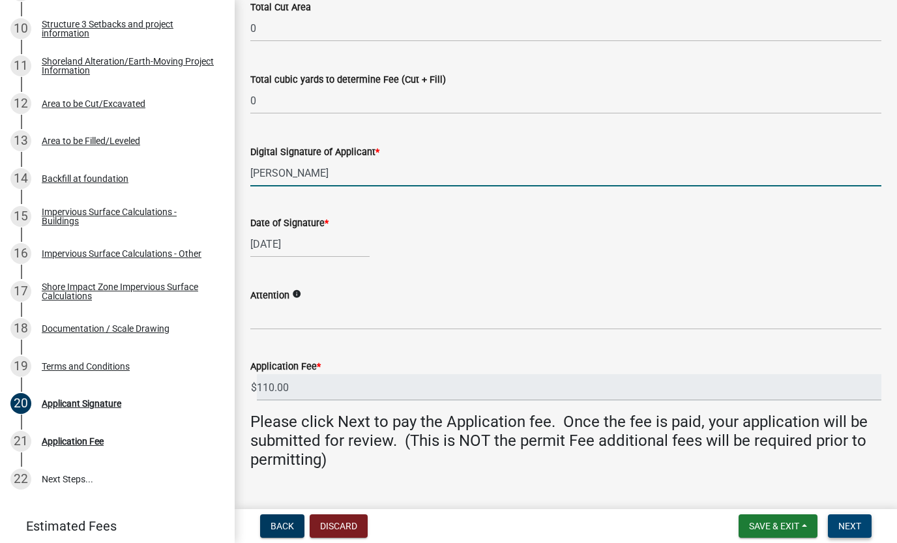
type input "[PERSON_NAME]"
click at [844, 489] on span "Next" at bounding box center [849, 526] width 23 height 10
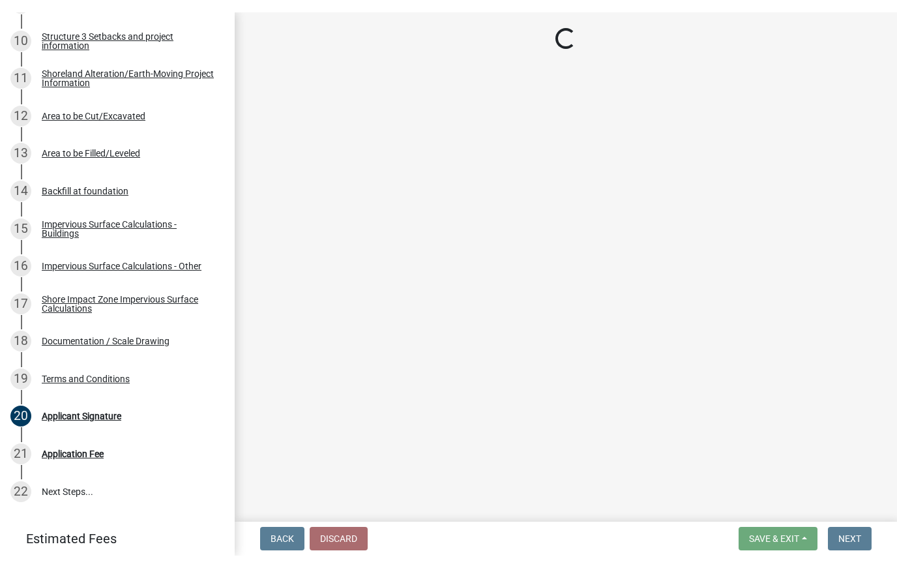
scroll to position [0, 0]
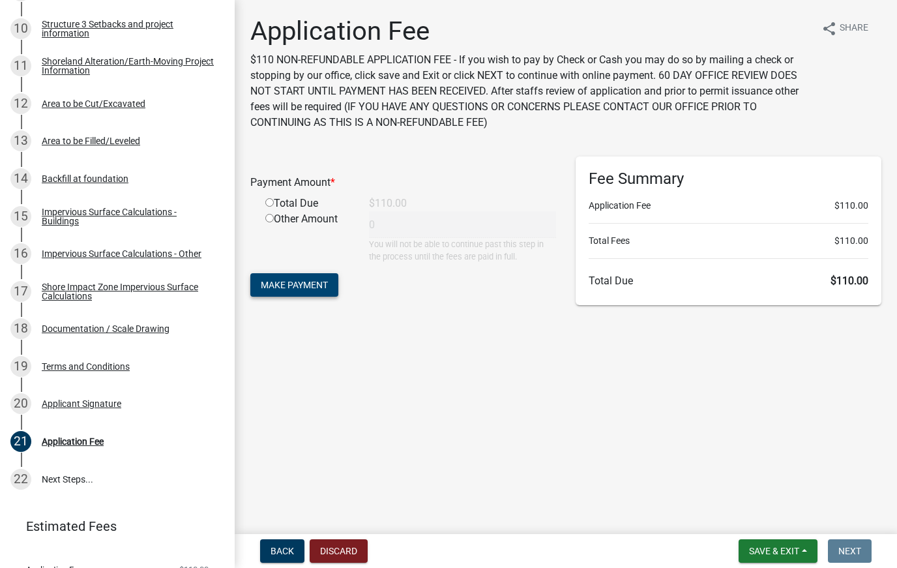
click at [287, 285] on span "Make Payment" at bounding box center [294, 285] width 67 height 10
click at [270, 218] on input "radio" at bounding box center [269, 218] width 8 height 8
radio input "true"
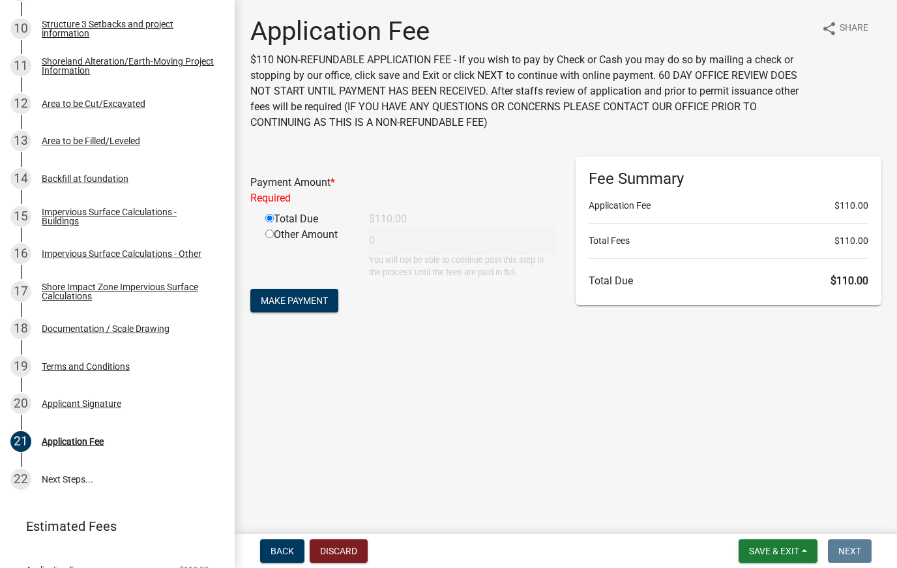
type input "110"
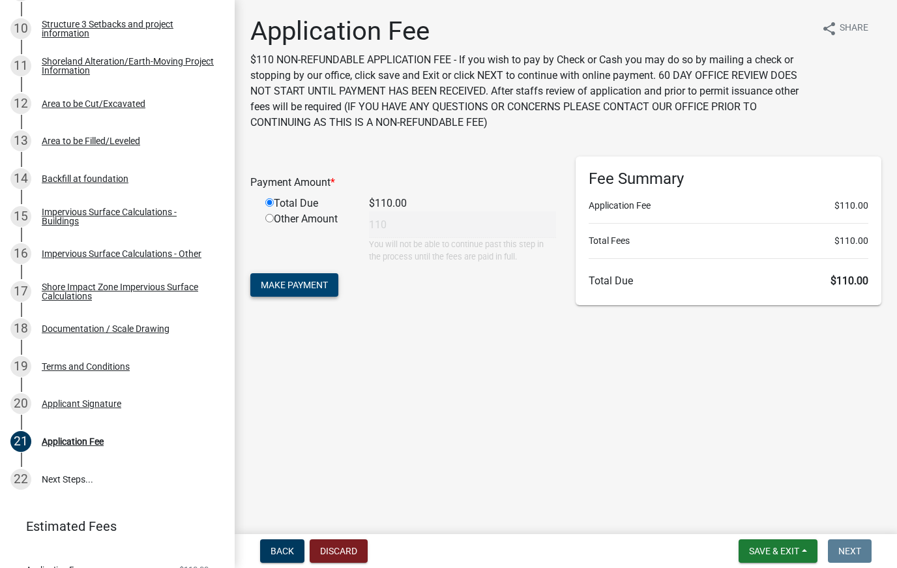
click at [299, 286] on span "Make Payment" at bounding box center [294, 285] width 67 height 10
